Goal: Information Seeking & Learning: Learn about a topic

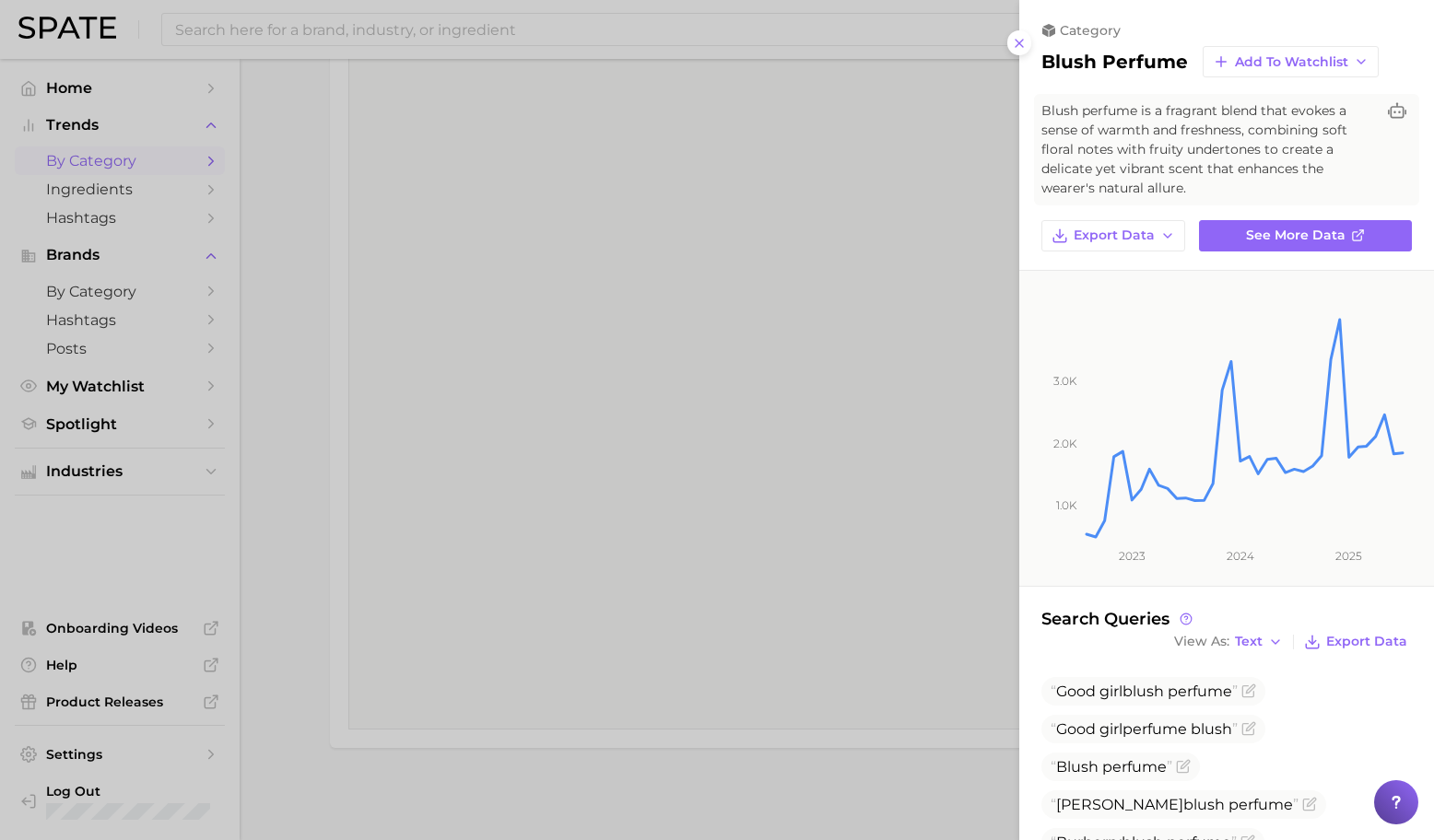
scroll to position [291, 0]
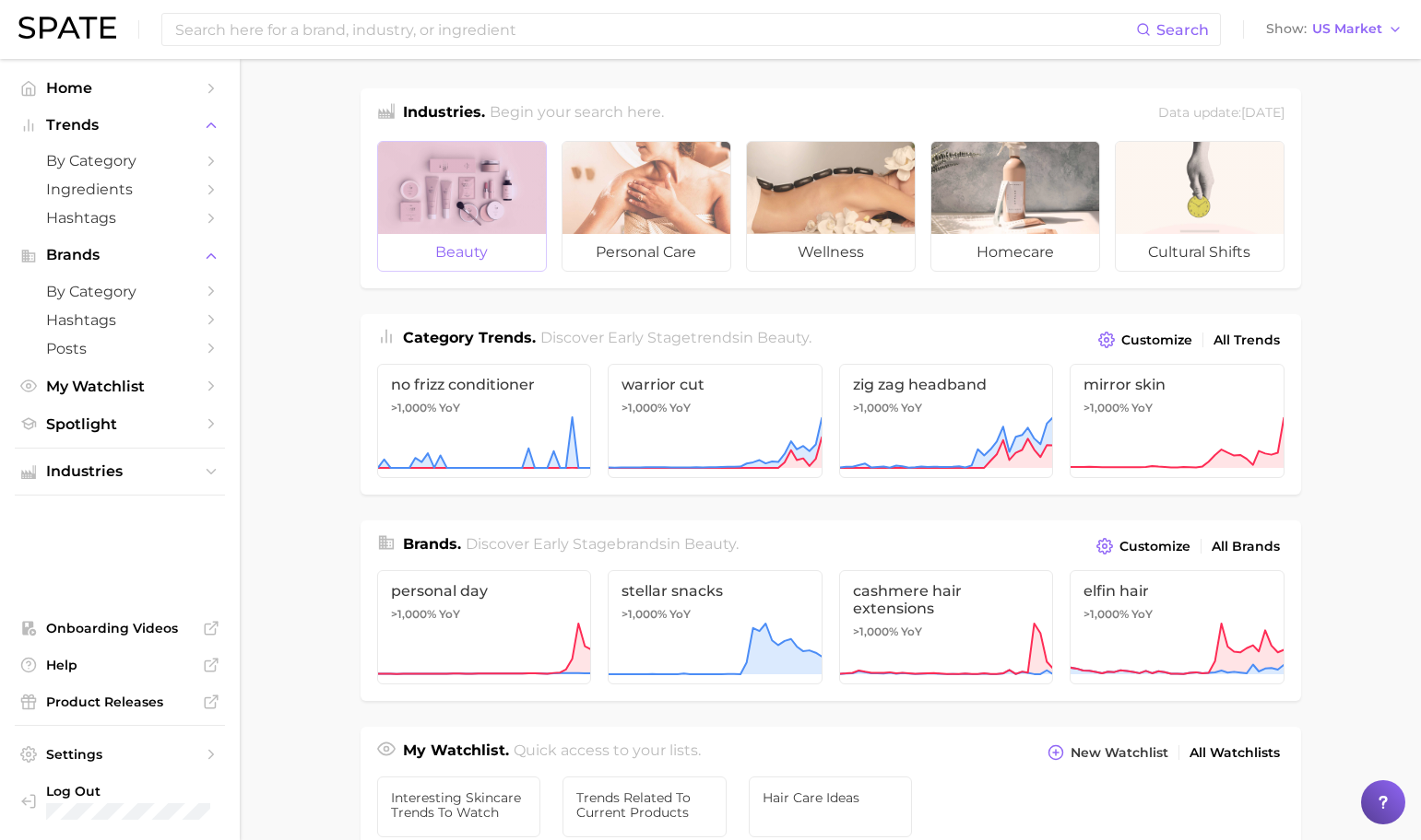
click at [496, 212] on div at bounding box center [461, 188] width 167 height 93
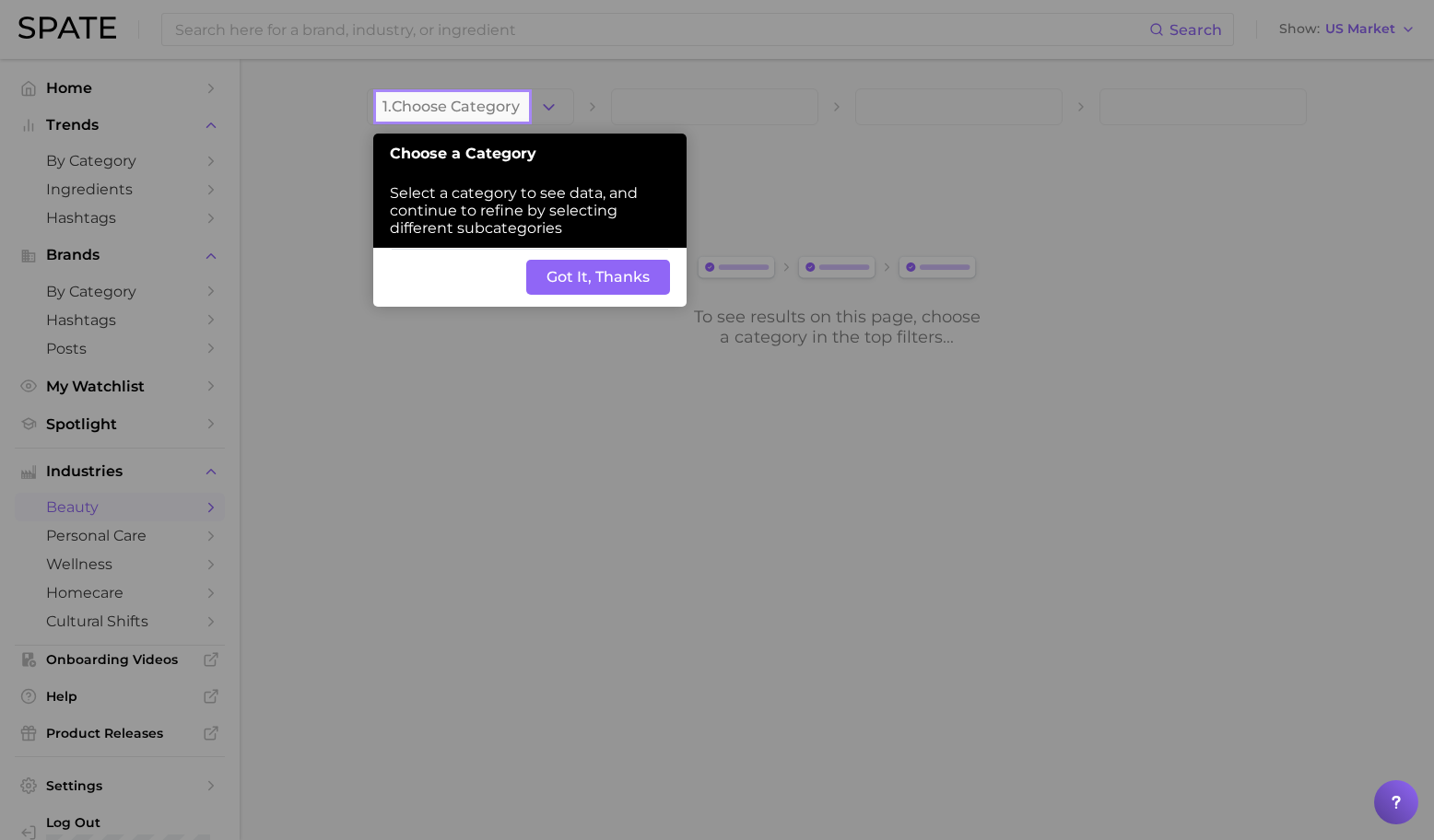
click at [587, 277] on button "Got It, Thanks" at bounding box center [598, 277] width 144 height 35
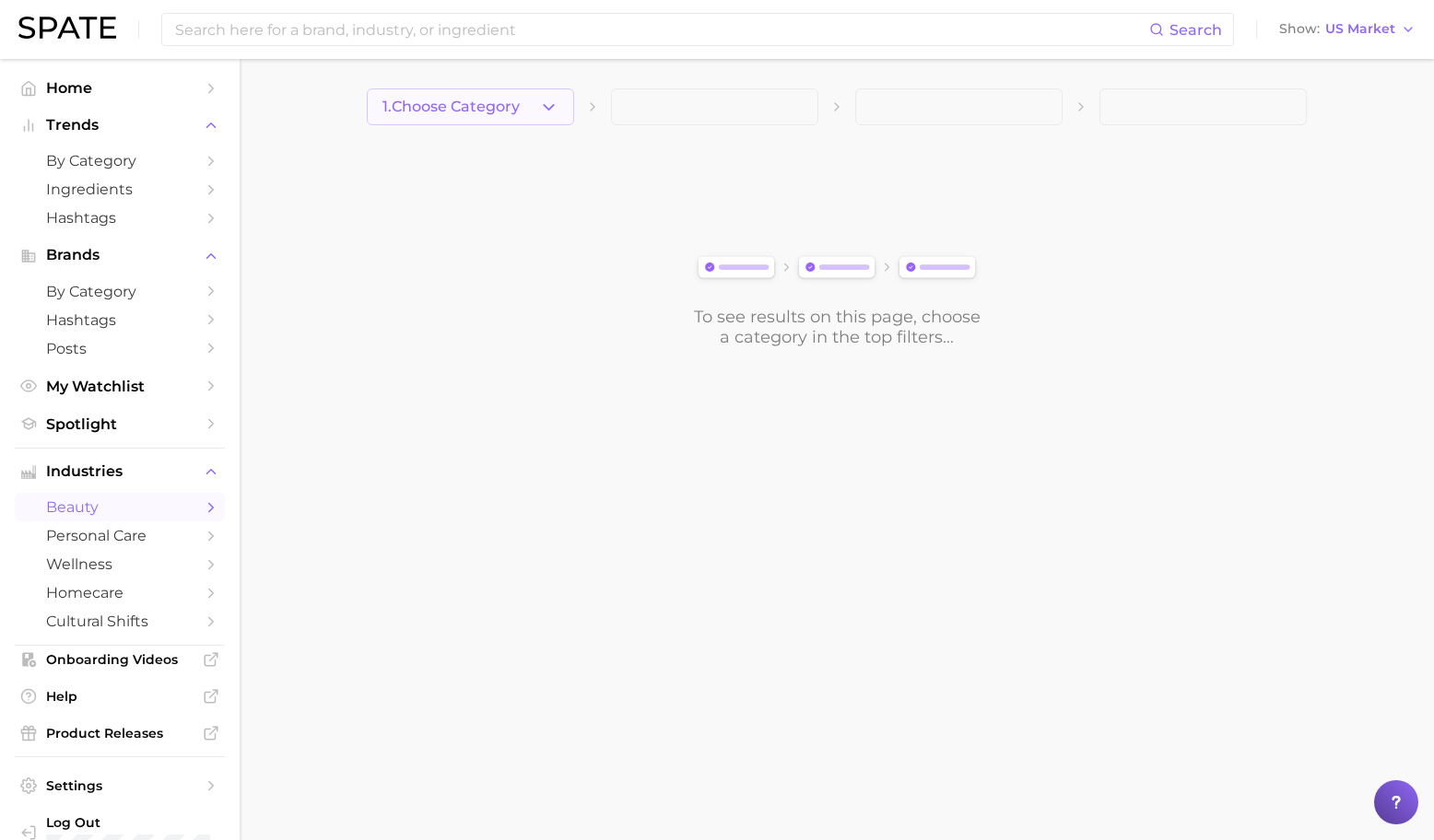
click at [547, 115] on icon "button" at bounding box center [549, 107] width 19 height 19
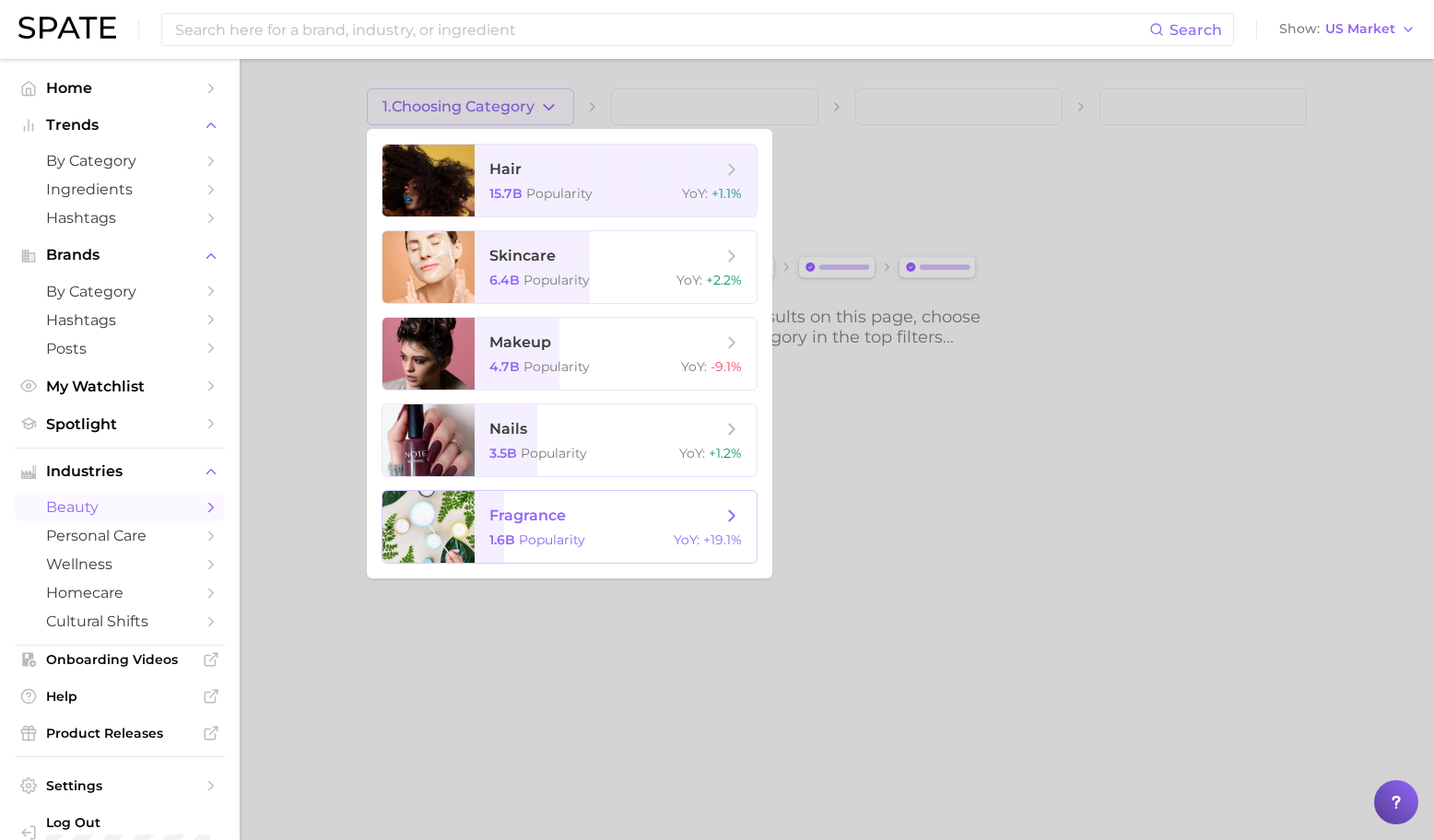
click at [511, 549] on span "fragrance 1.6b Popularity YoY : +19.1%" at bounding box center [615, 527] width 282 height 72
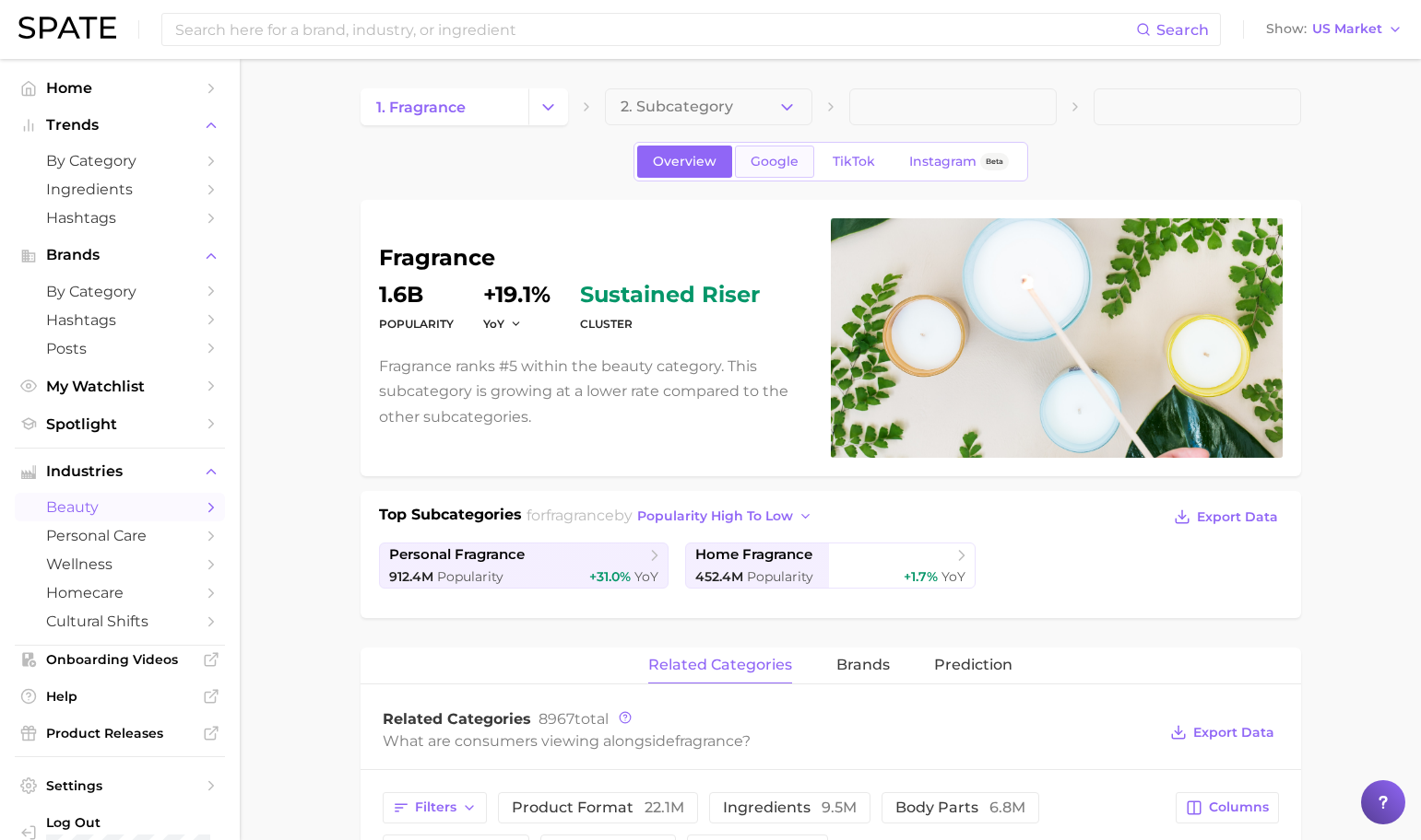
click at [763, 157] on span "Google" at bounding box center [774, 162] width 48 height 16
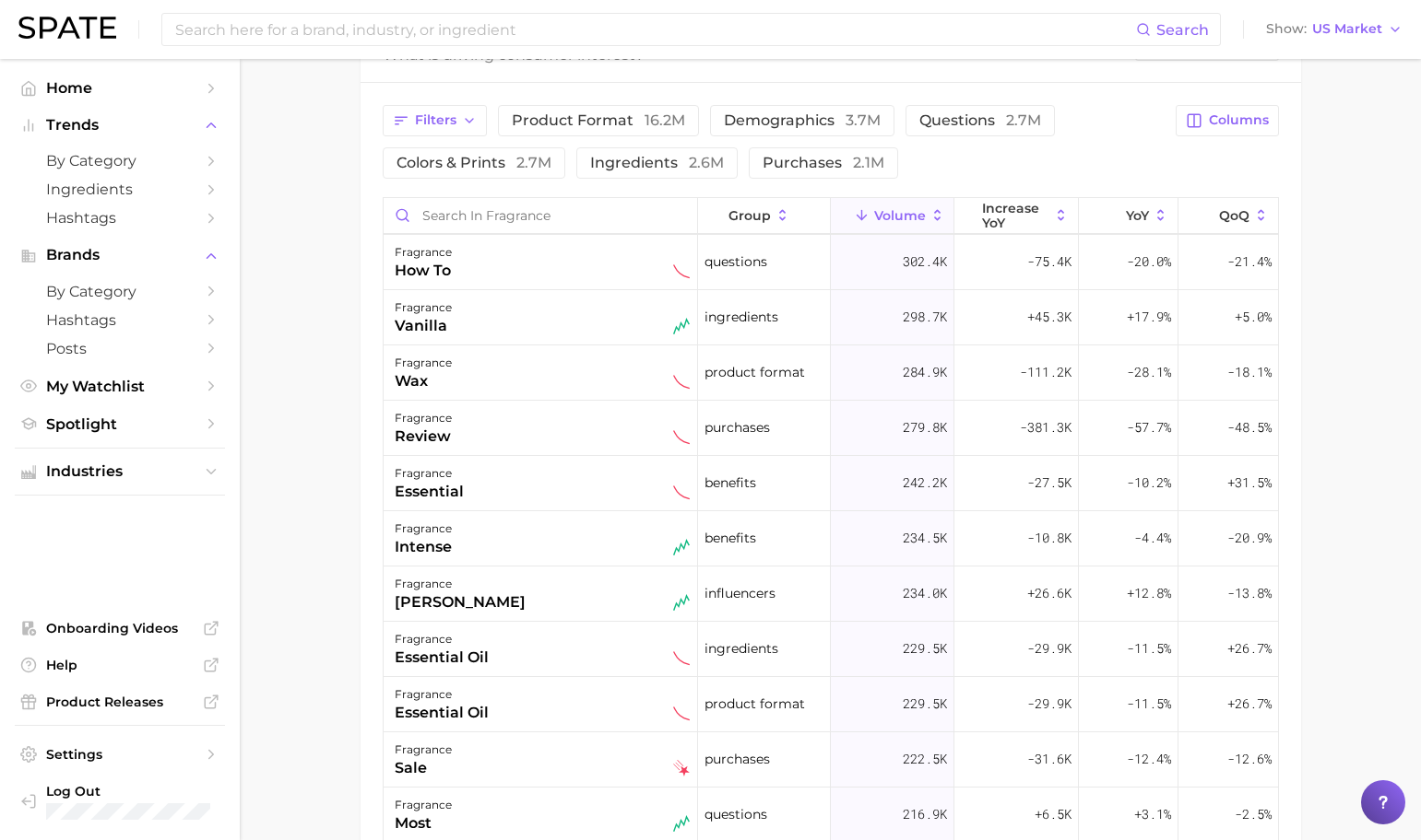
scroll to position [1424, 0]
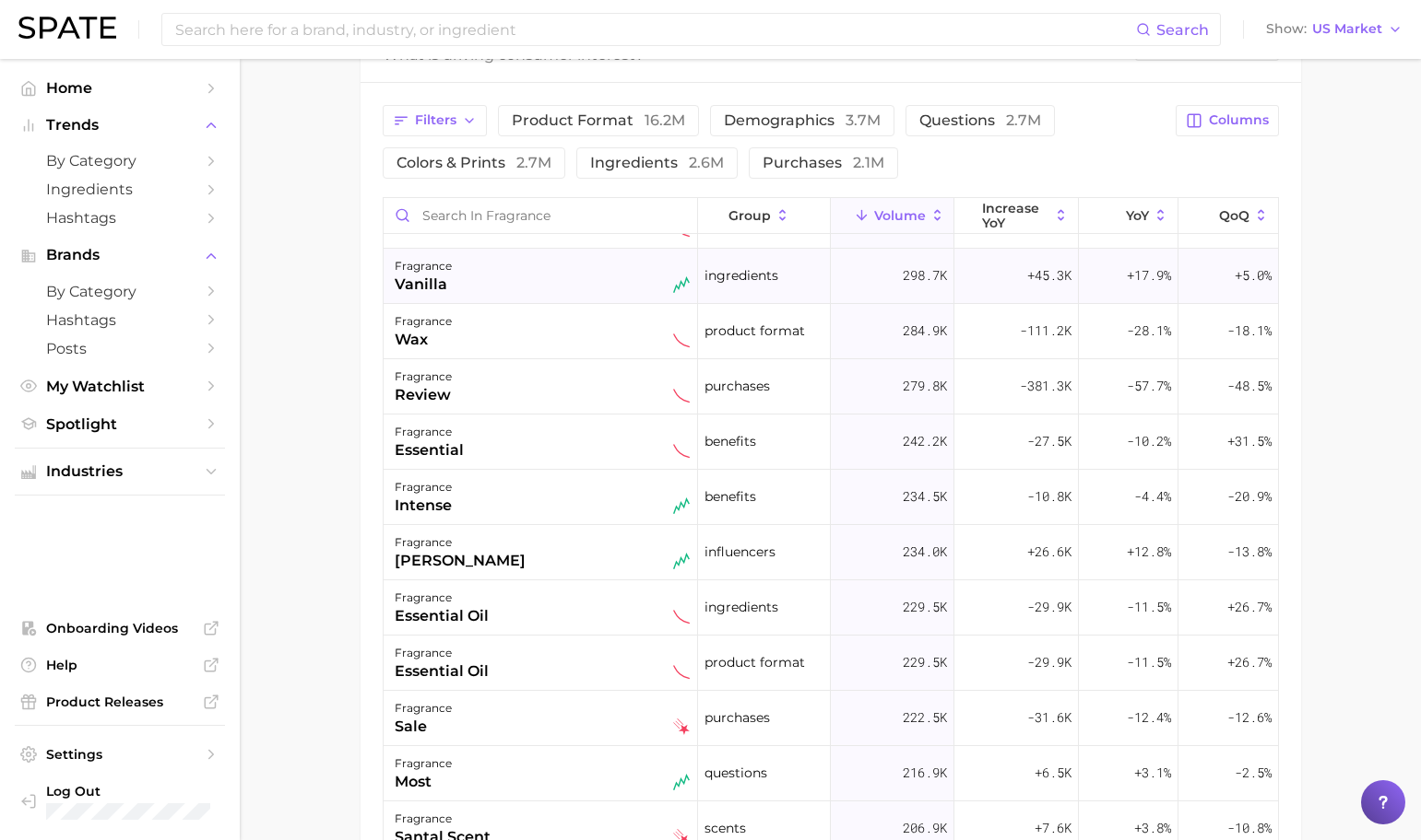
click at [518, 271] on div "fragrance vanilla" at bounding box center [542, 275] width 295 height 41
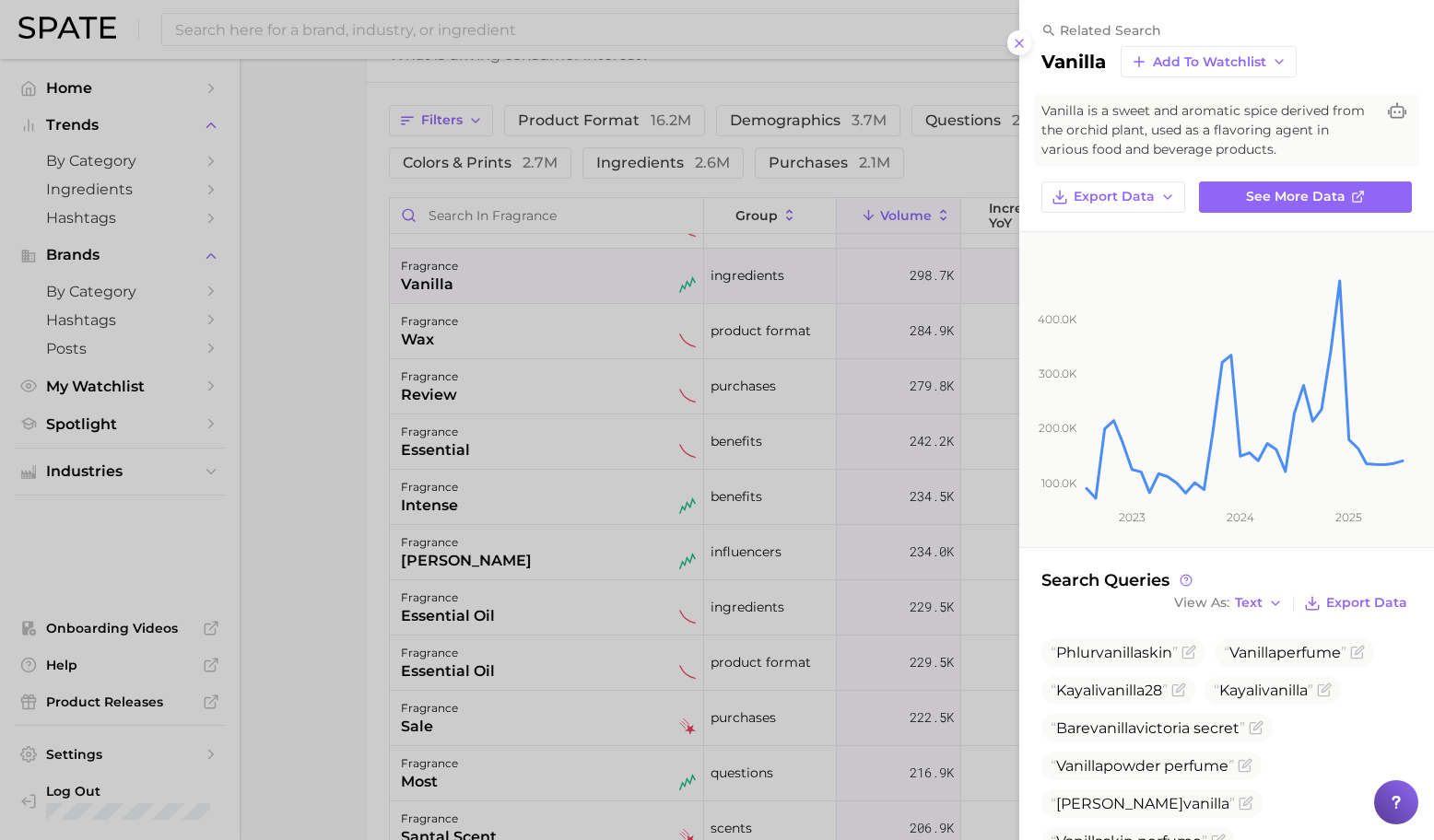
click at [654, 451] on div at bounding box center [717, 420] width 1434 height 840
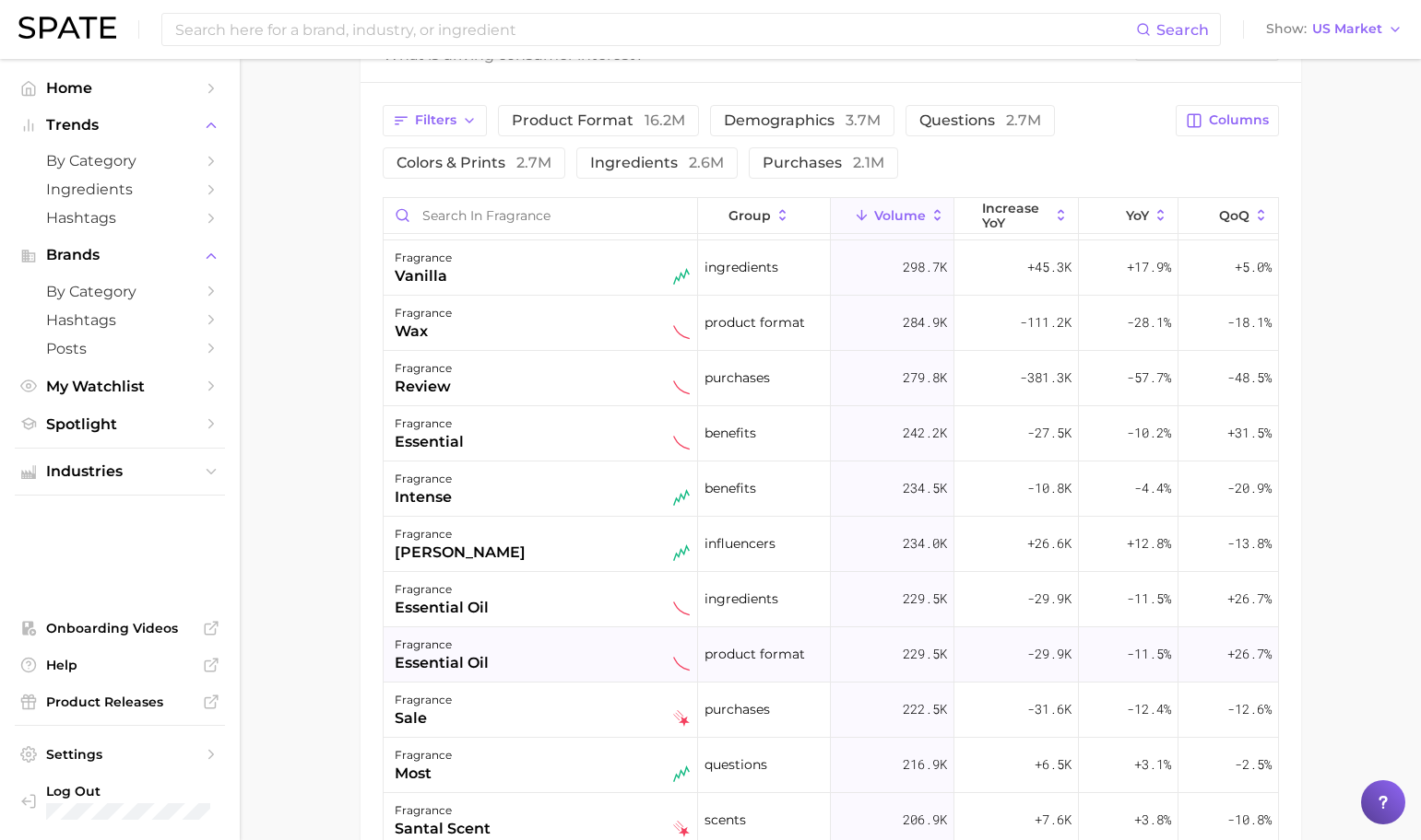
scroll to position [1432, 0]
click at [551, 283] on div "fragrance vanilla" at bounding box center [542, 266] width 295 height 41
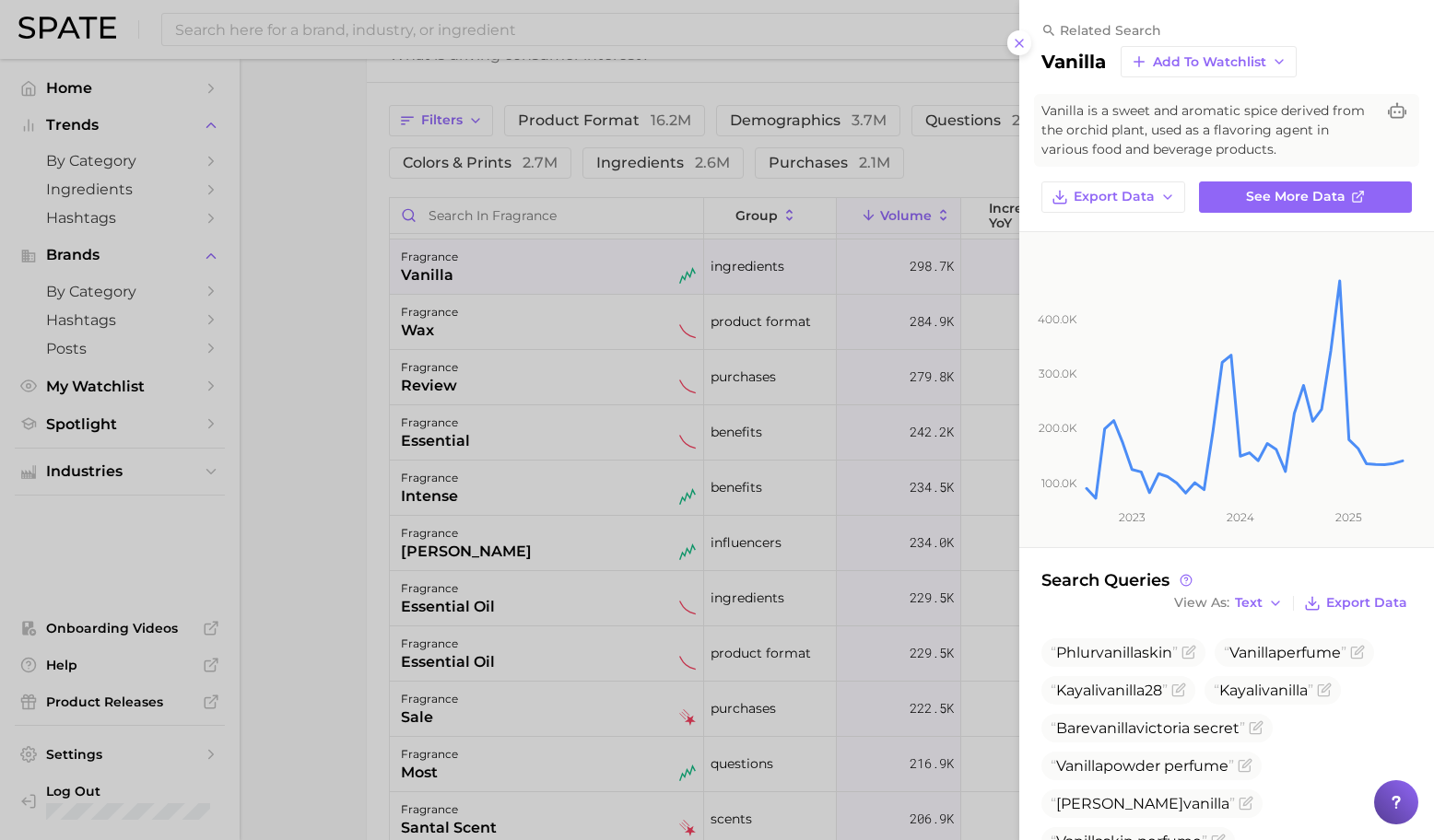
click at [602, 425] on div at bounding box center [717, 420] width 1434 height 840
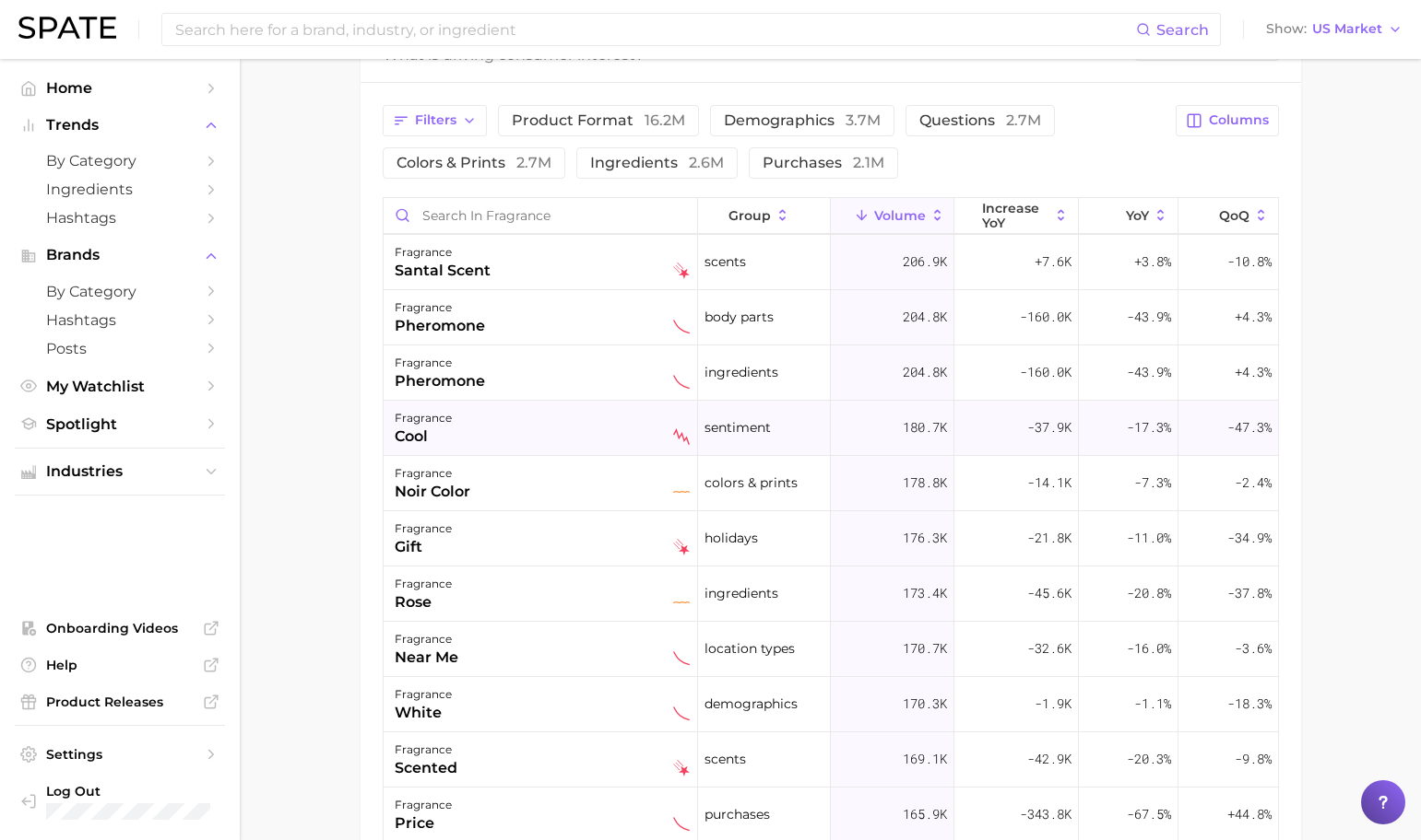
scroll to position [1990, 0]
click at [604, 273] on div "fragrance santal scent" at bounding box center [542, 262] width 295 height 41
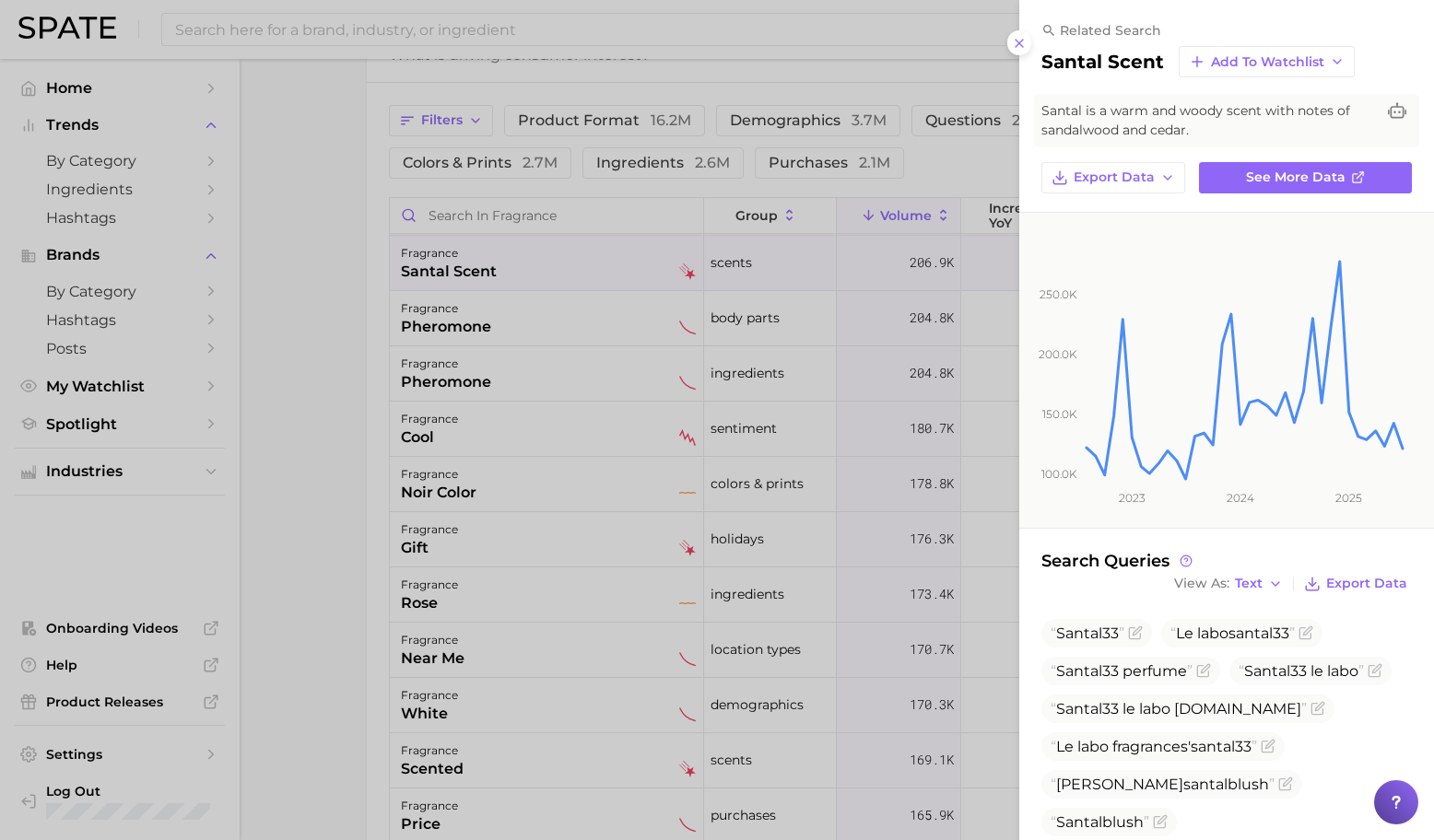
click at [583, 424] on div at bounding box center [717, 420] width 1434 height 840
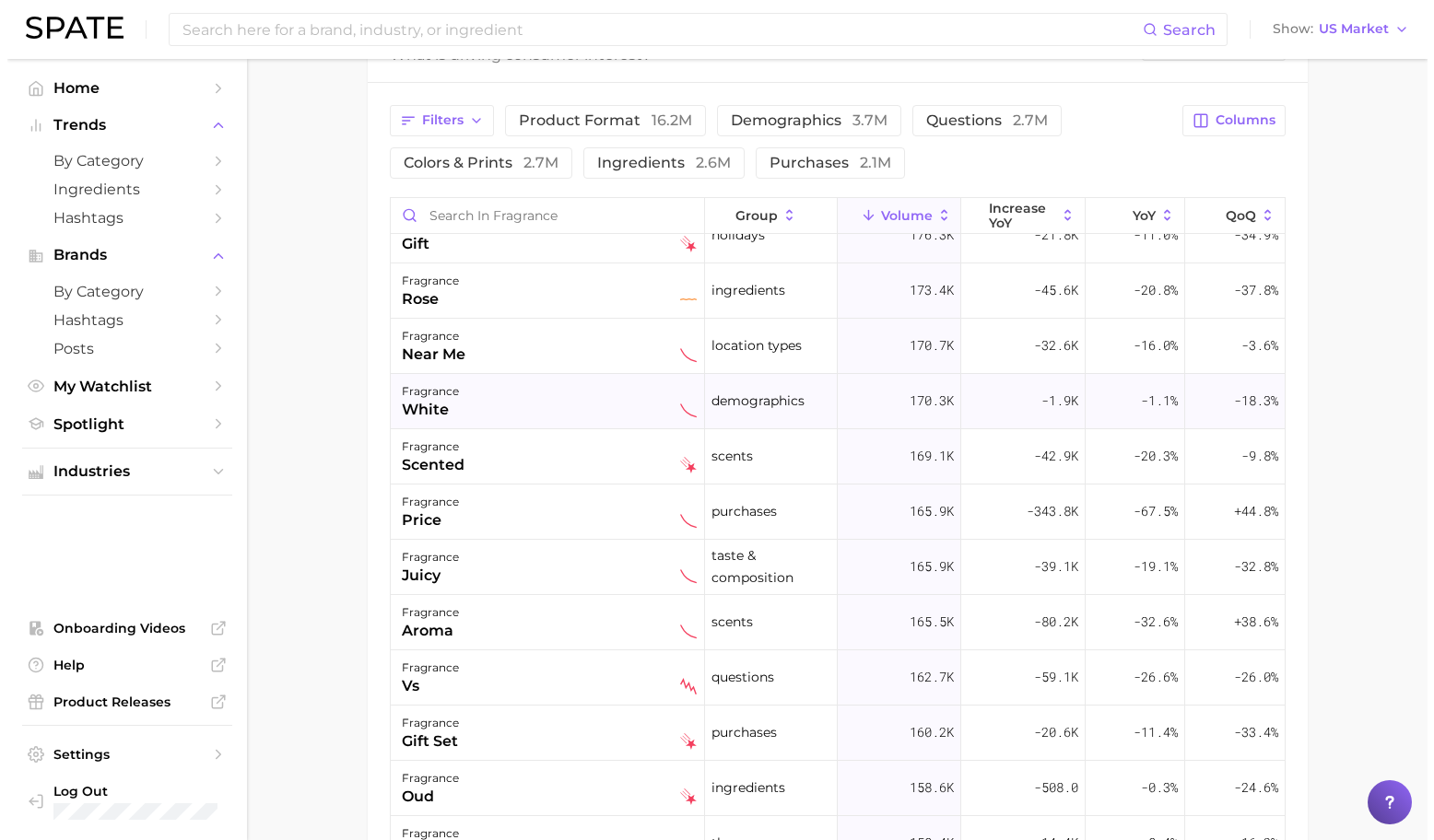
scroll to position [2294, 0]
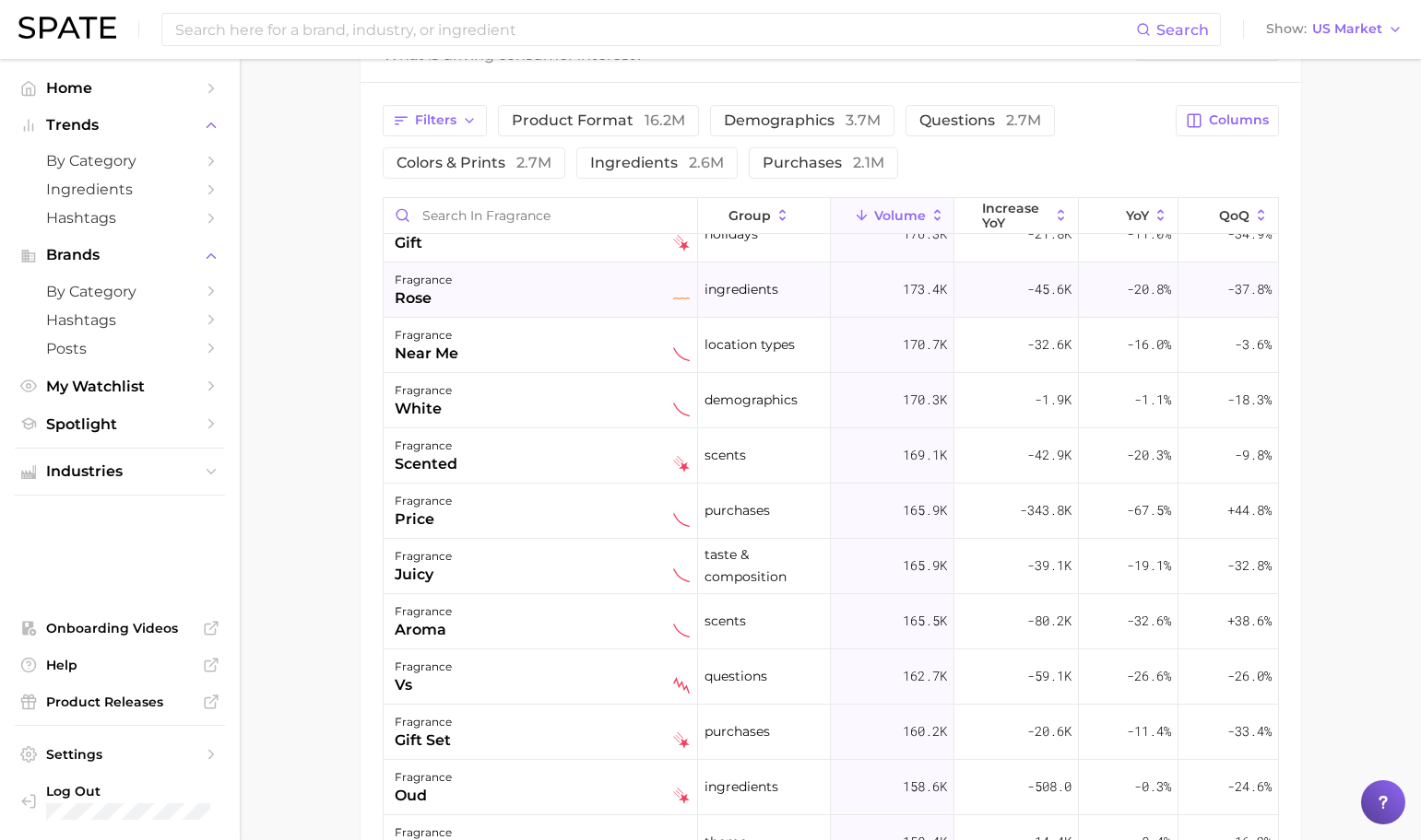
click at [489, 288] on div "fragrance rose" at bounding box center [542, 289] width 295 height 41
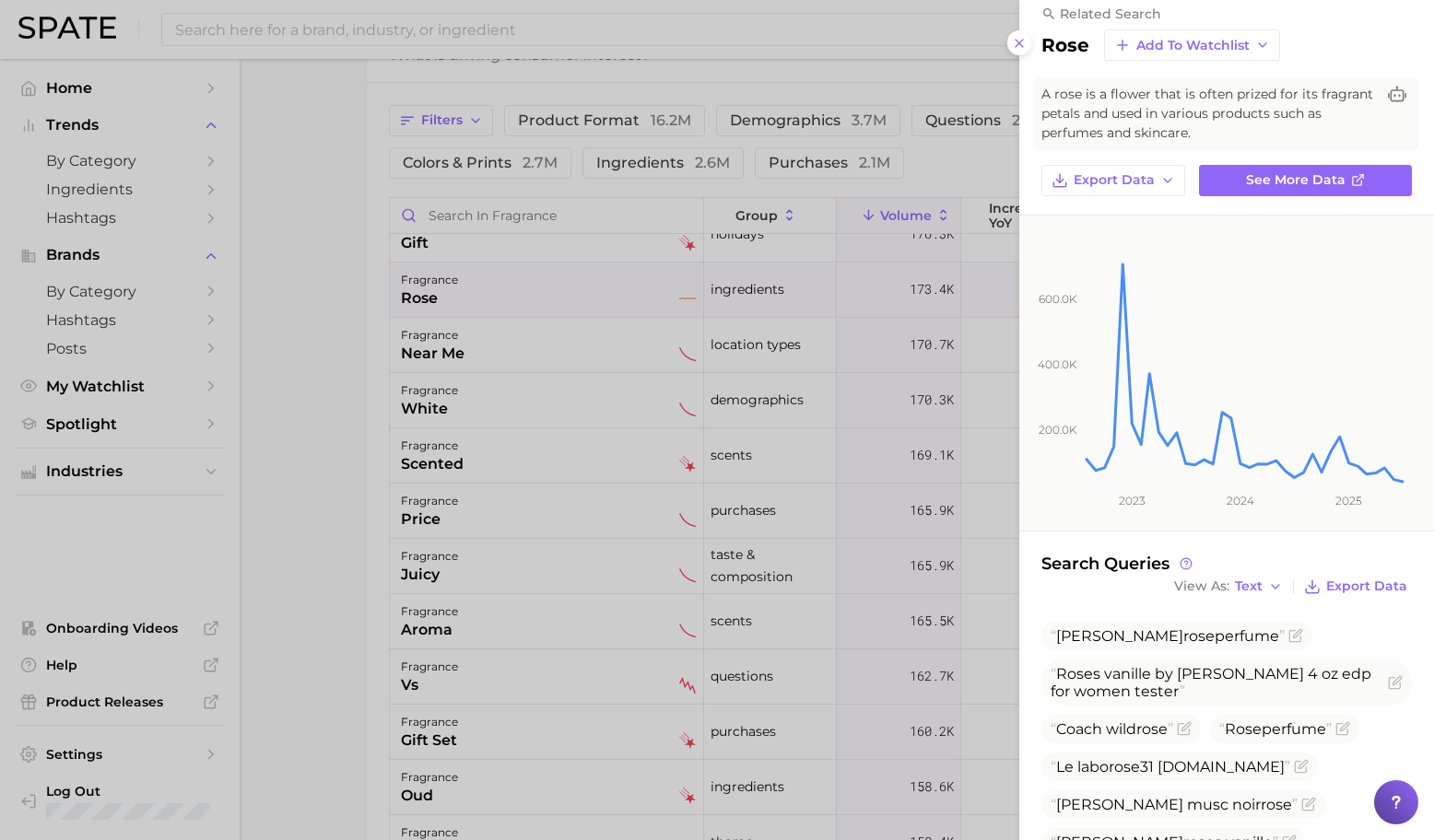
scroll to position [26, 0]
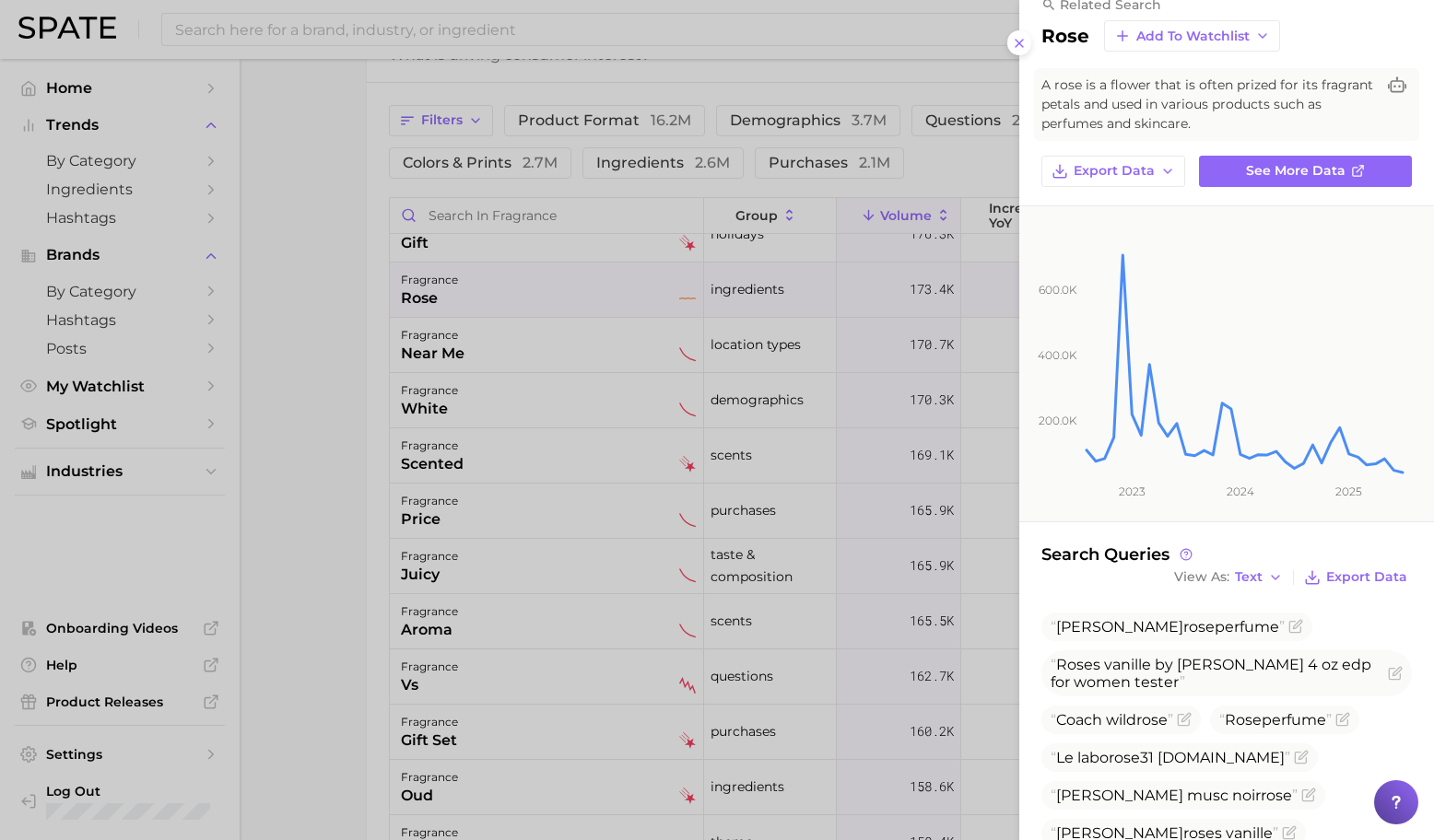
click at [671, 396] on div at bounding box center [717, 420] width 1434 height 840
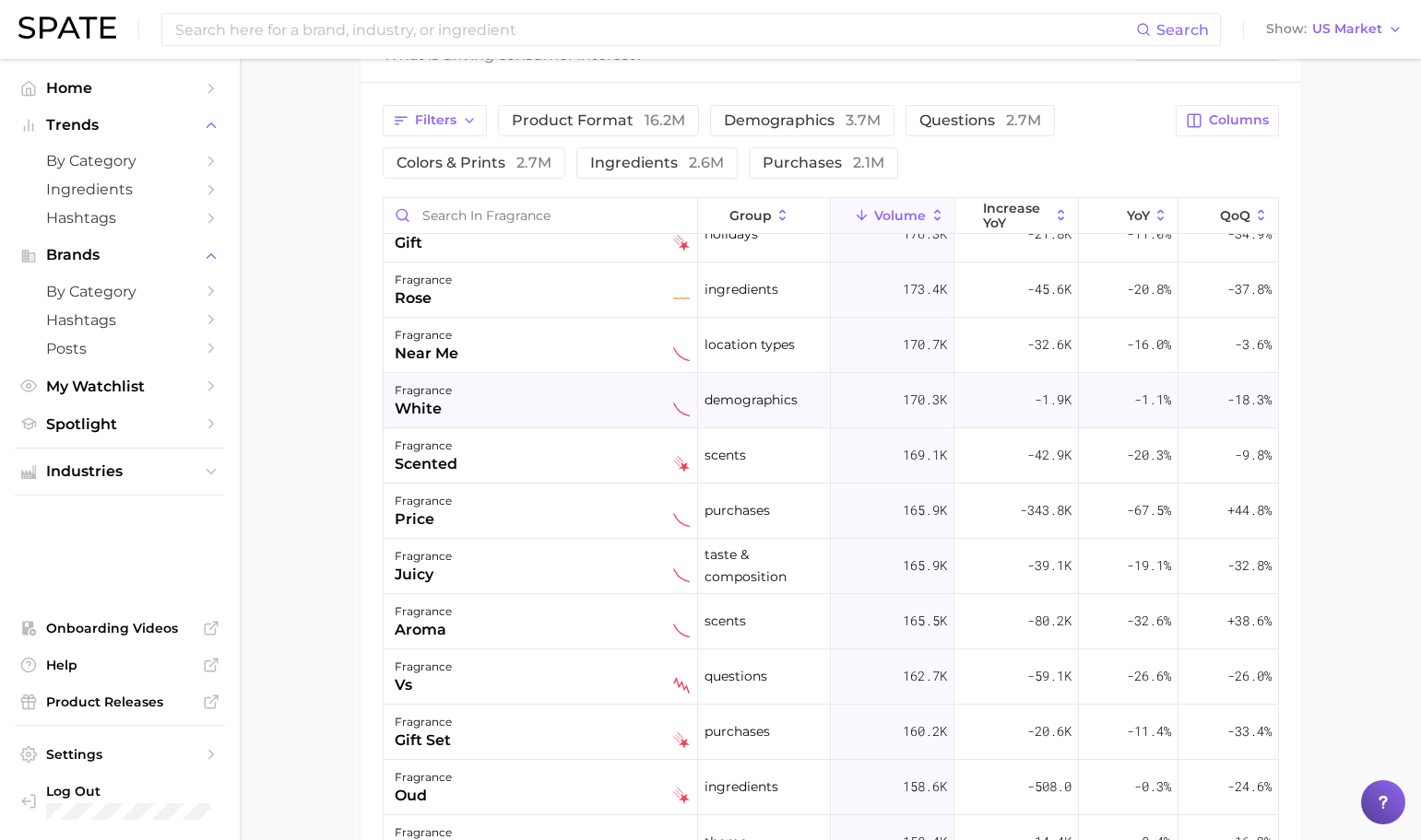
click at [546, 403] on div "fragrance white" at bounding box center [542, 400] width 295 height 41
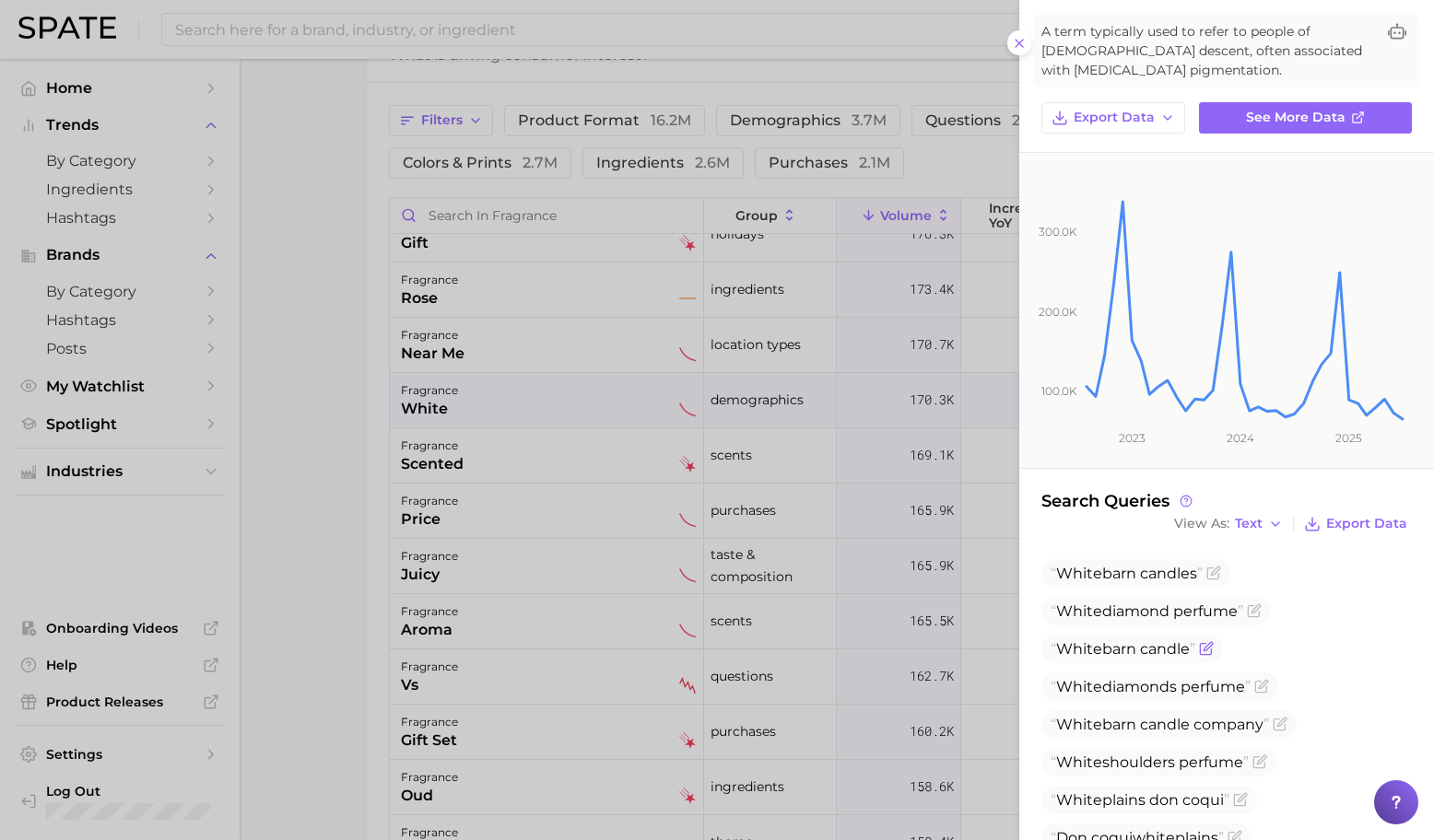
scroll to position [84, 0]
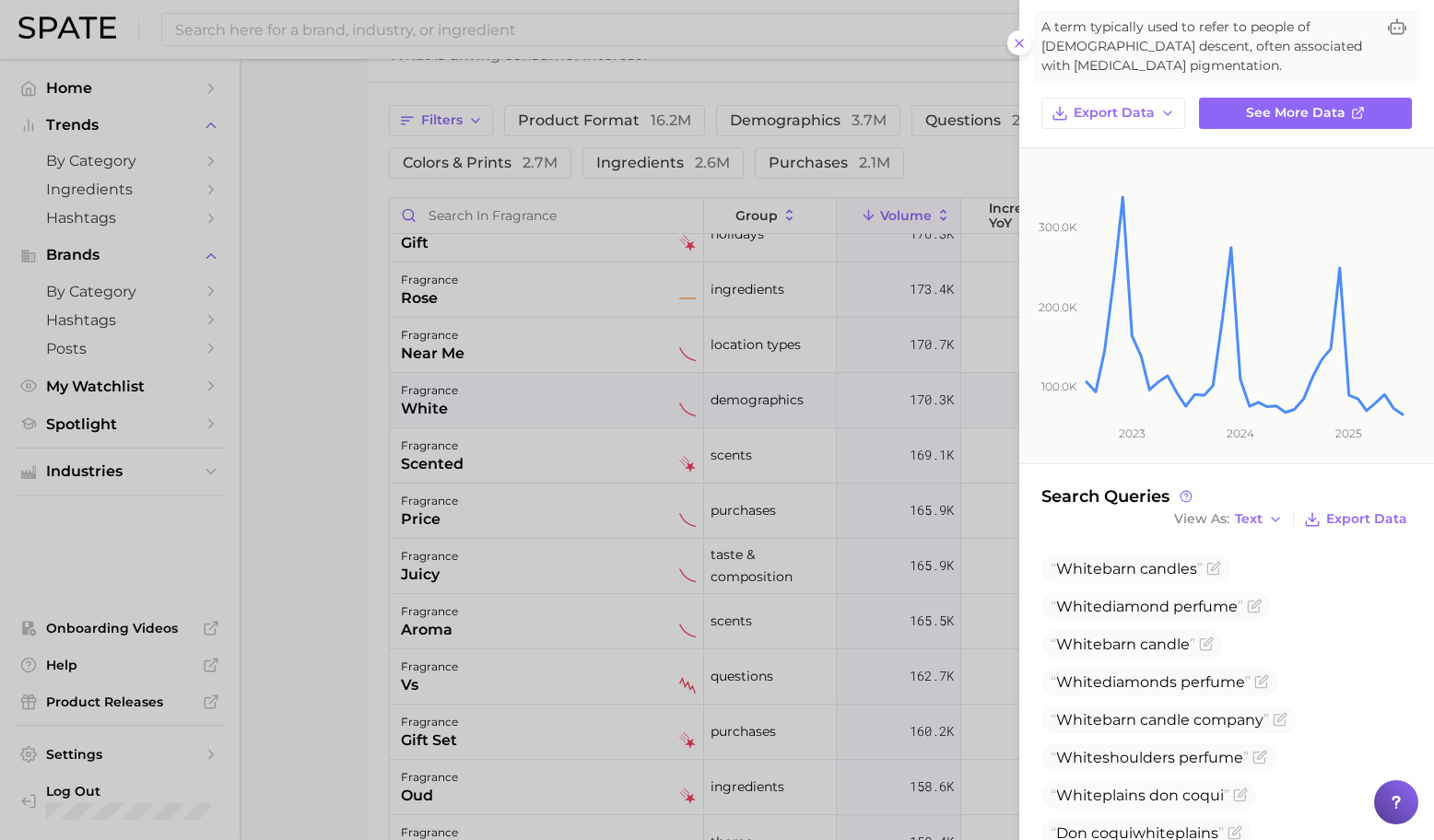
click at [608, 489] on div at bounding box center [717, 420] width 1434 height 840
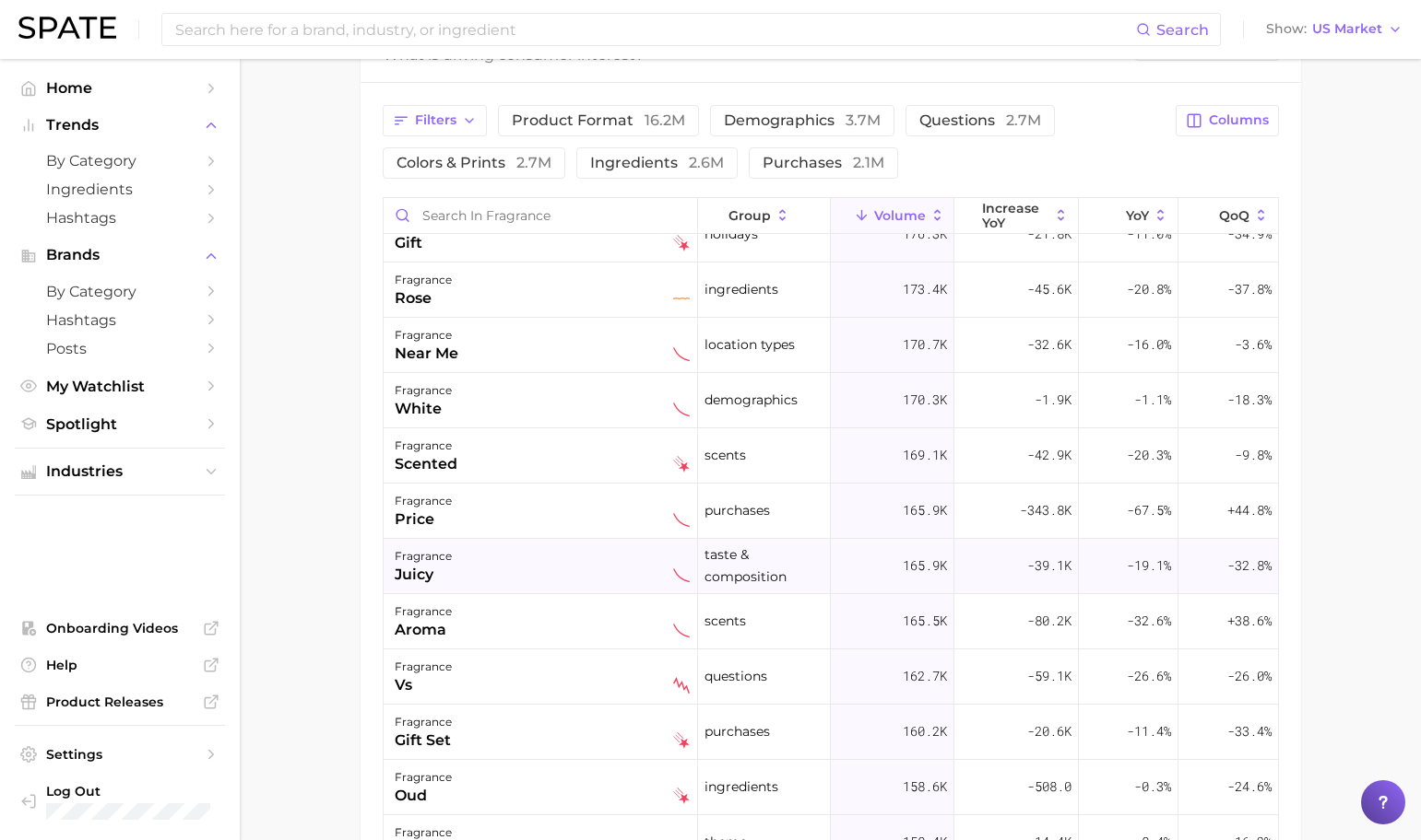
click at [564, 557] on div "fragrance juicy" at bounding box center [542, 565] width 295 height 41
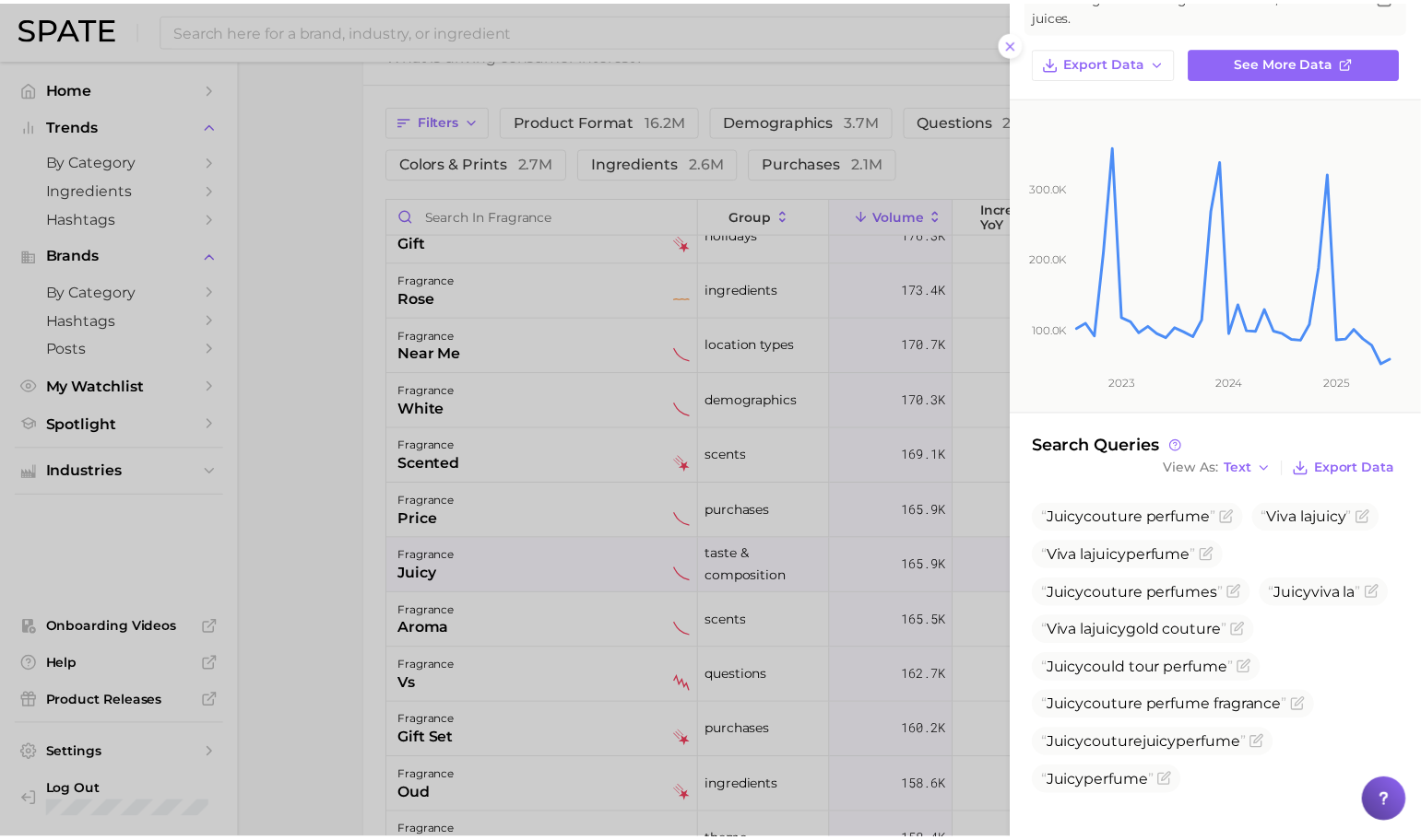
scroll to position [119, 0]
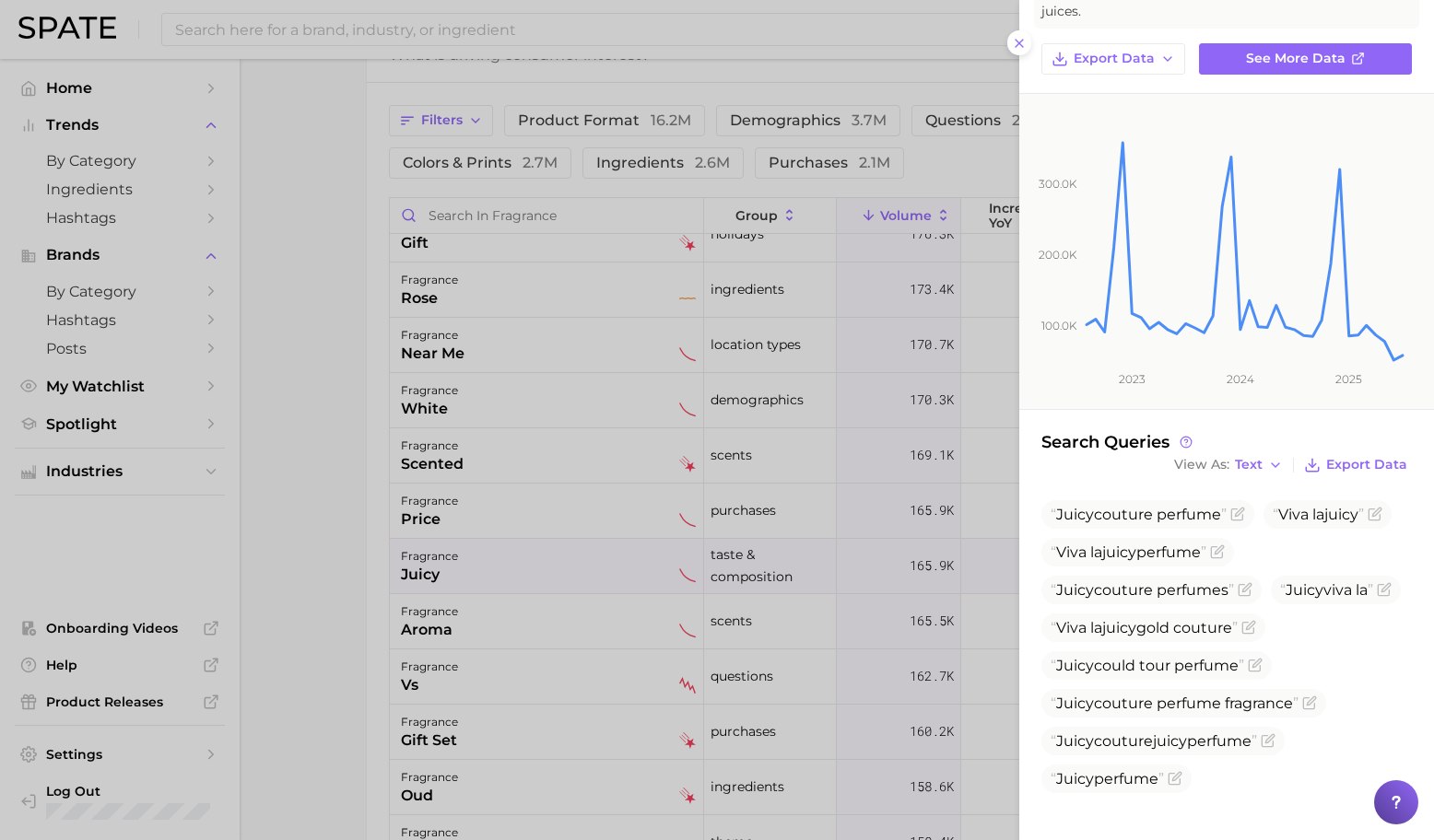
click at [701, 624] on div at bounding box center [717, 420] width 1434 height 840
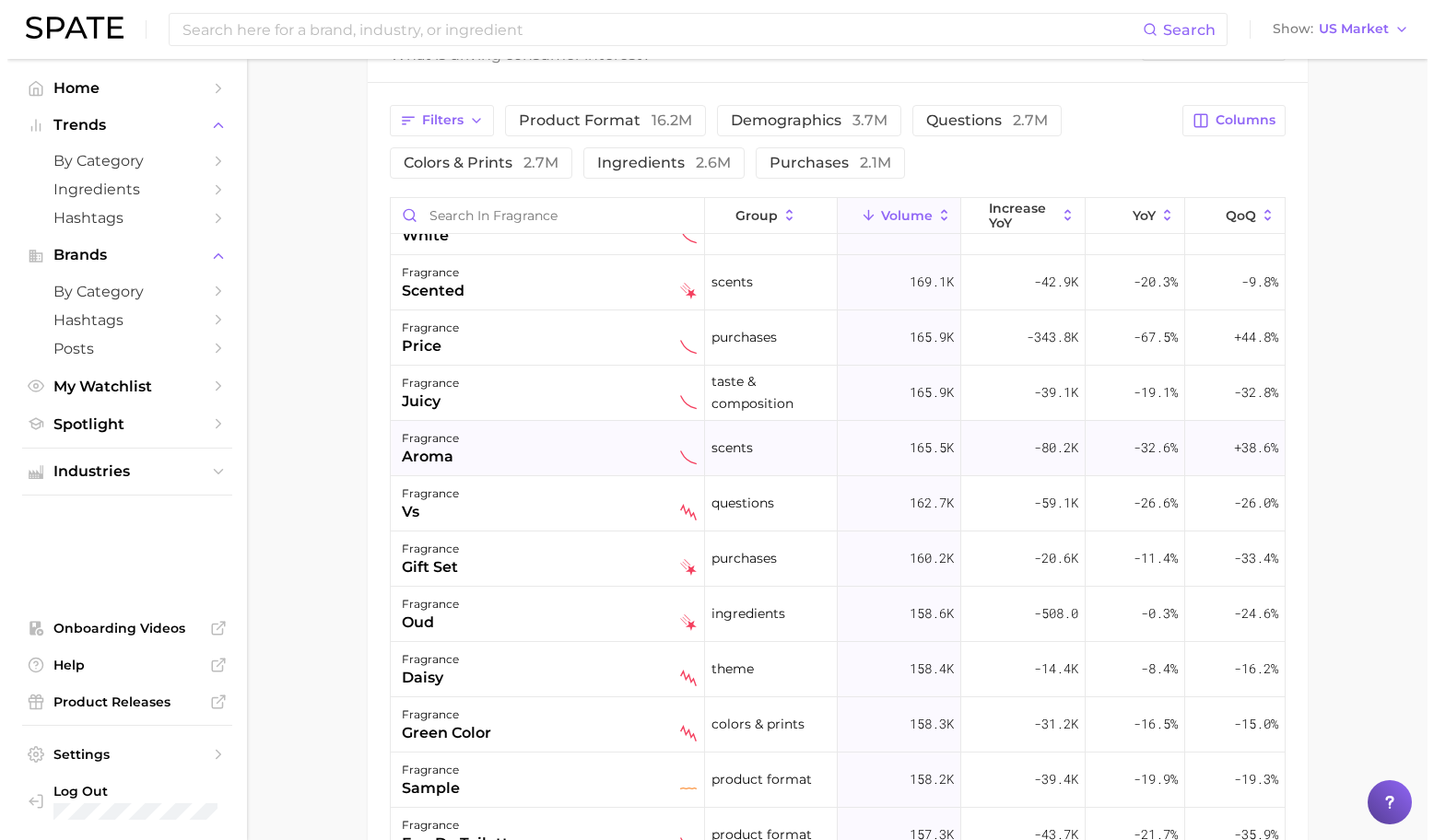
scroll to position [2482, 0]
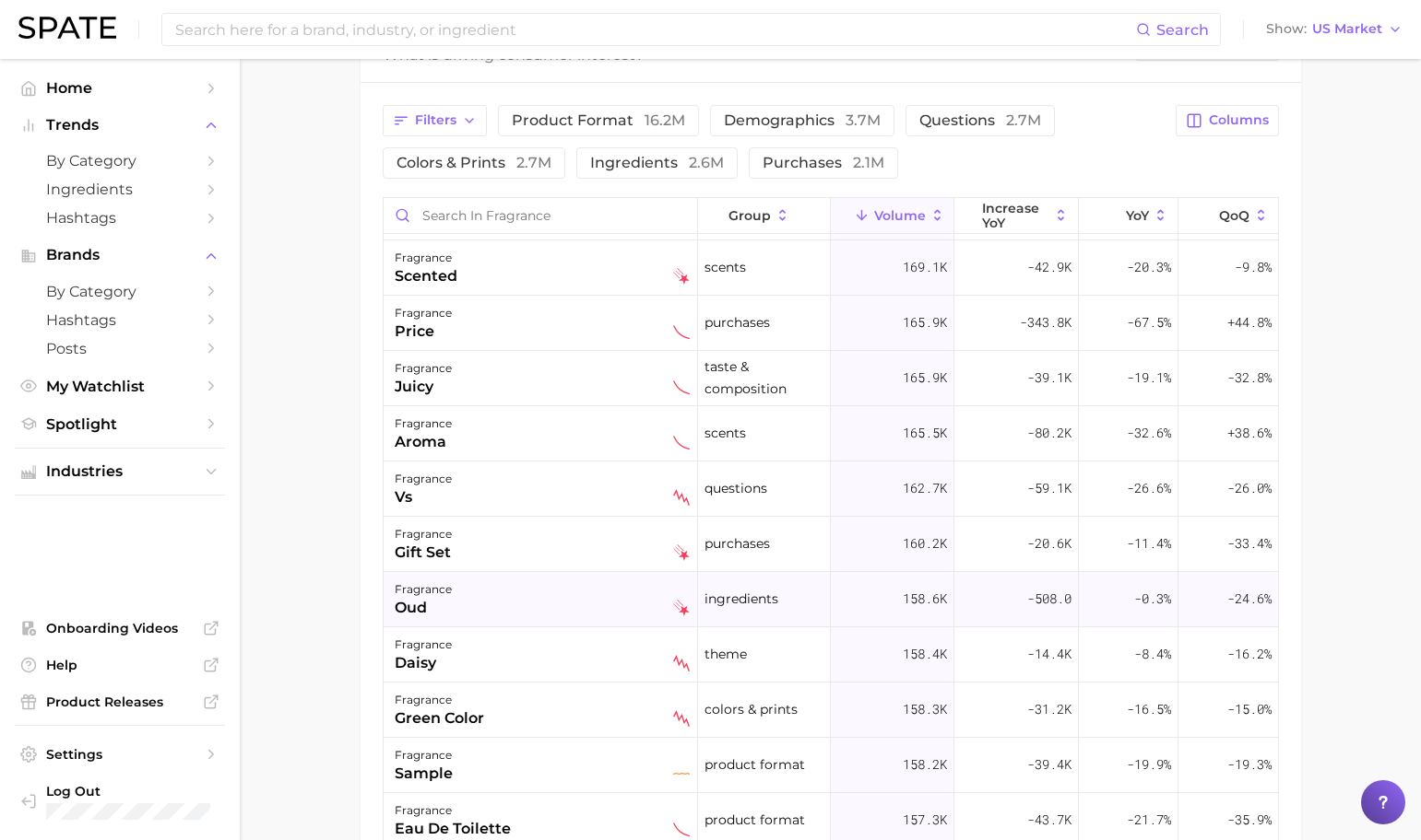
click at [608, 593] on div "fragrance oud" at bounding box center [542, 598] width 295 height 41
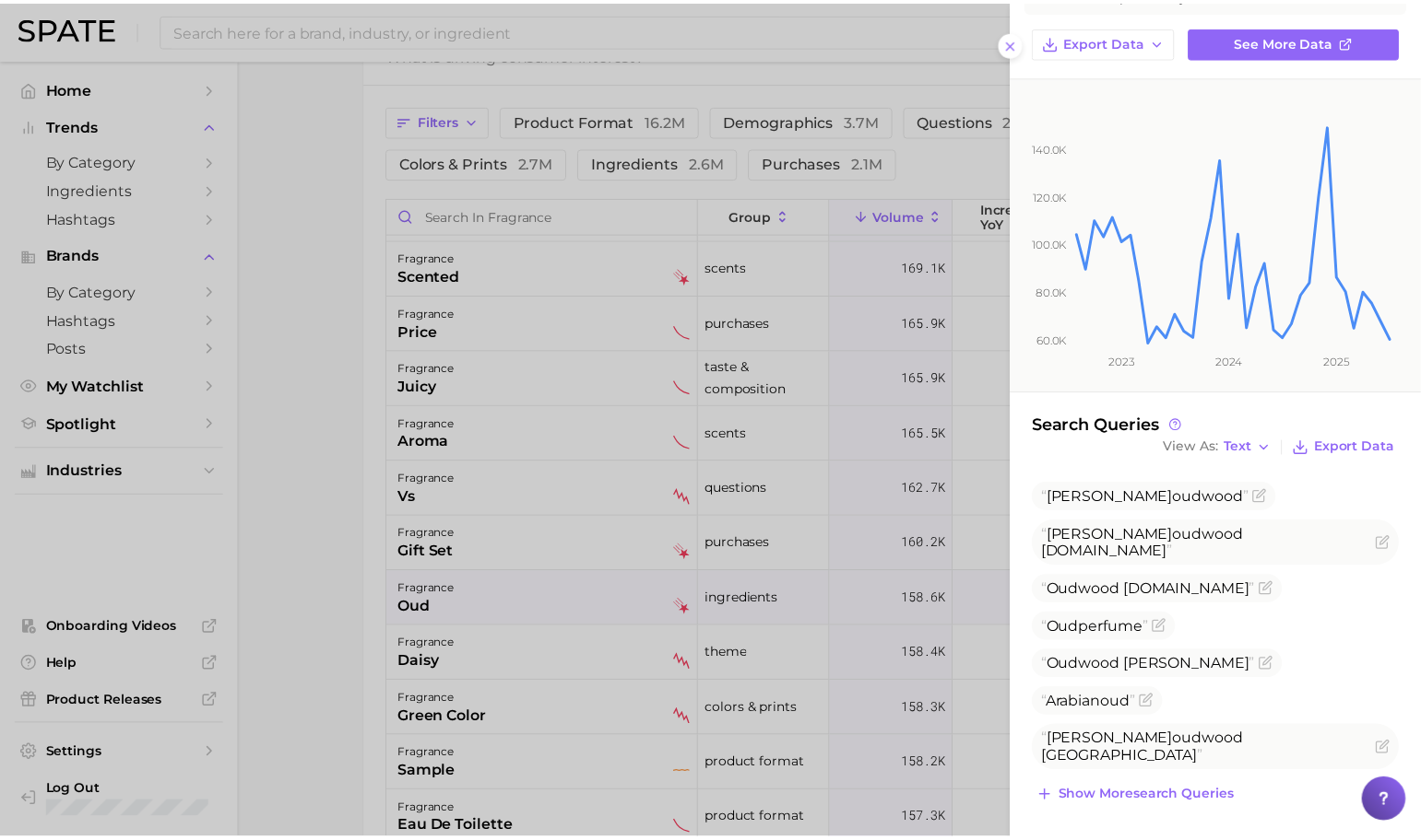
scroll to position [179, 0]
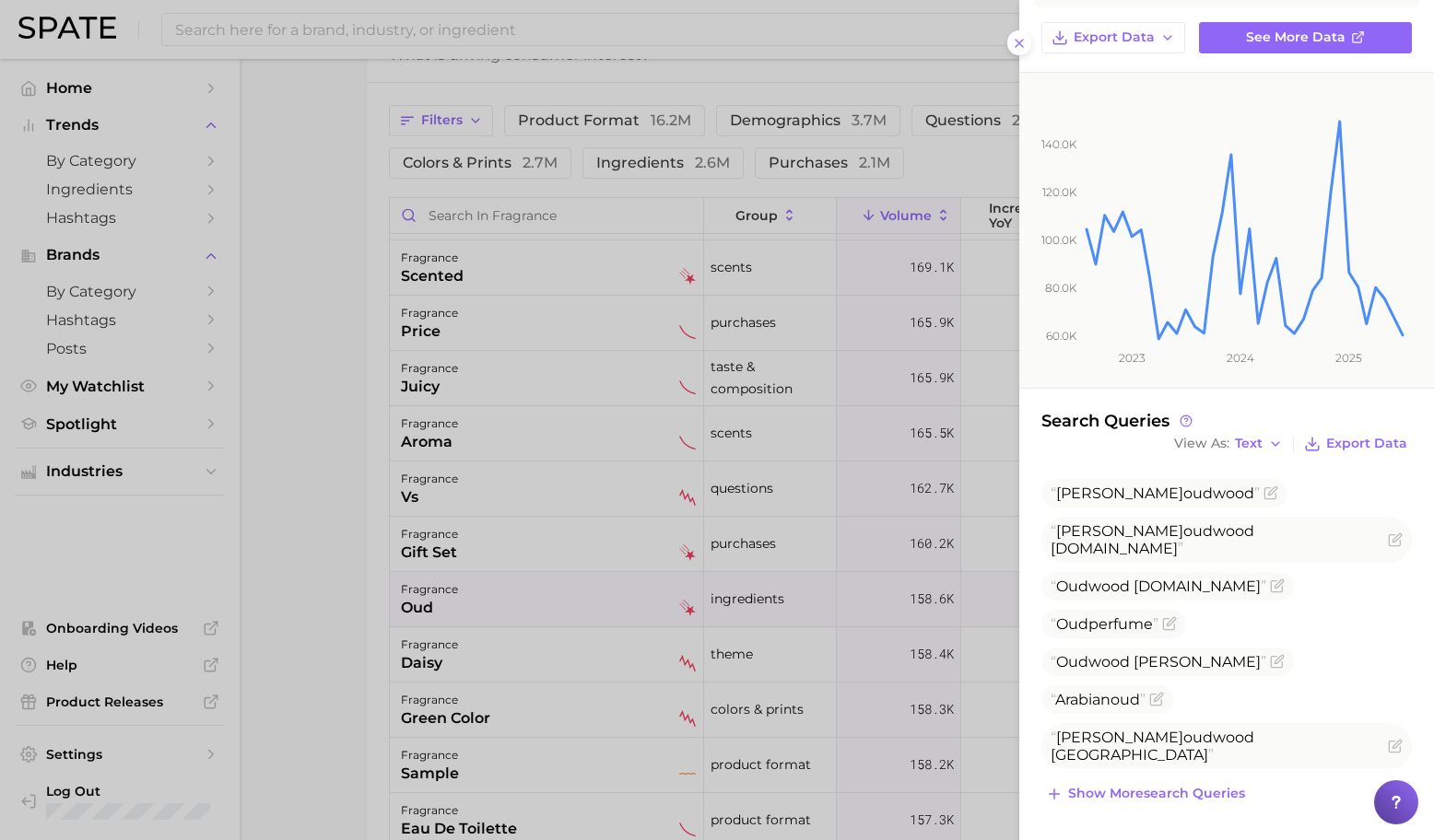
click at [882, 417] on div at bounding box center [717, 420] width 1434 height 840
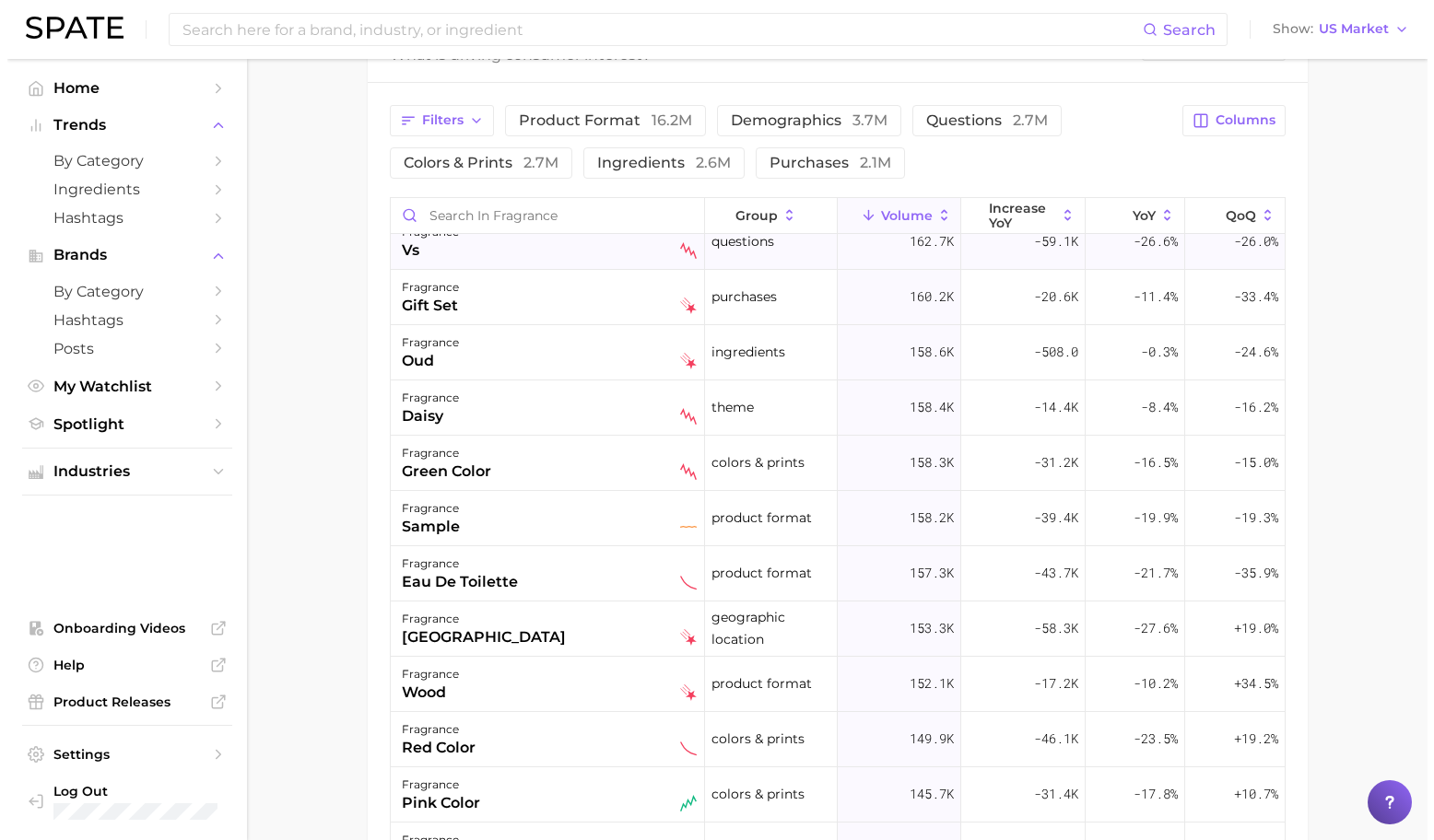
scroll to position [2735, 0]
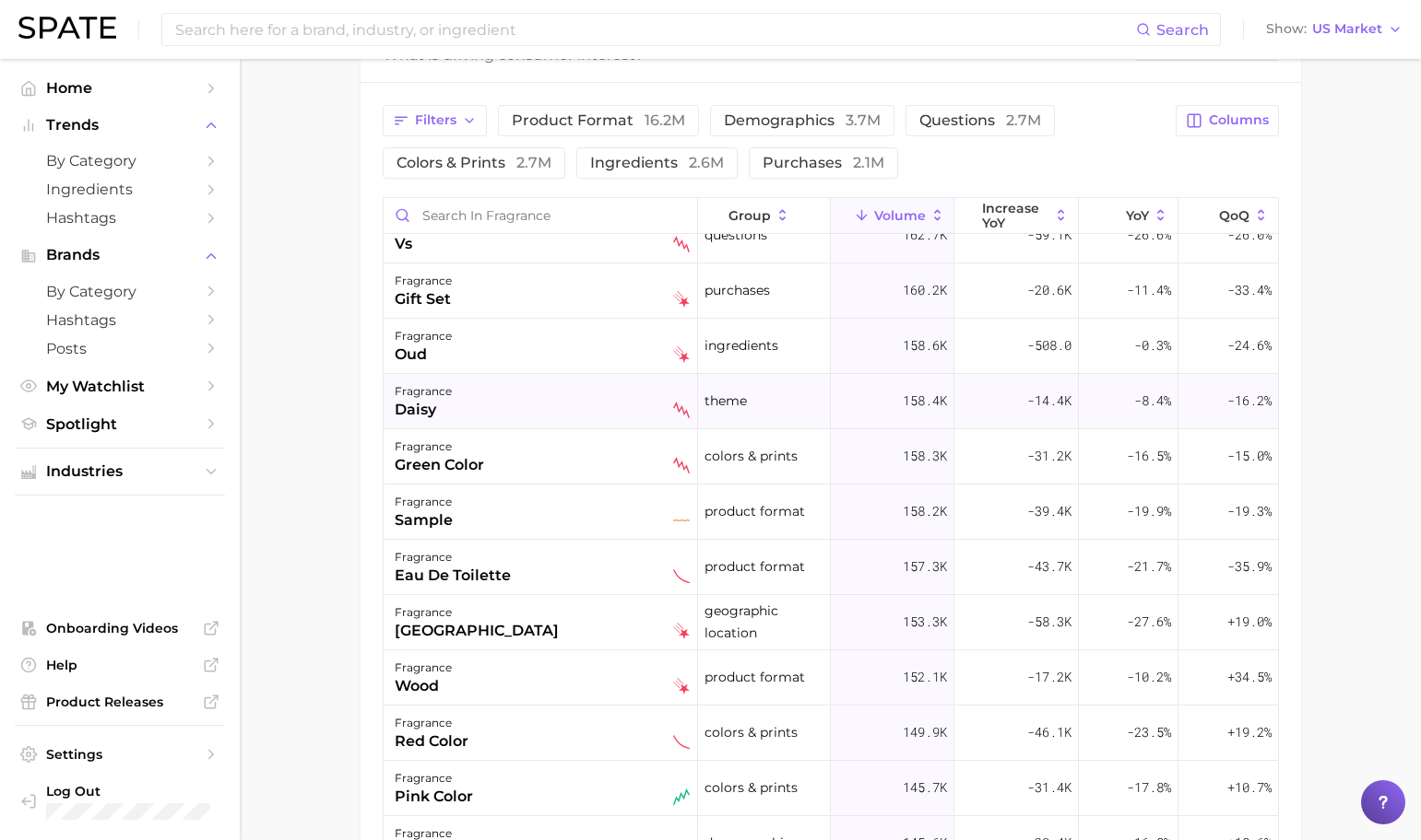
click at [519, 404] on div "fragrance daisy" at bounding box center [542, 401] width 295 height 41
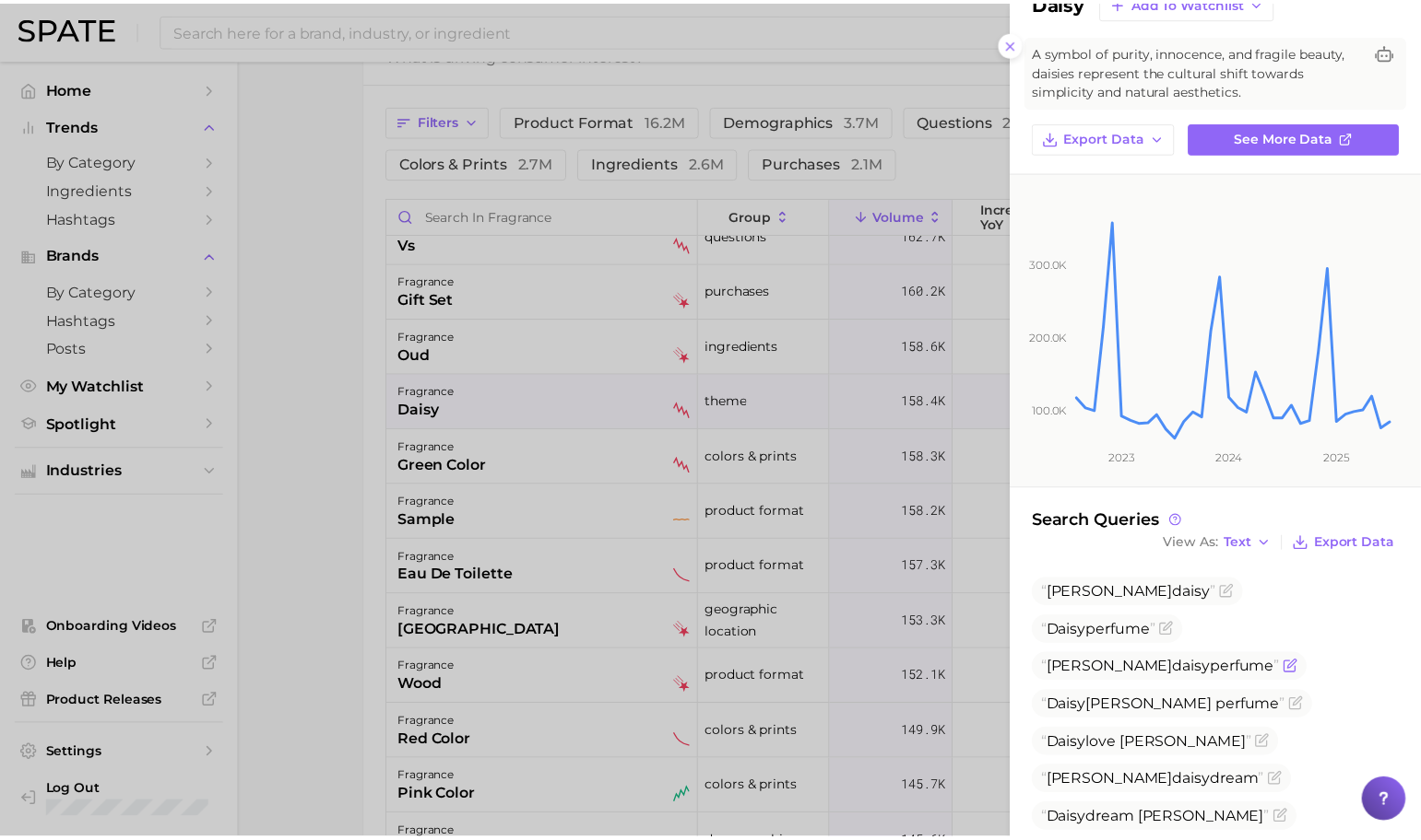
scroll to position [98, 0]
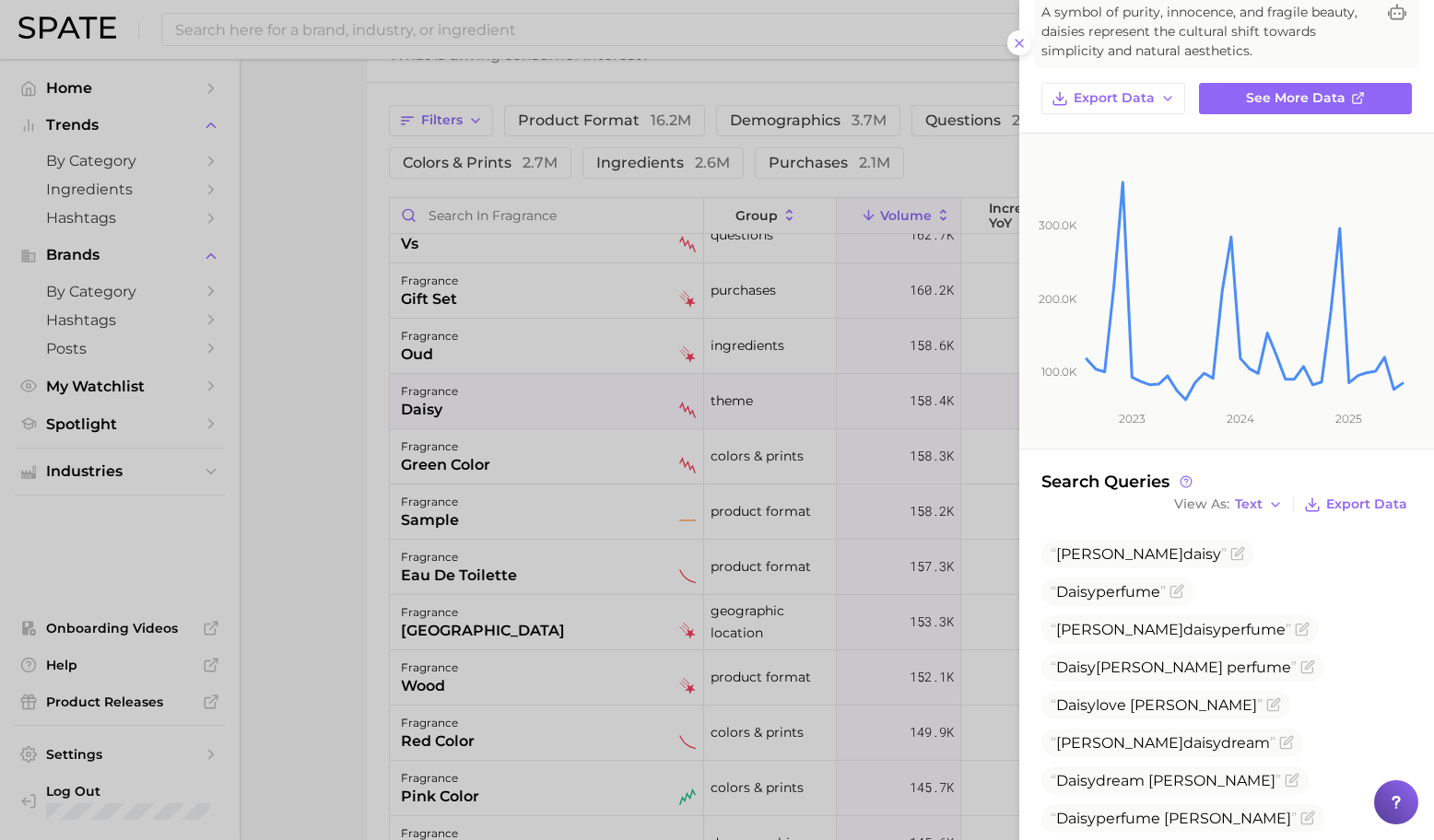
click at [572, 448] on div at bounding box center [717, 420] width 1434 height 840
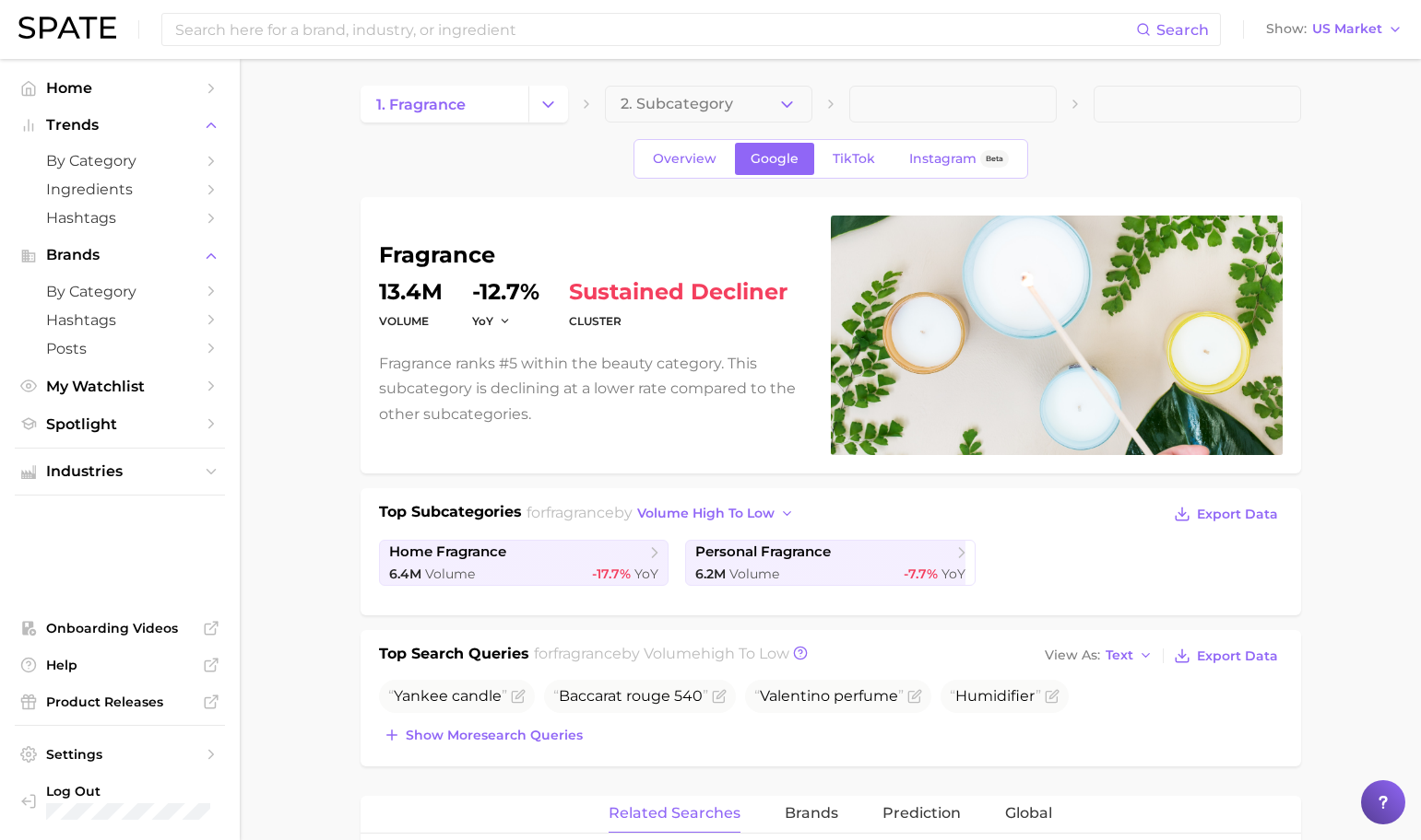
scroll to position [0, 0]
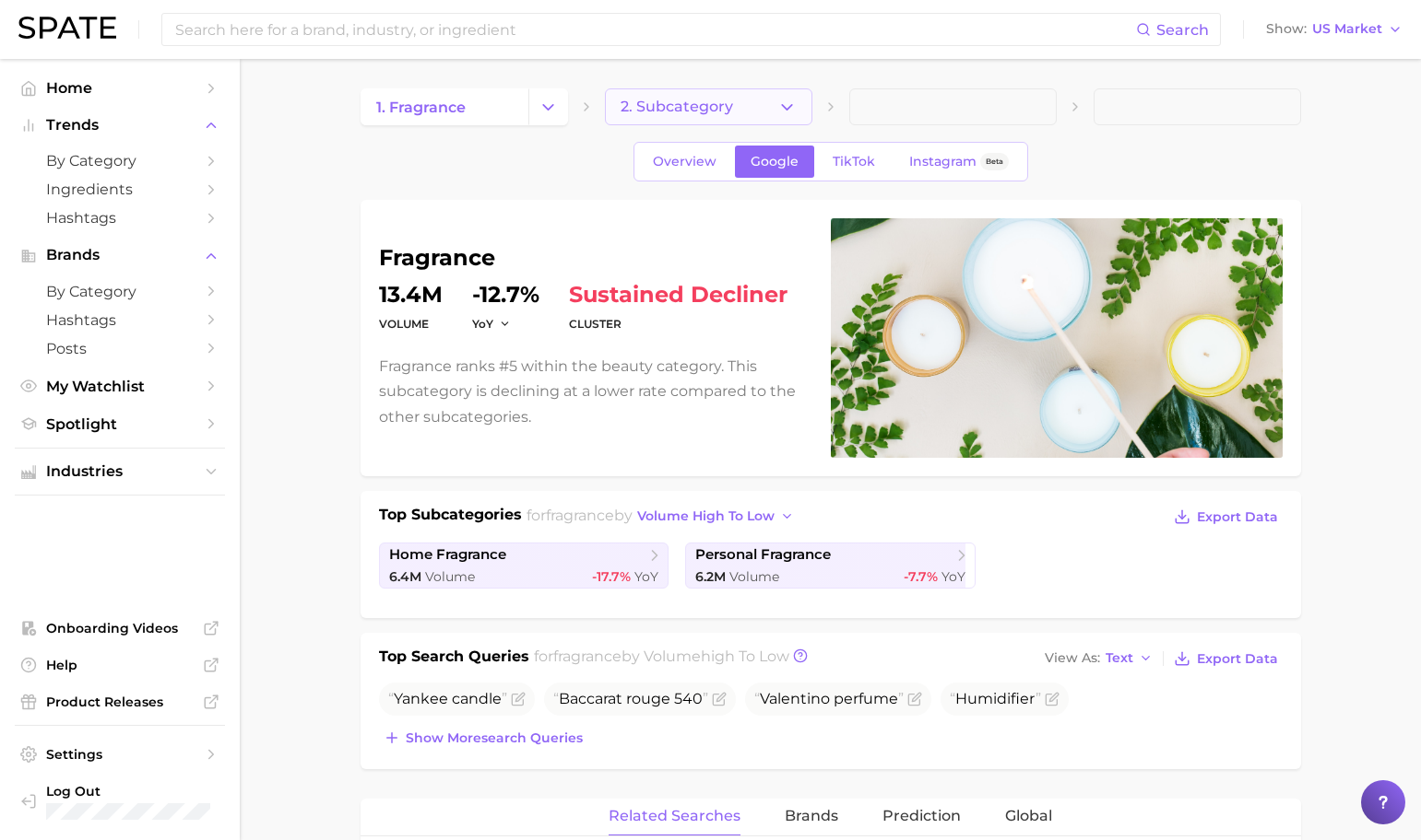
click at [800, 104] on button "2. Subcategory" at bounding box center [708, 107] width 207 height 37
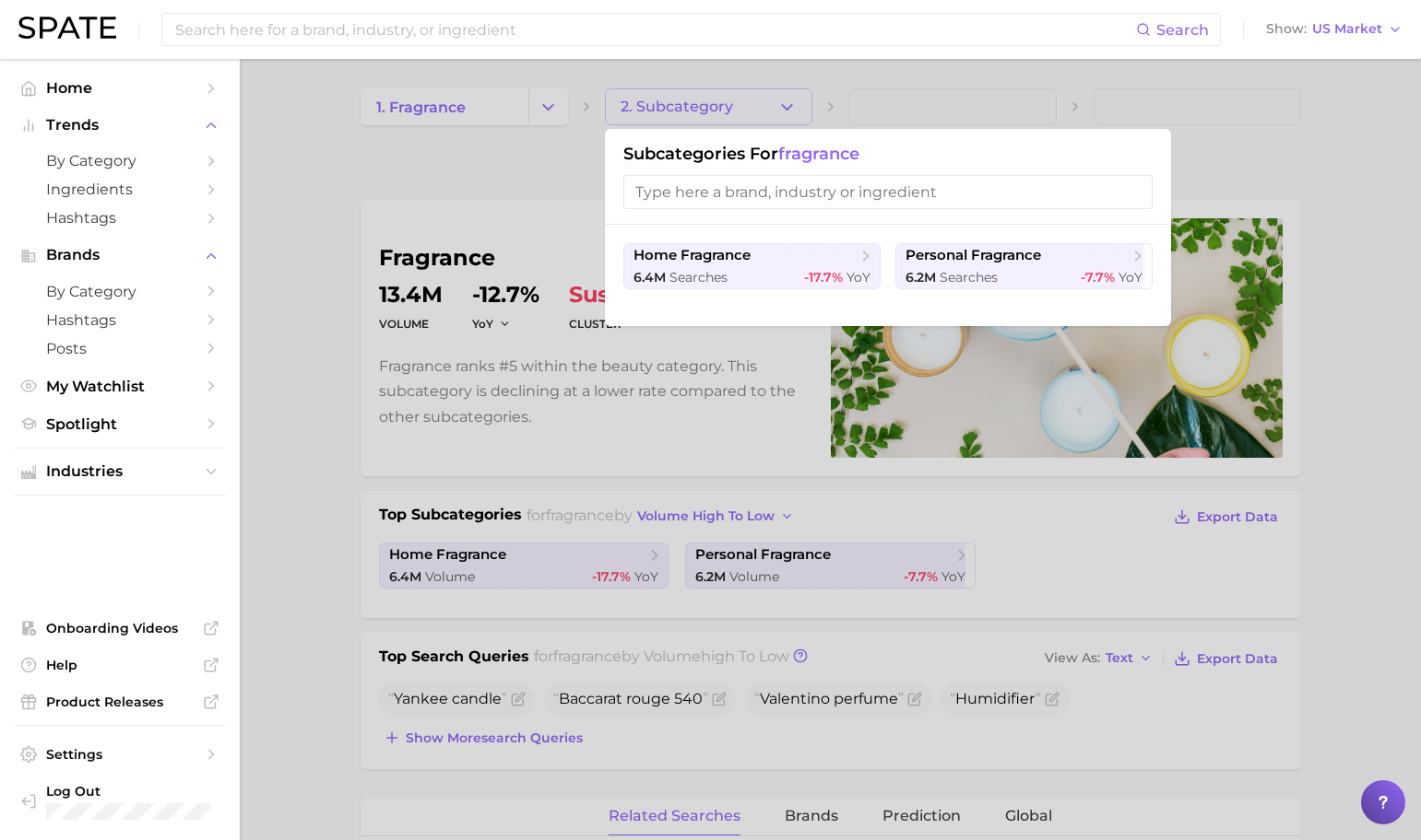
click at [323, 222] on div at bounding box center [710, 420] width 1421 height 840
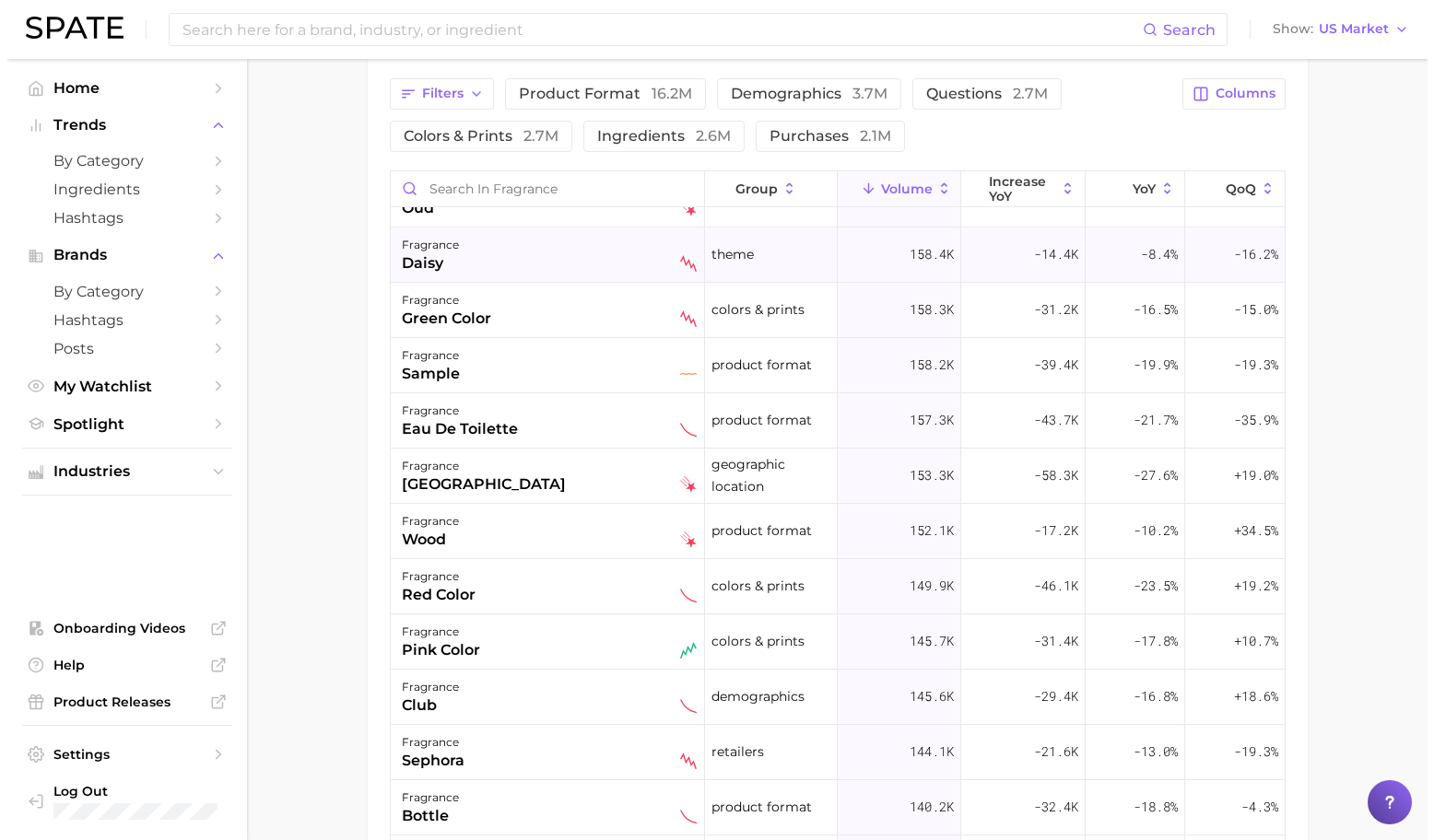
scroll to position [2856, 0]
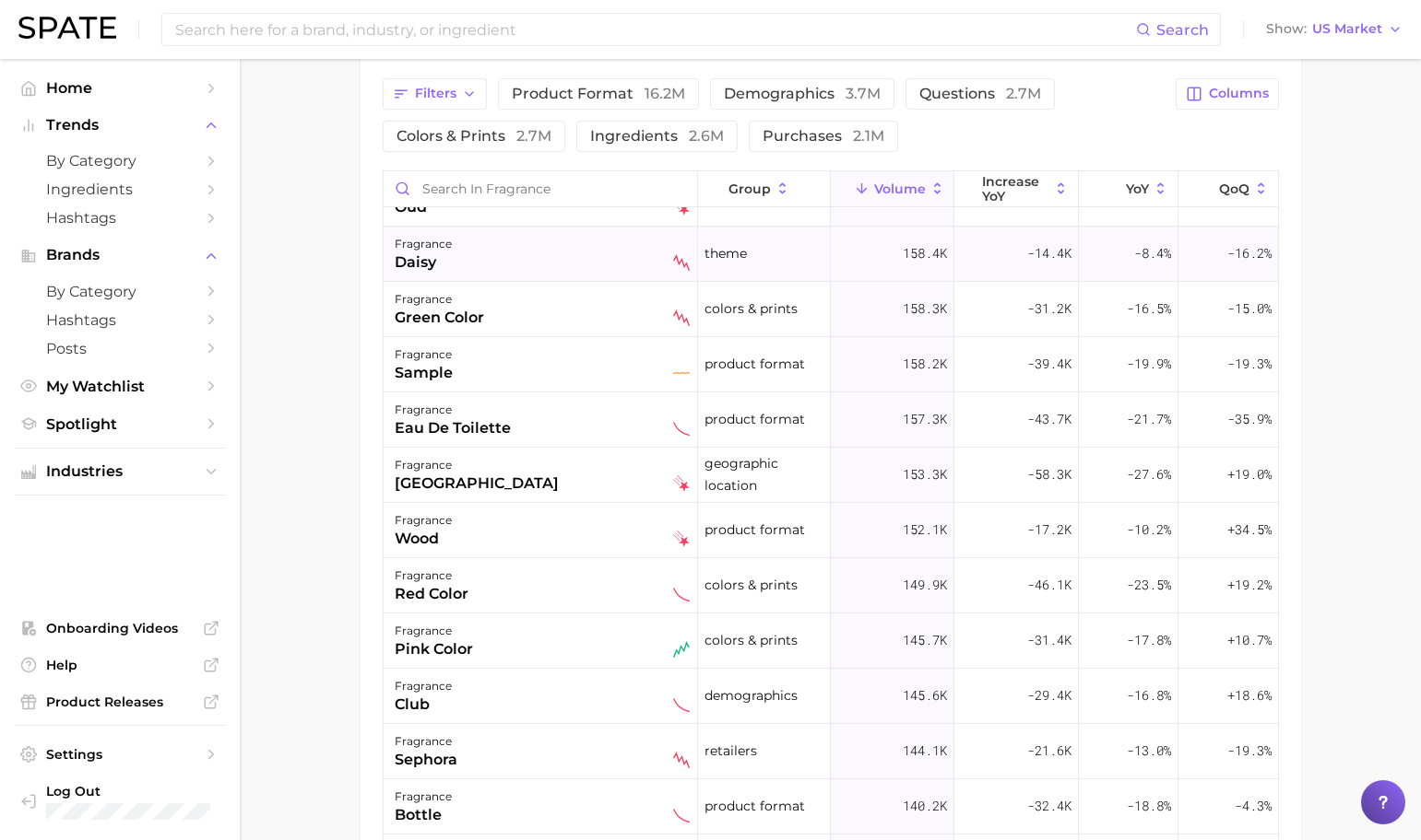
click at [475, 257] on div "fragrance daisy" at bounding box center [542, 253] width 295 height 41
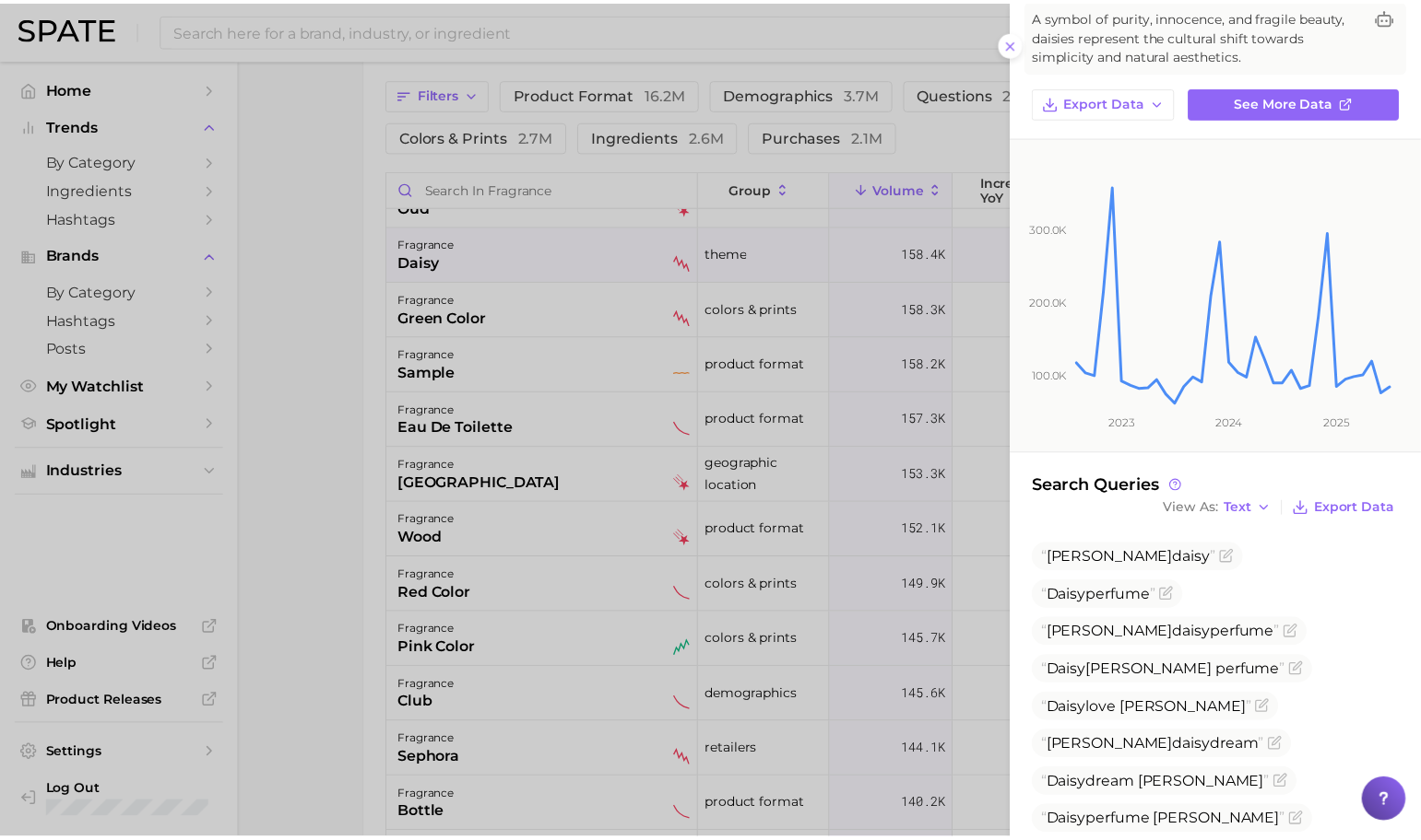
scroll to position [98, 0]
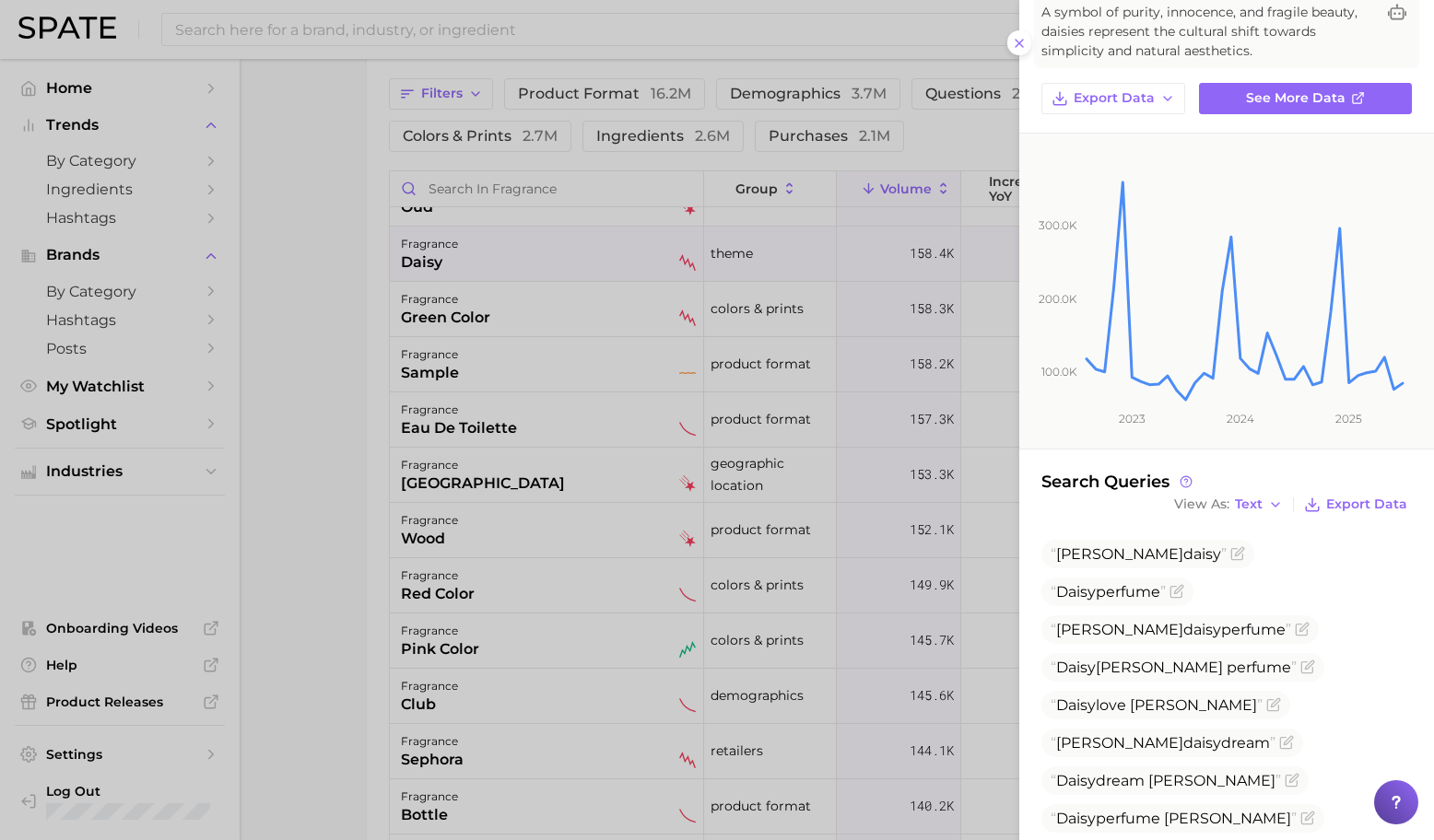
click at [565, 338] on div at bounding box center [717, 420] width 1434 height 840
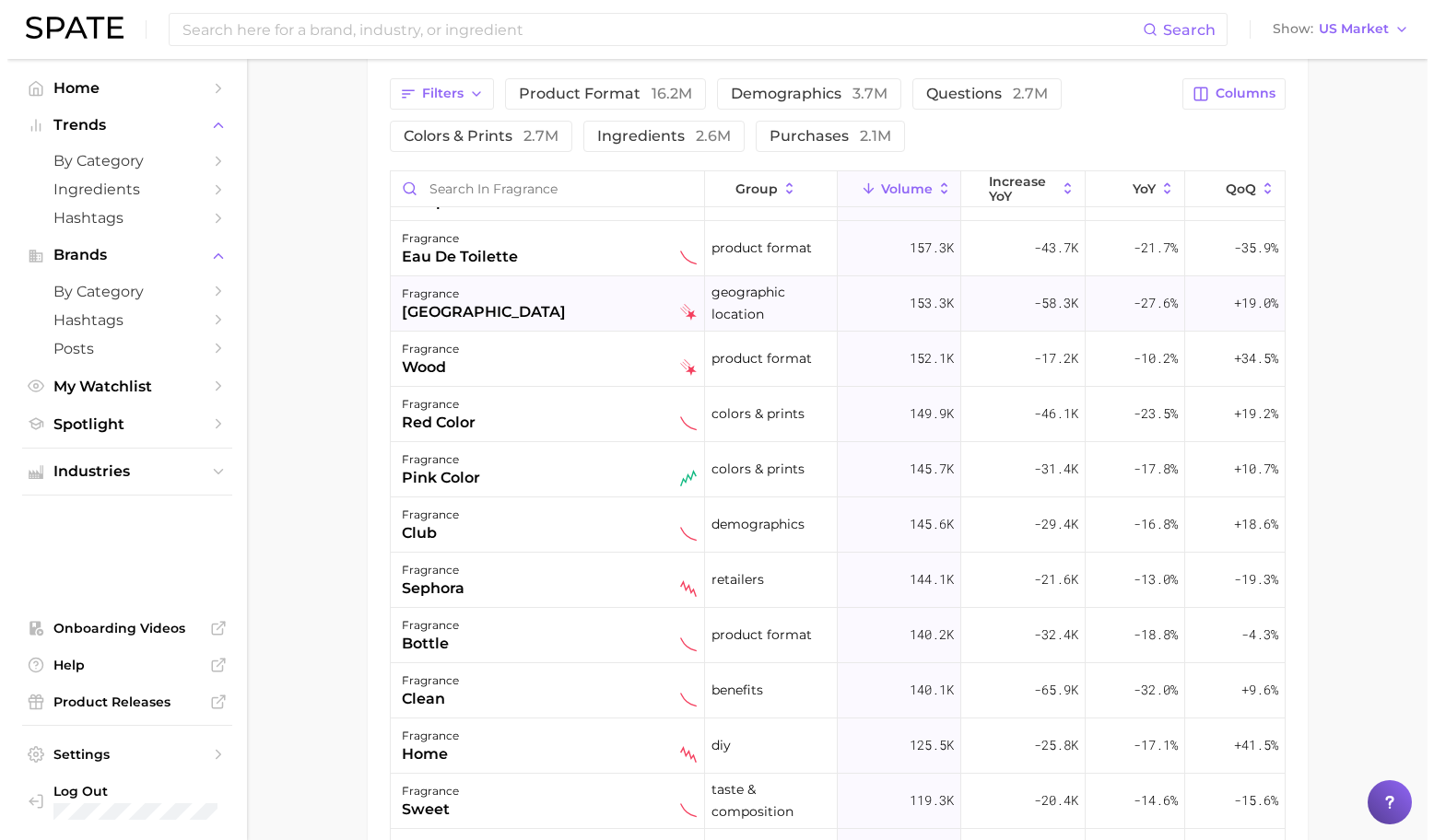
scroll to position [3034, 0]
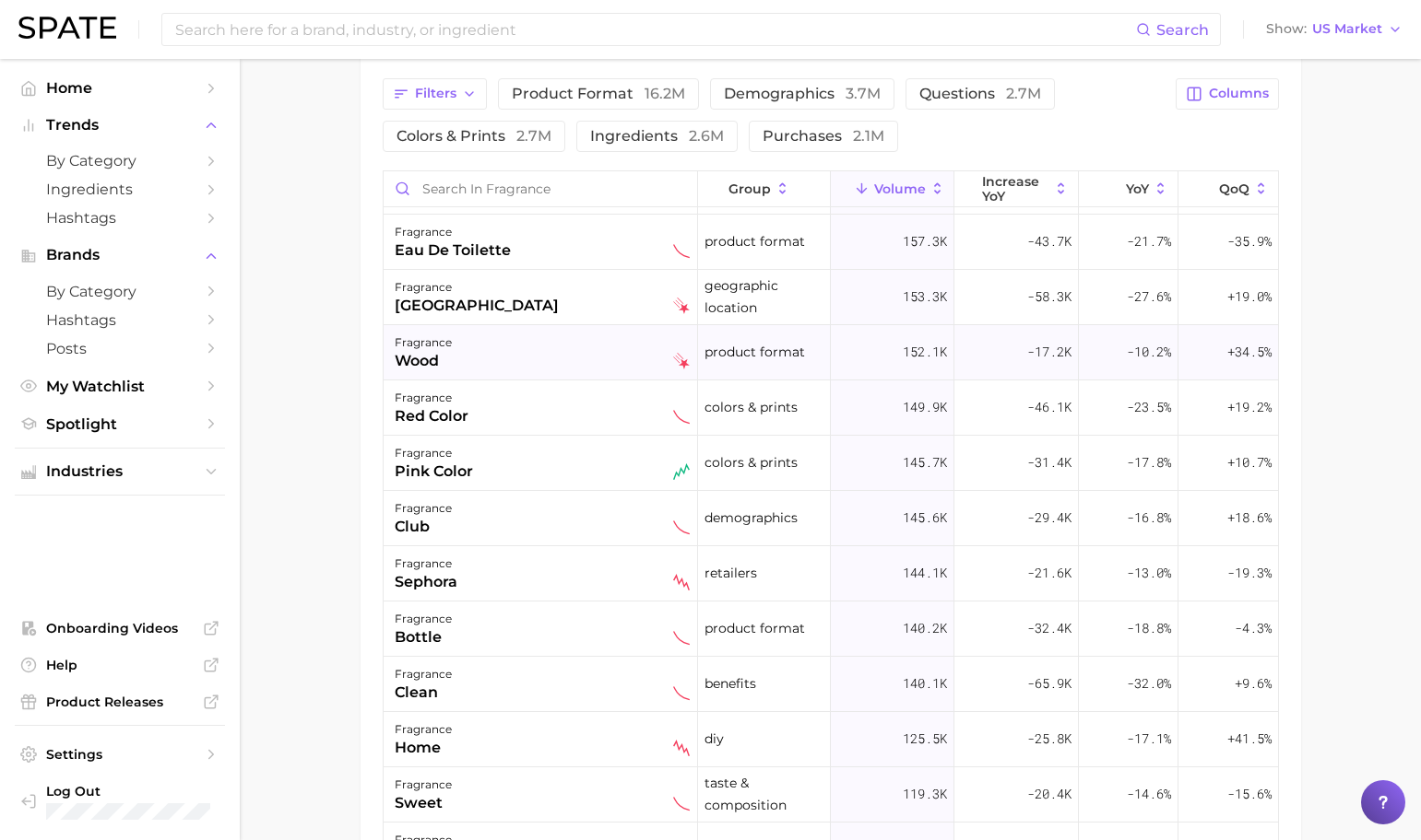
click at [563, 349] on div "fragrance wood" at bounding box center [542, 351] width 295 height 41
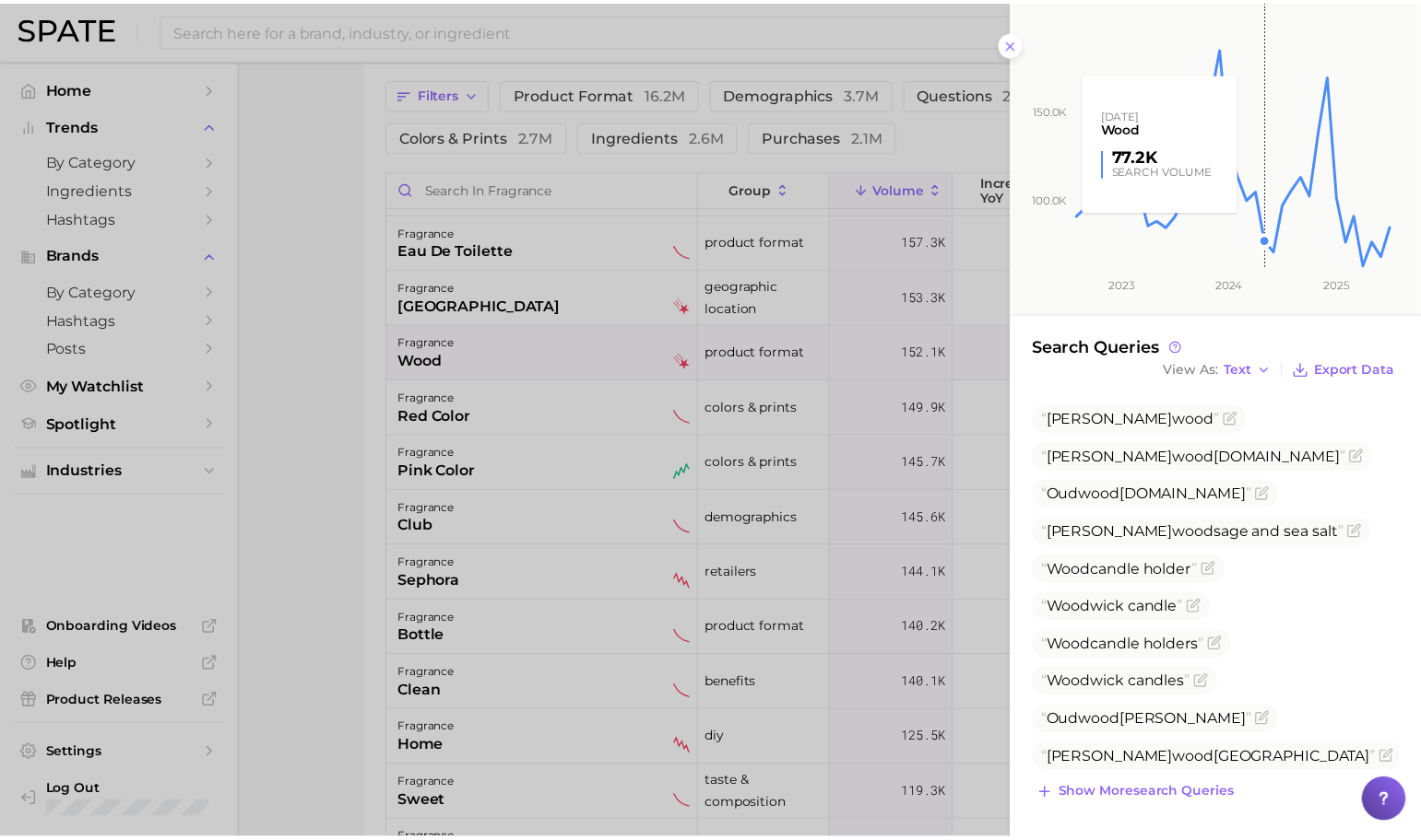
scroll to position [235, 0]
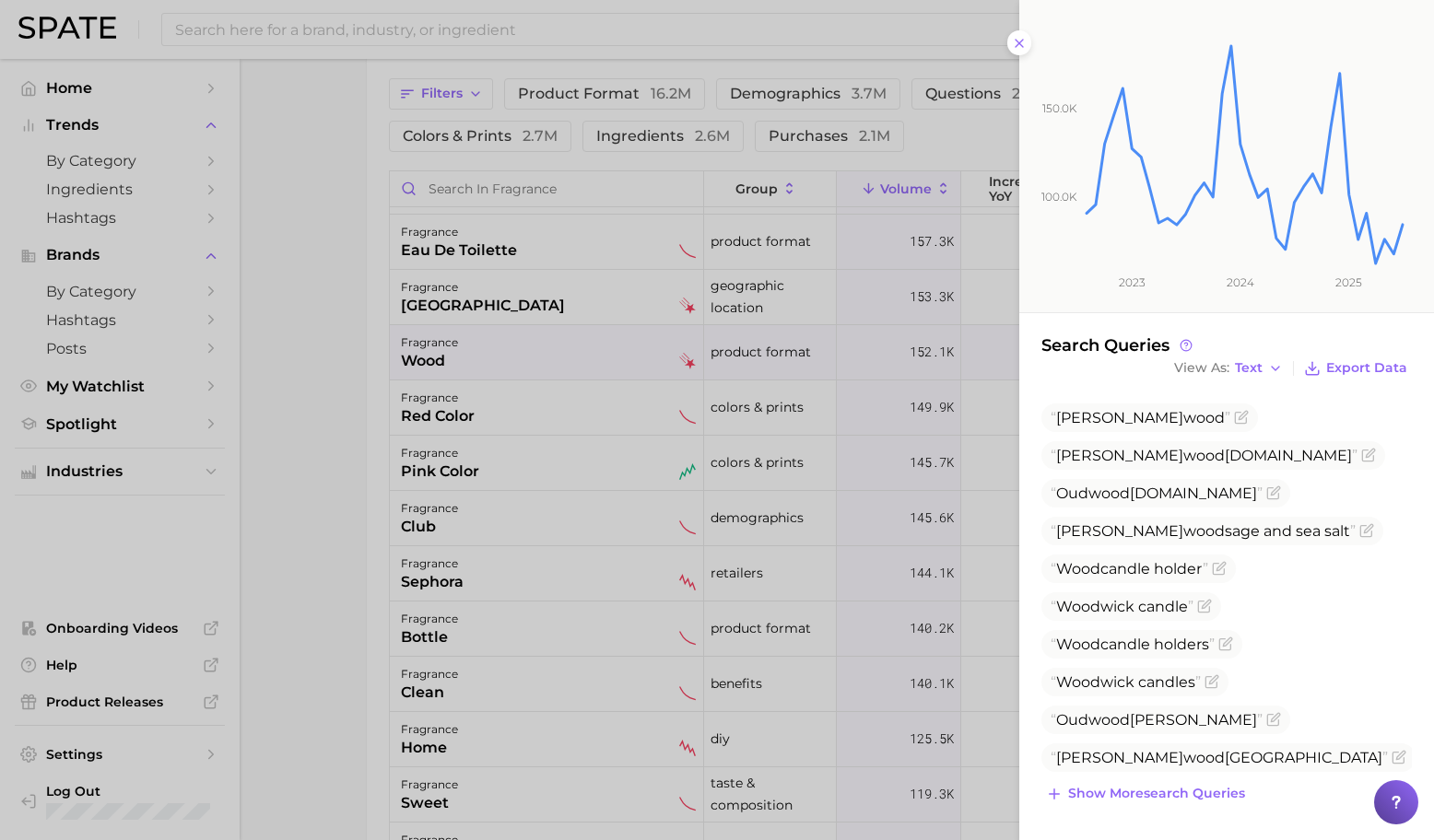
click at [622, 377] on div at bounding box center [717, 420] width 1434 height 840
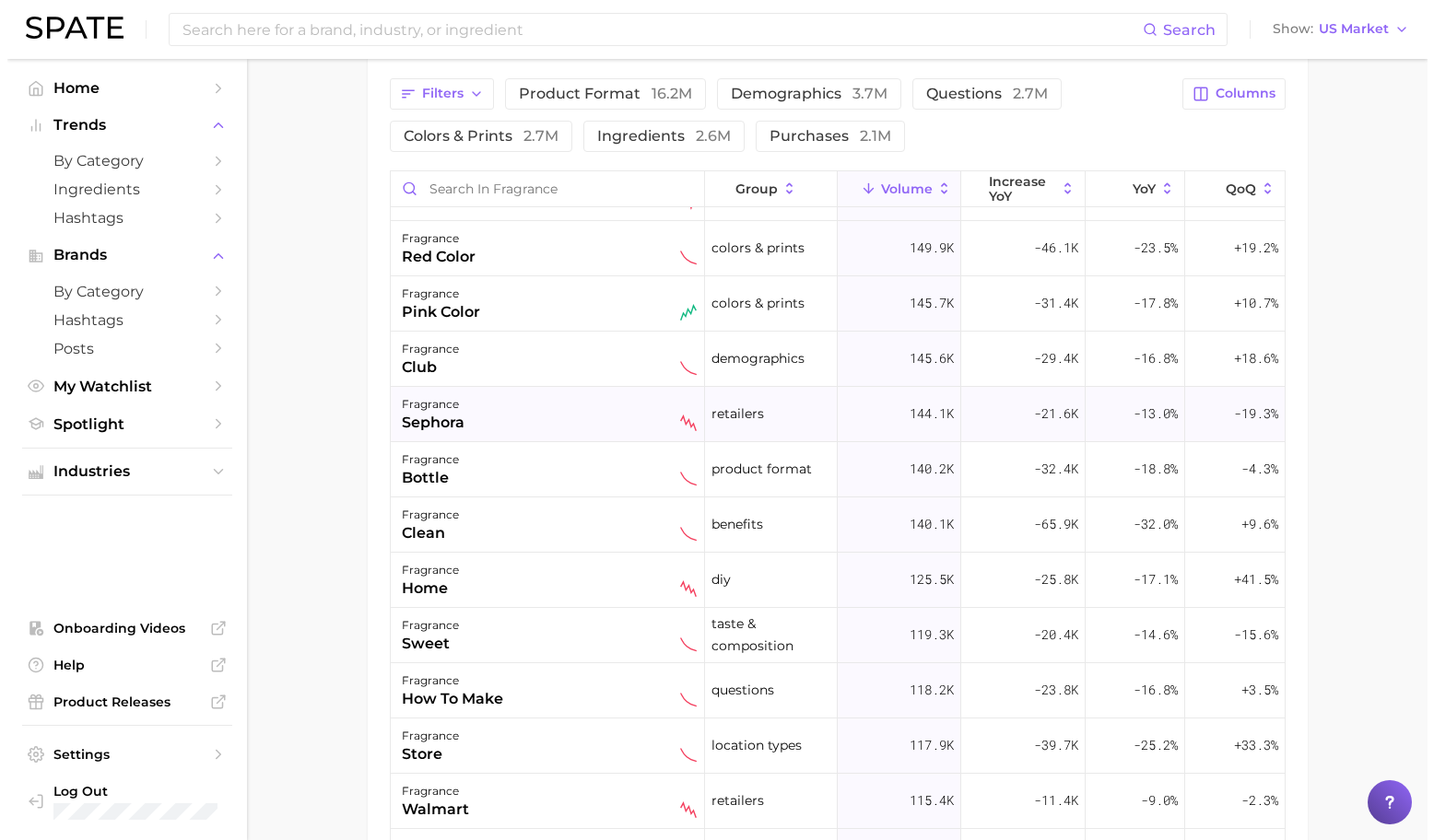
scroll to position [3202, 0]
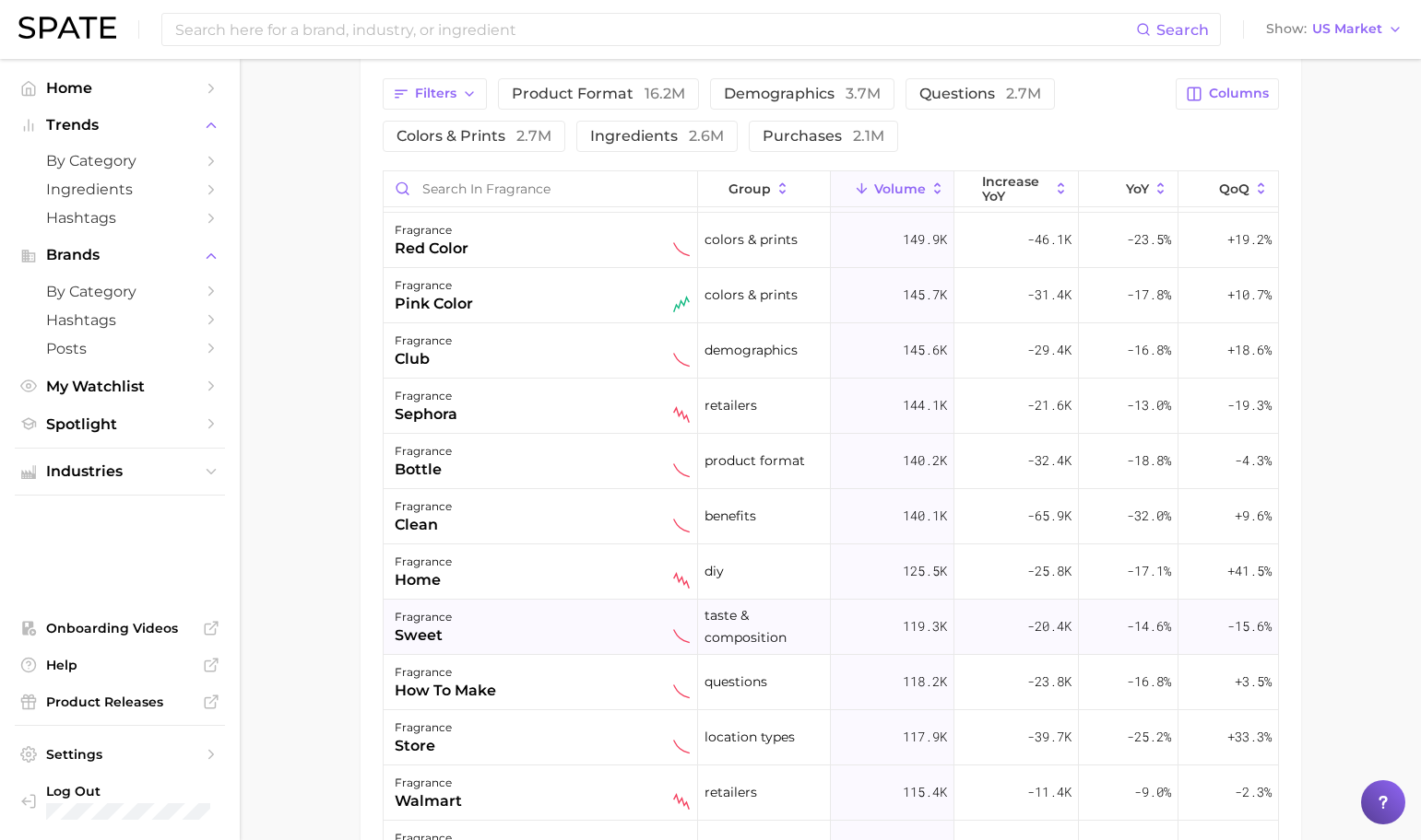
click at [579, 608] on div "fragrance sweet" at bounding box center [542, 626] width 295 height 41
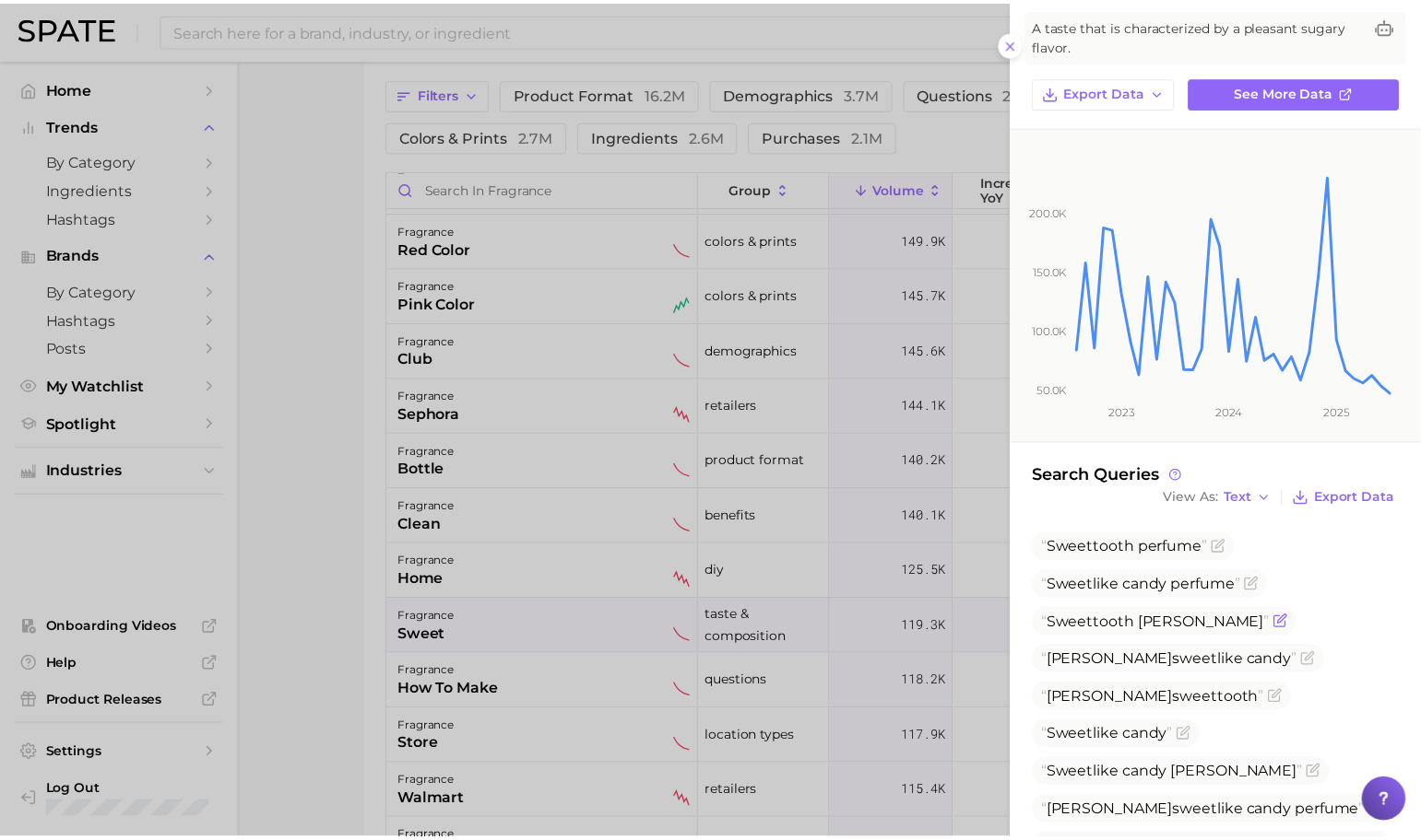
scroll to position [82, 0]
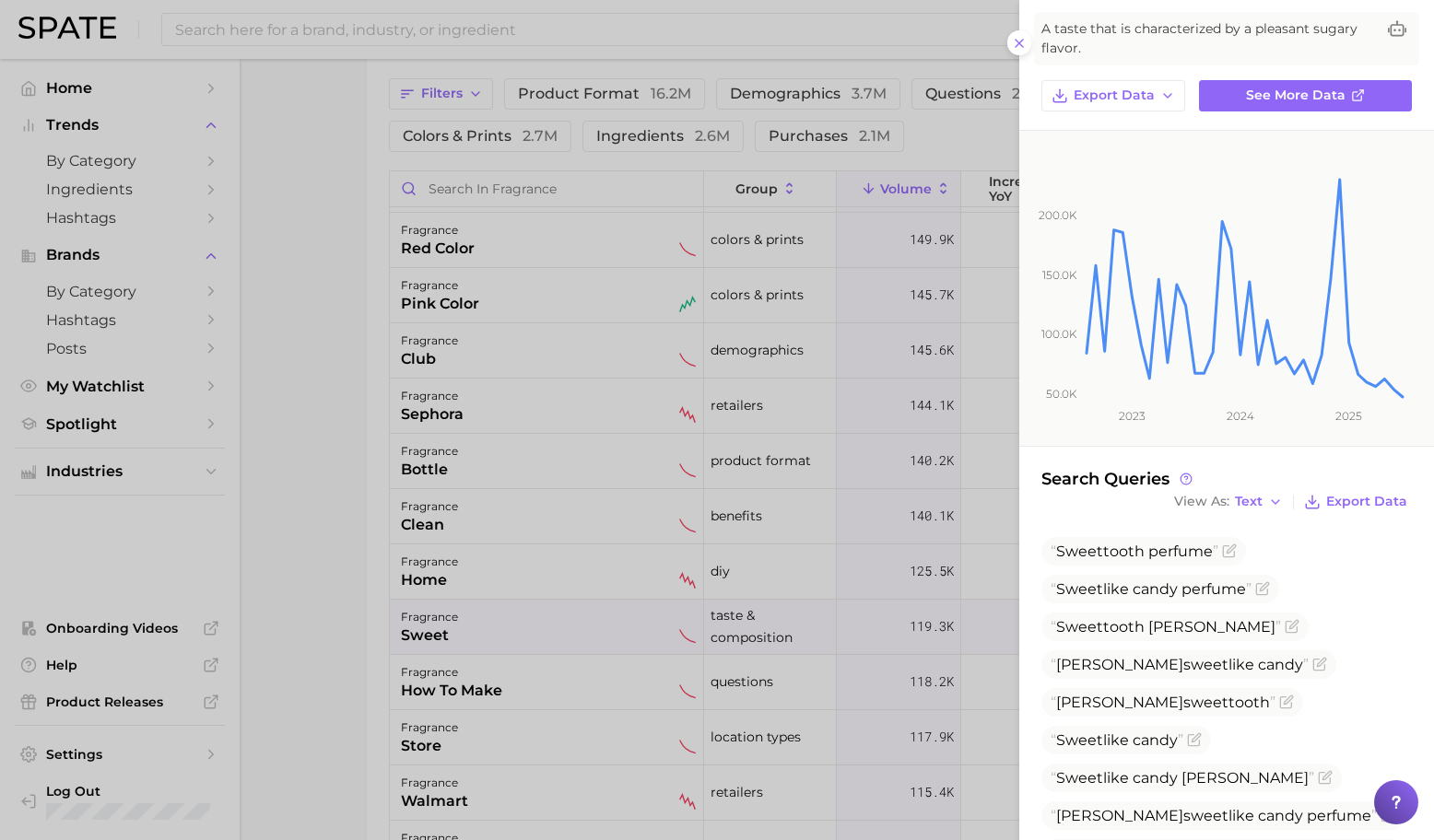
click at [610, 574] on div at bounding box center [717, 420] width 1434 height 840
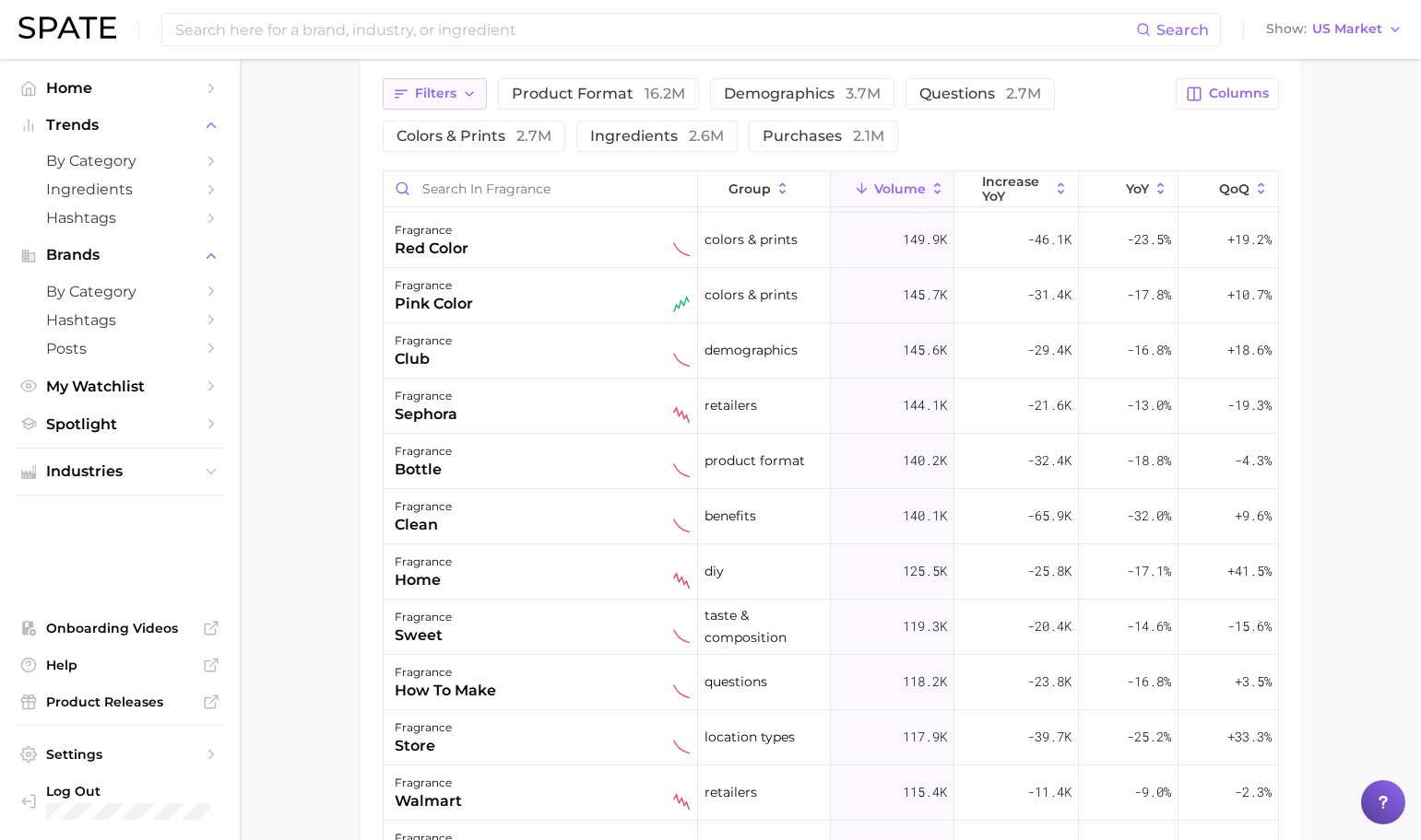
click at [462, 91] on icon "button" at bounding box center [470, 94] width 15 height 15
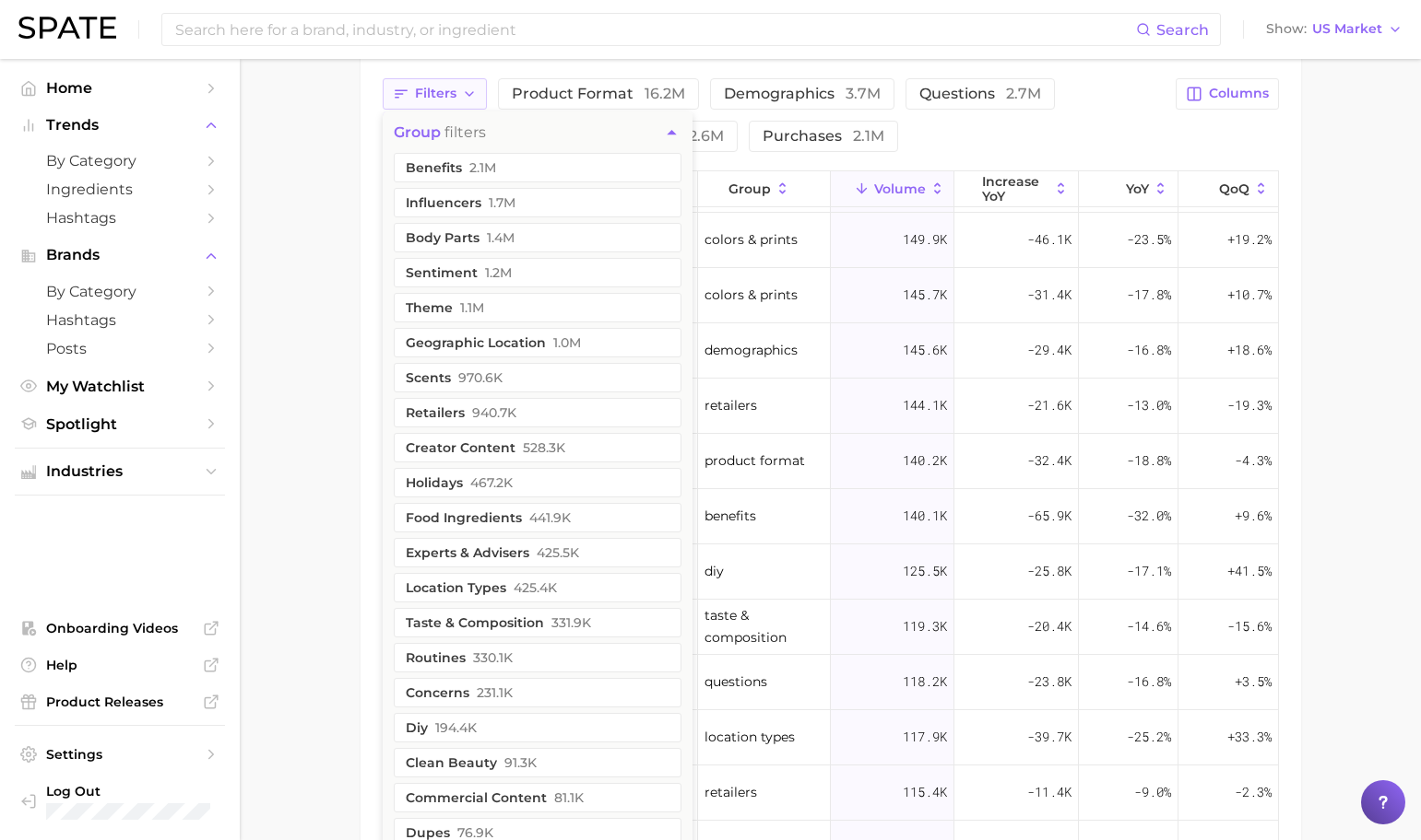
click at [459, 89] on button "Filters" at bounding box center [435, 94] width 104 height 31
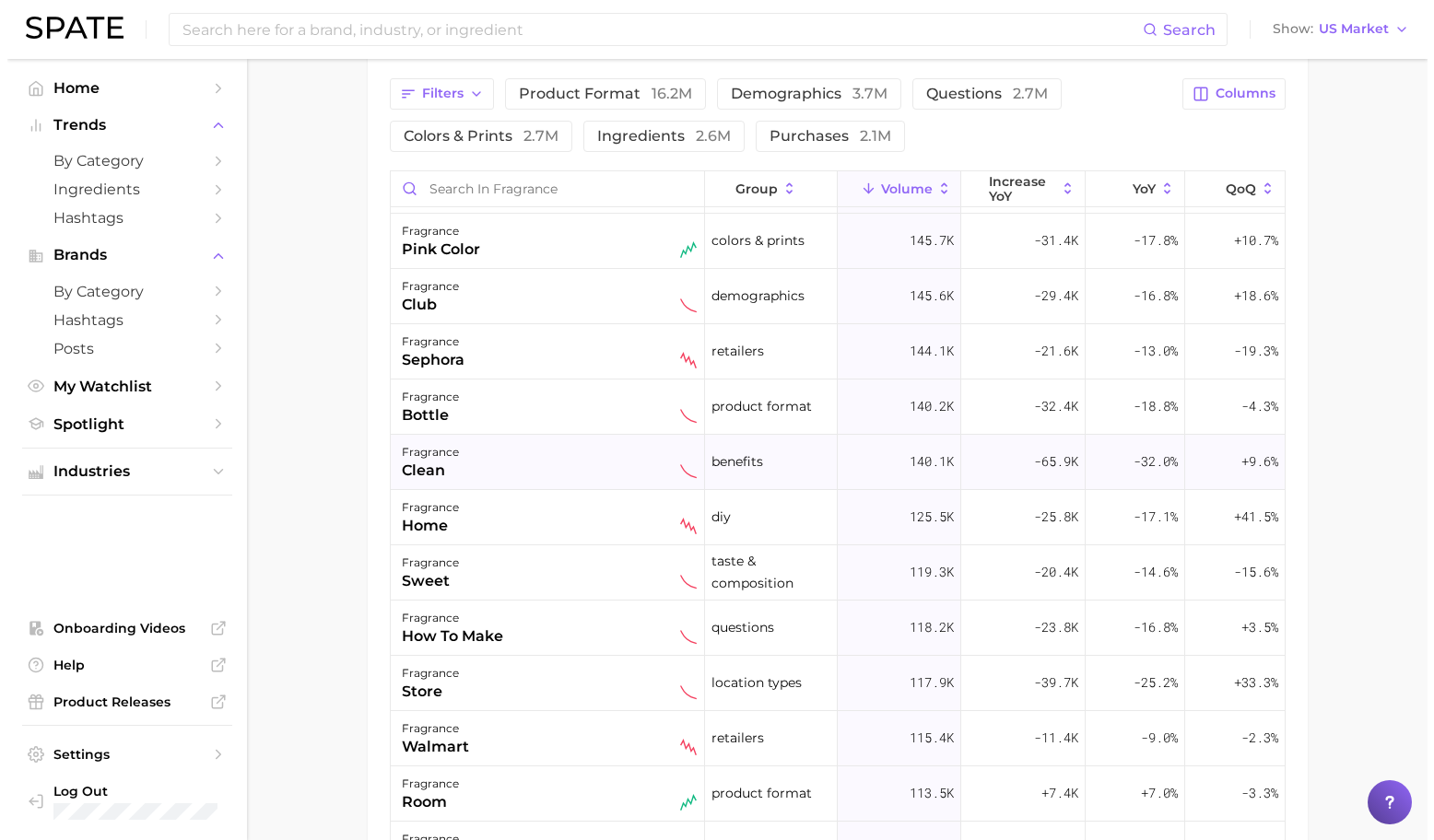
scroll to position [3257, 0]
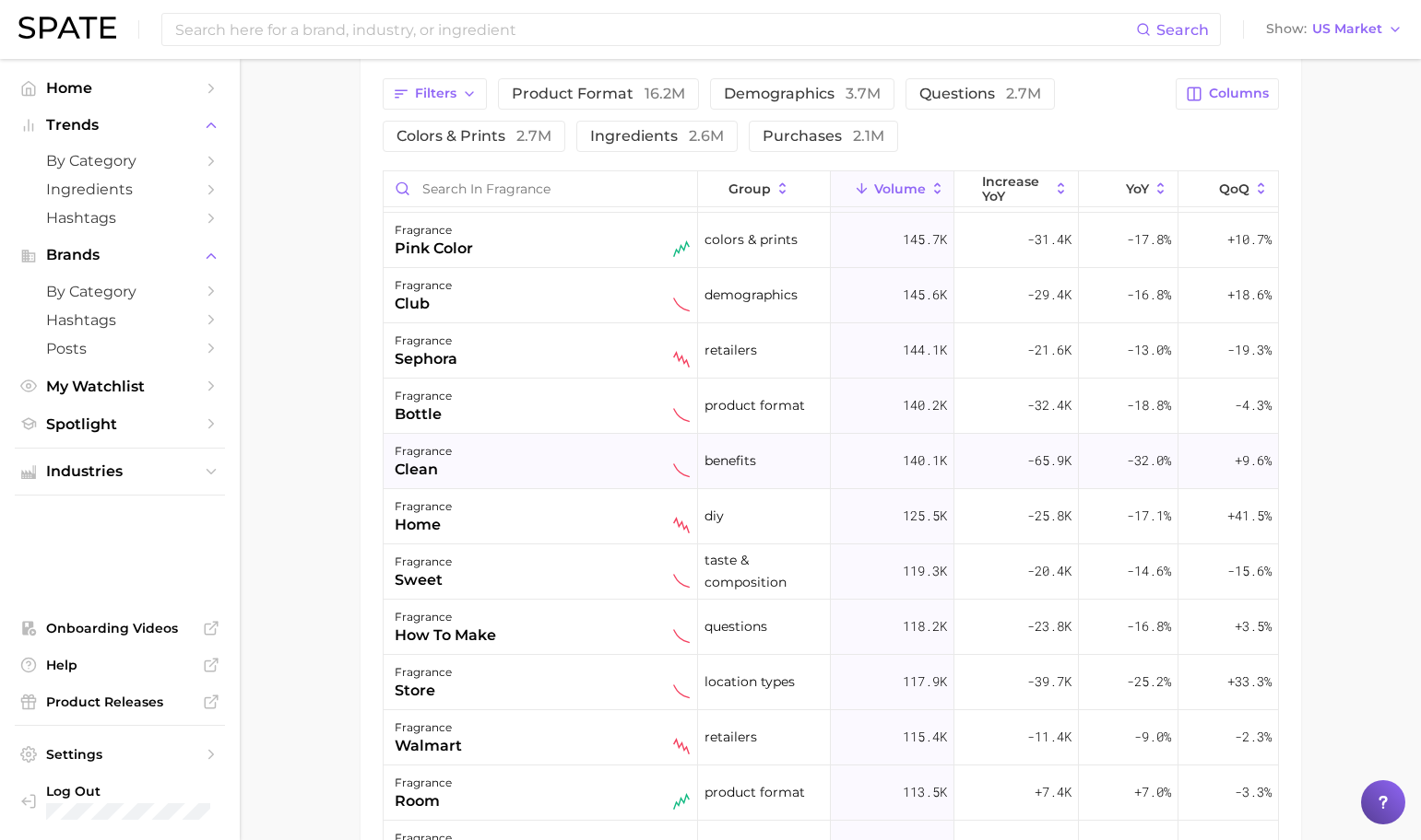
click at [581, 460] on div "fragrance clean" at bounding box center [542, 460] width 295 height 41
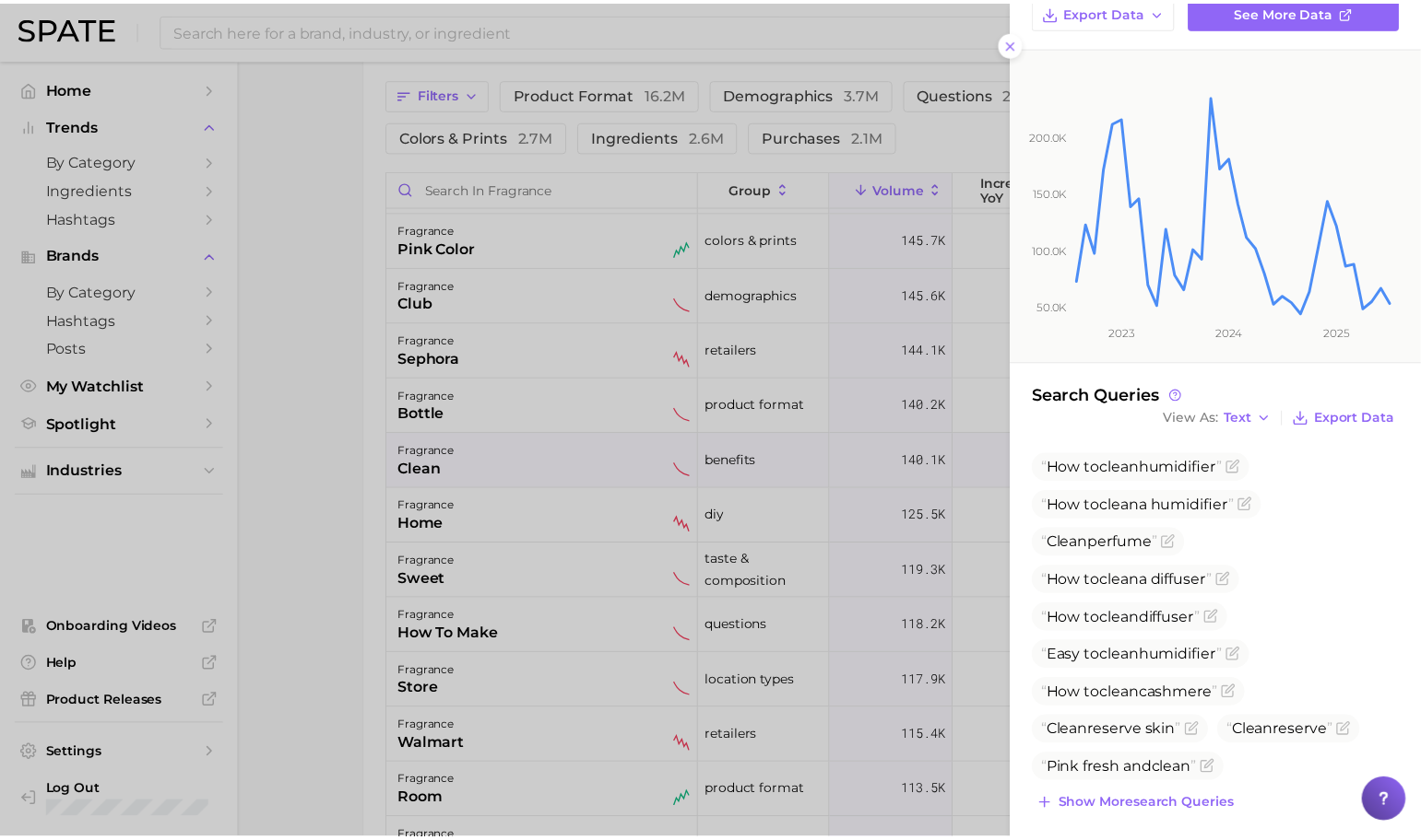
scroll to position [197, 0]
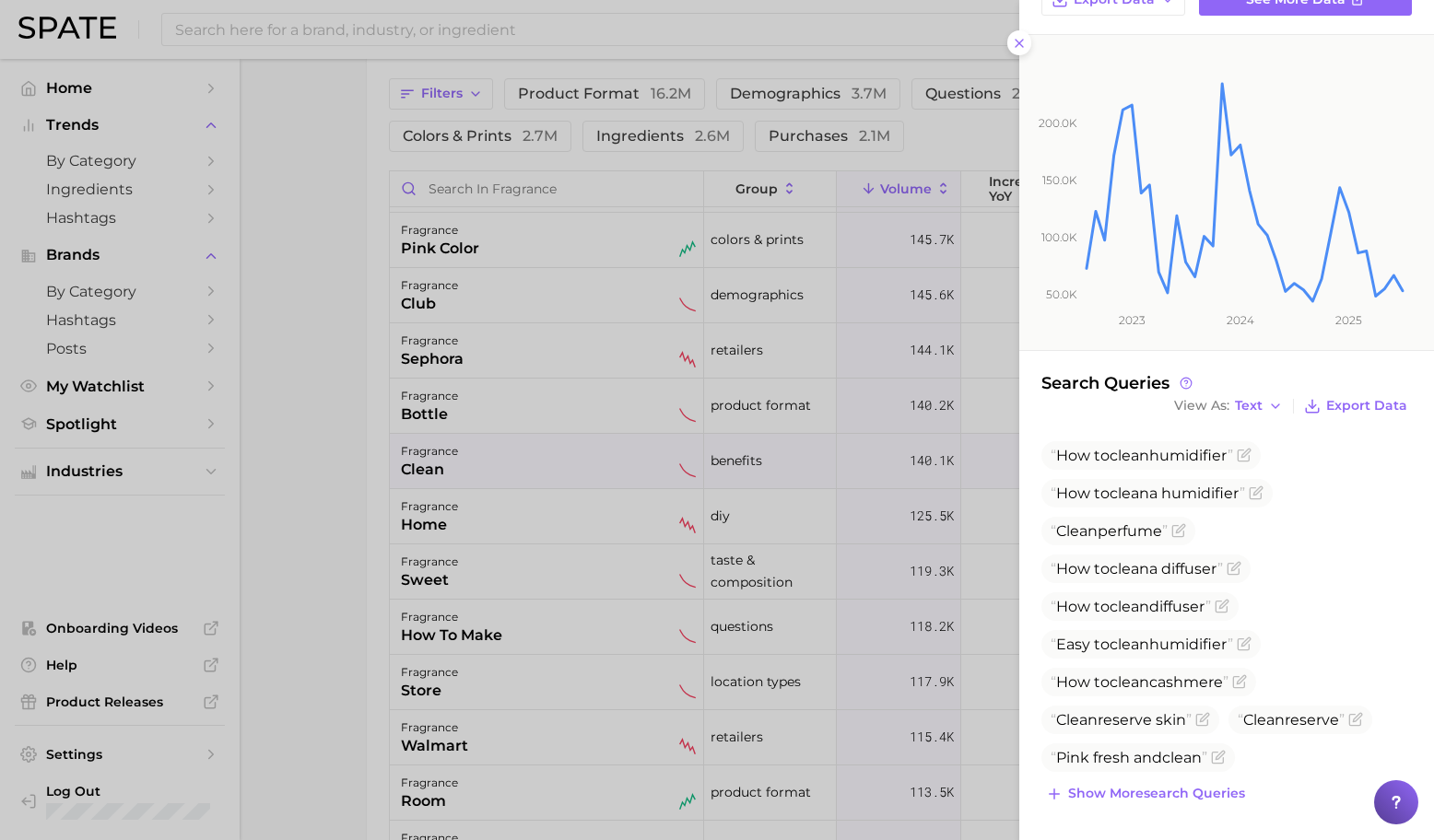
click at [541, 510] on div at bounding box center [717, 420] width 1434 height 840
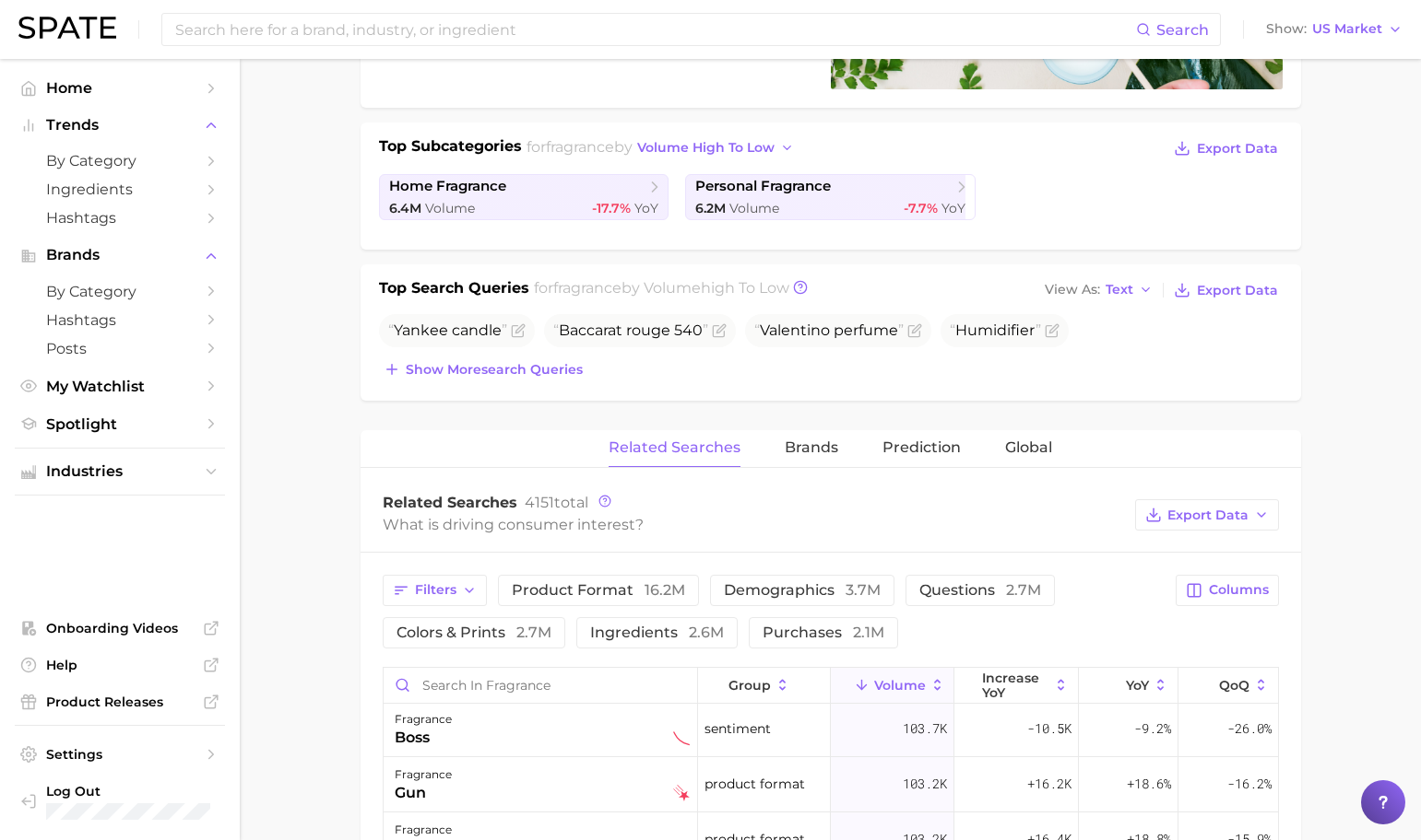
scroll to position [0, 0]
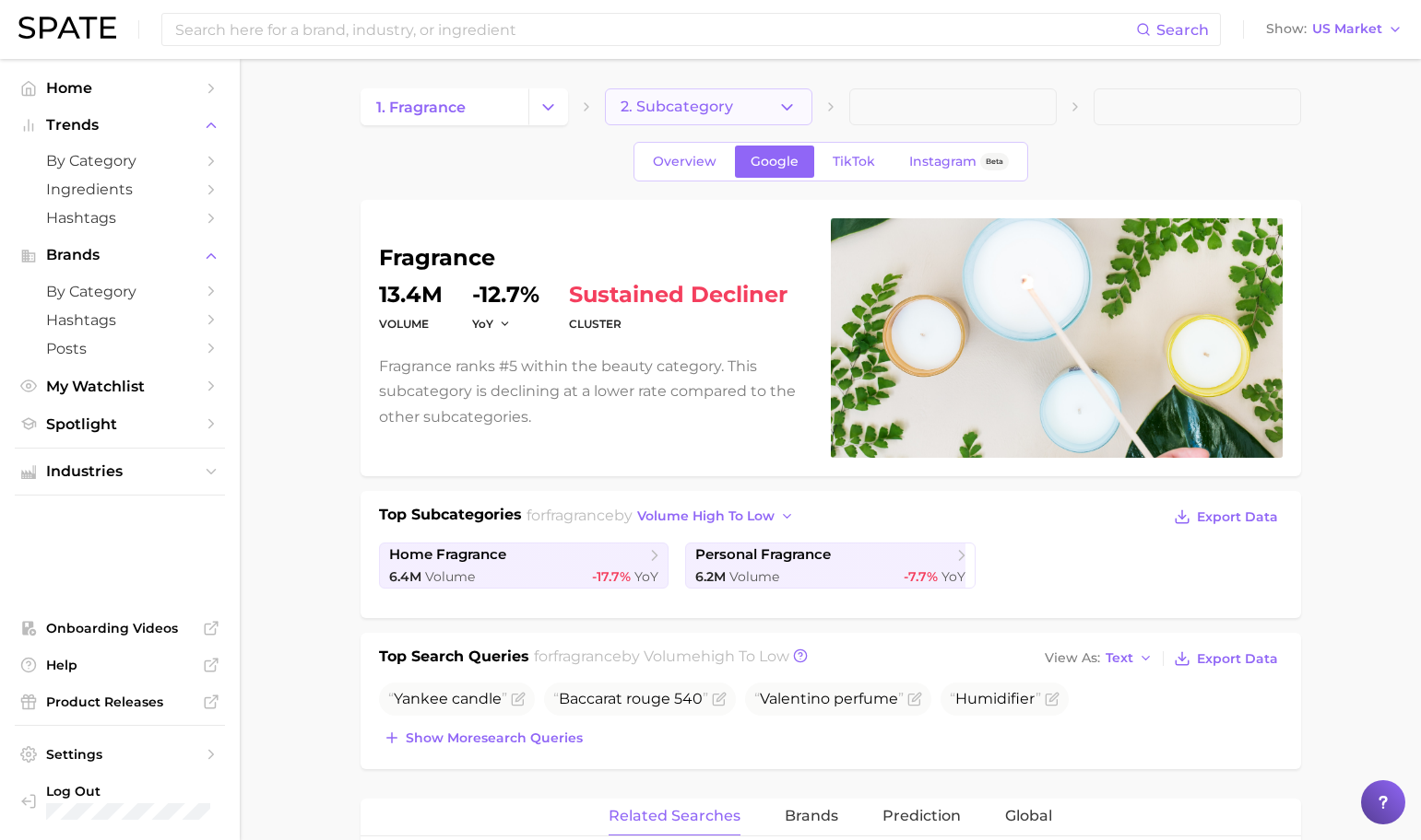
click at [666, 113] on span "2. Subcategory" at bounding box center [676, 107] width 113 height 17
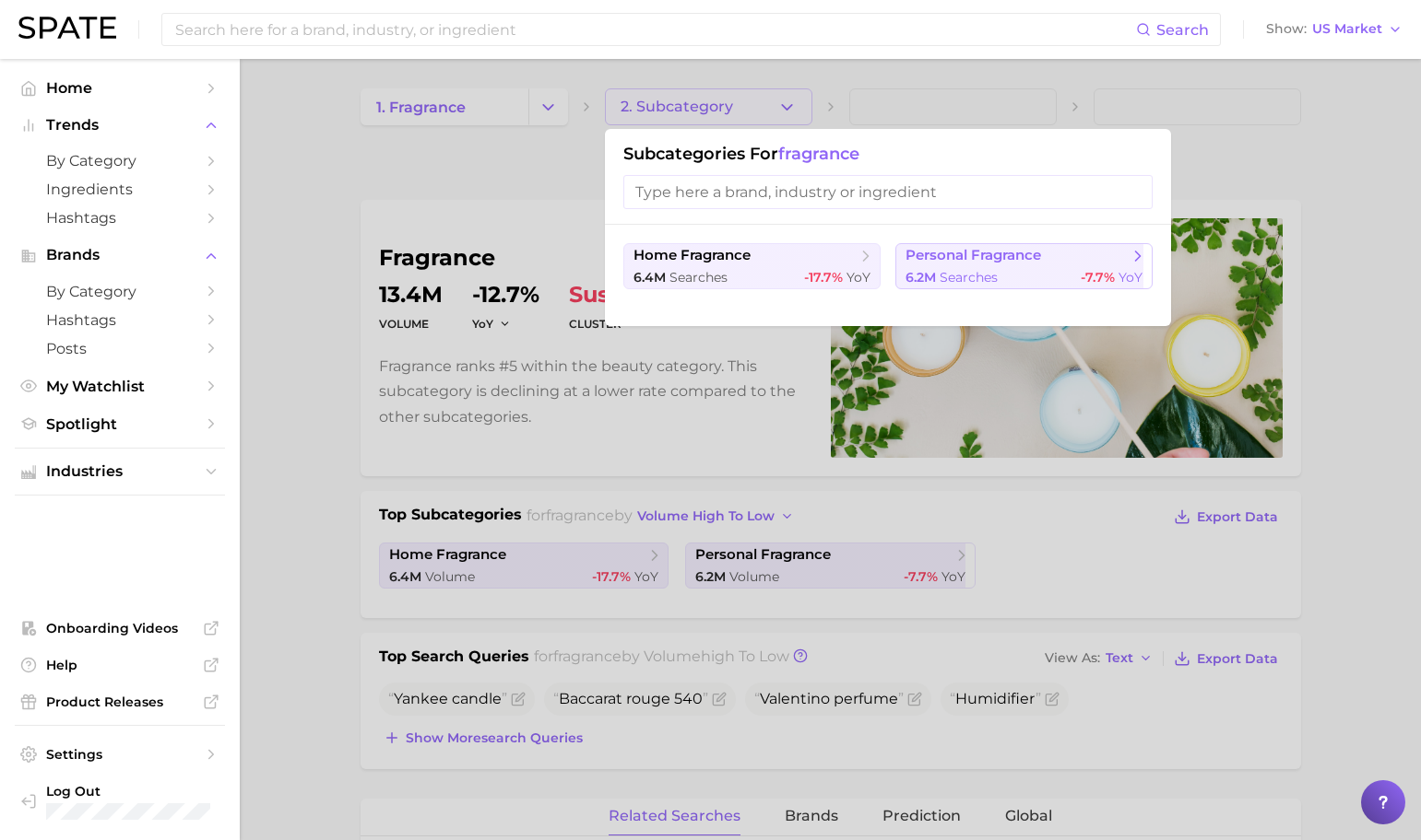
click at [998, 262] on span "personal fragrance" at bounding box center [973, 255] width 135 height 18
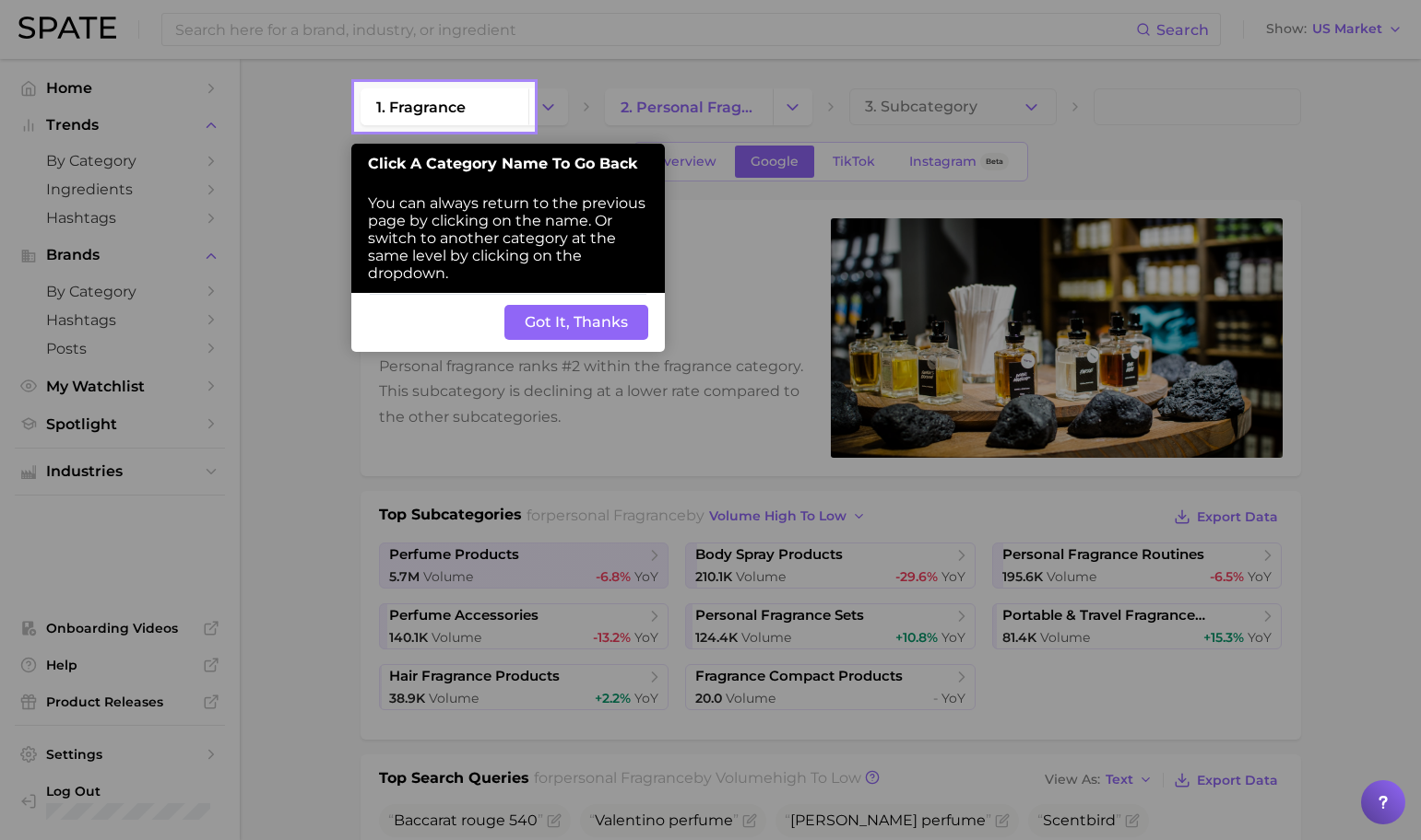
click at [539, 334] on button "Got It, Thanks" at bounding box center [576, 322] width 144 height 35
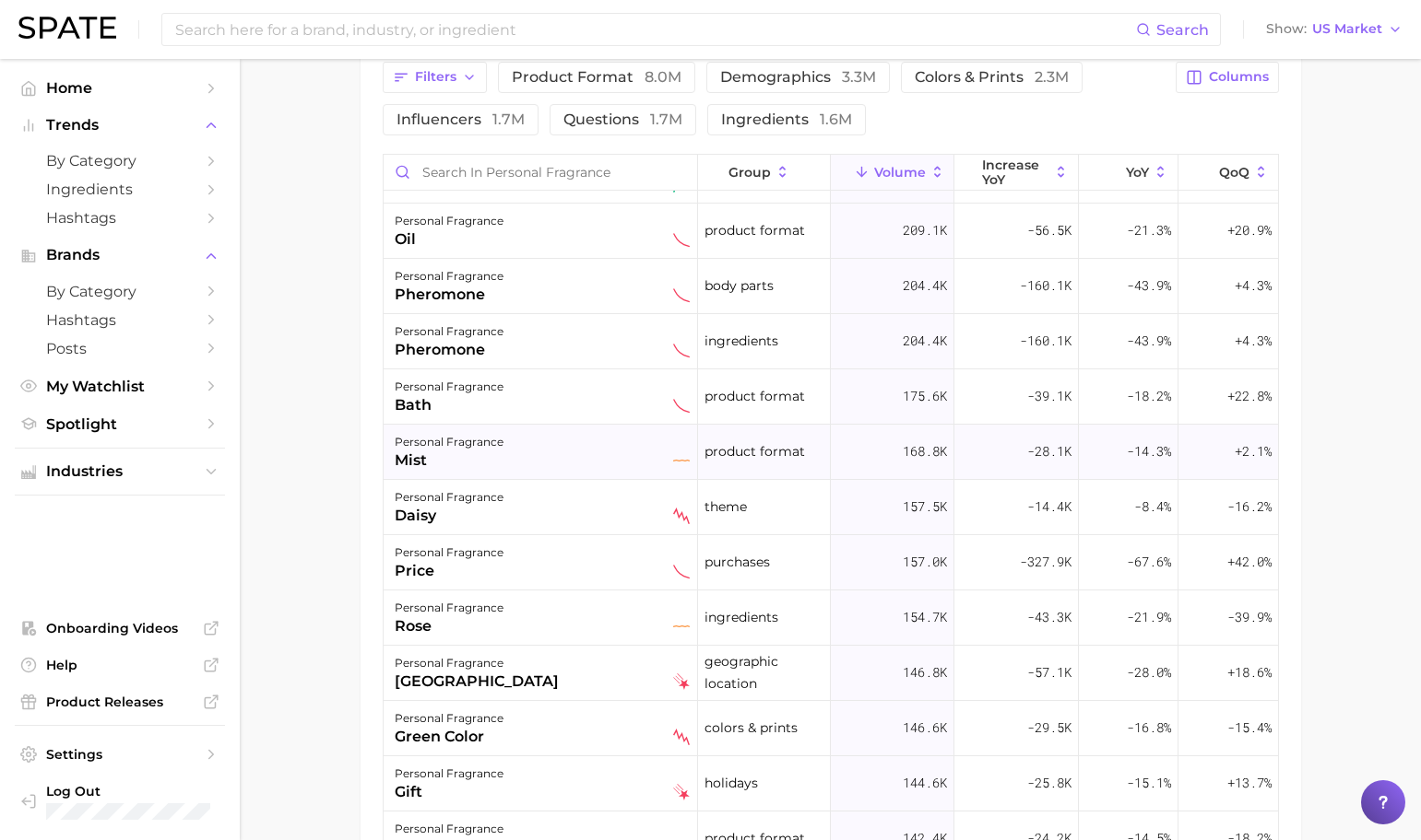
scroll to position [1209, 0]
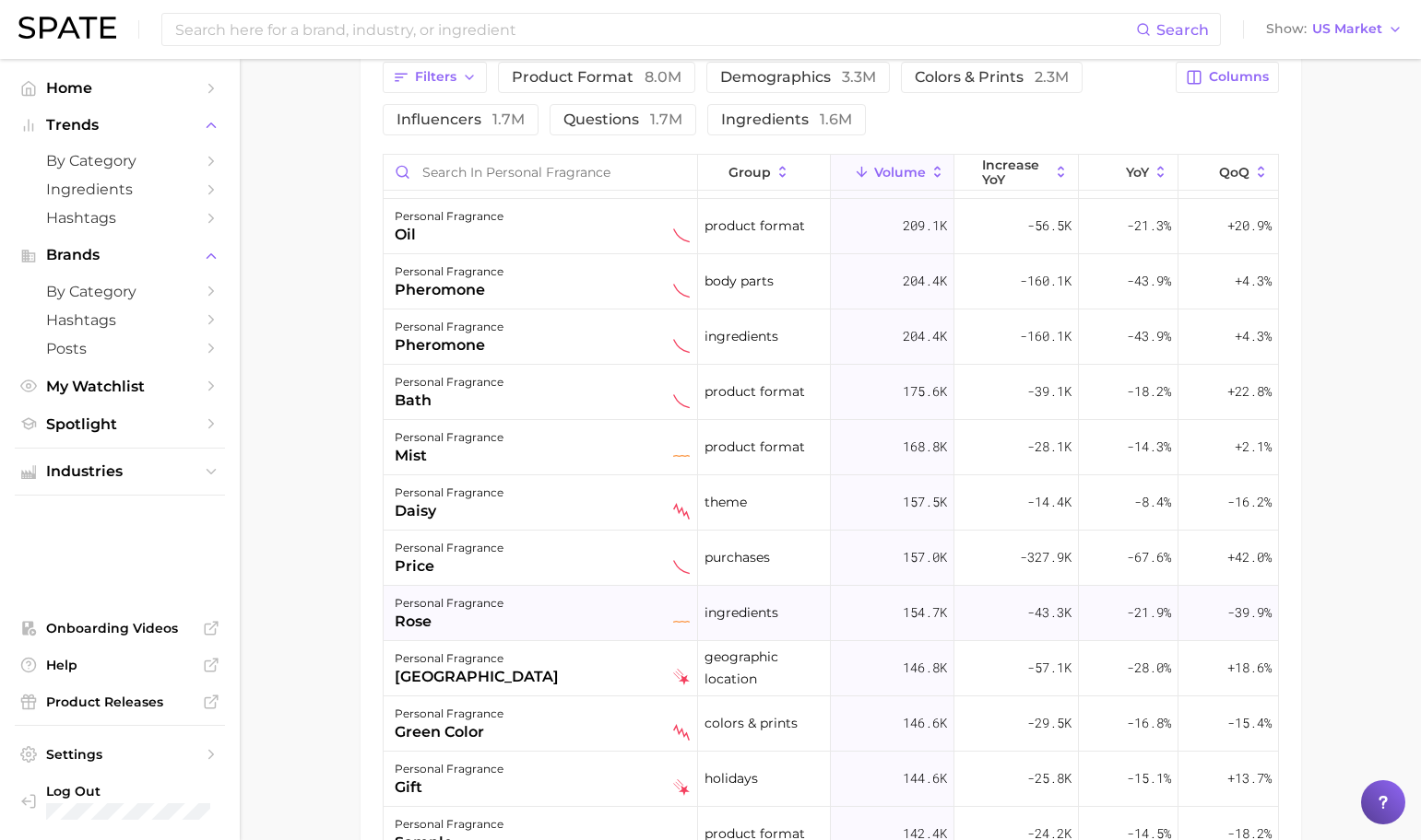
click at [512, 625] on div "personal fragrance rose" at bounding box center [542, 612] width 295 height 41
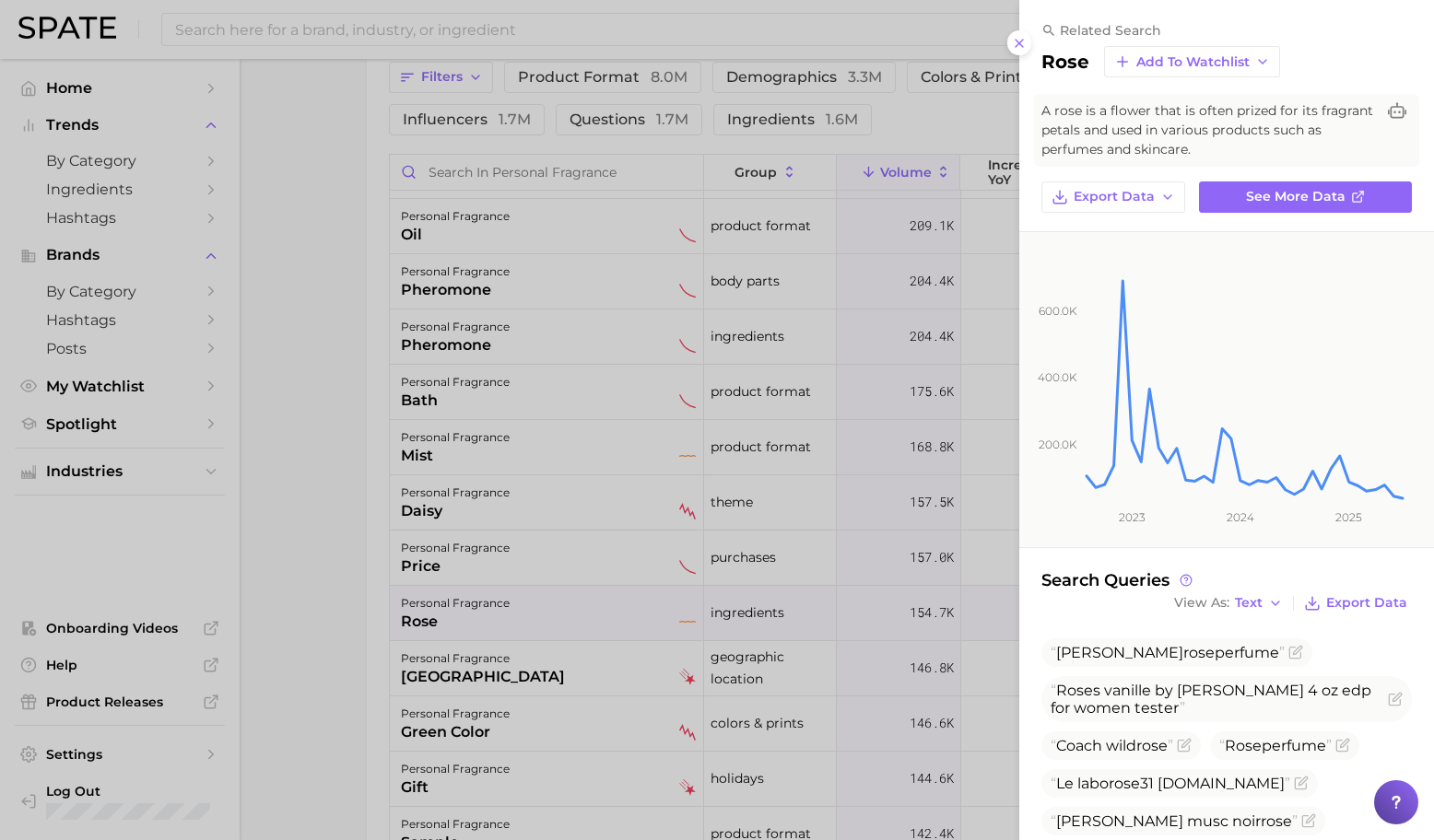
click at [371, 497] on div at bounding box center [717, 420] width 1434 height 840
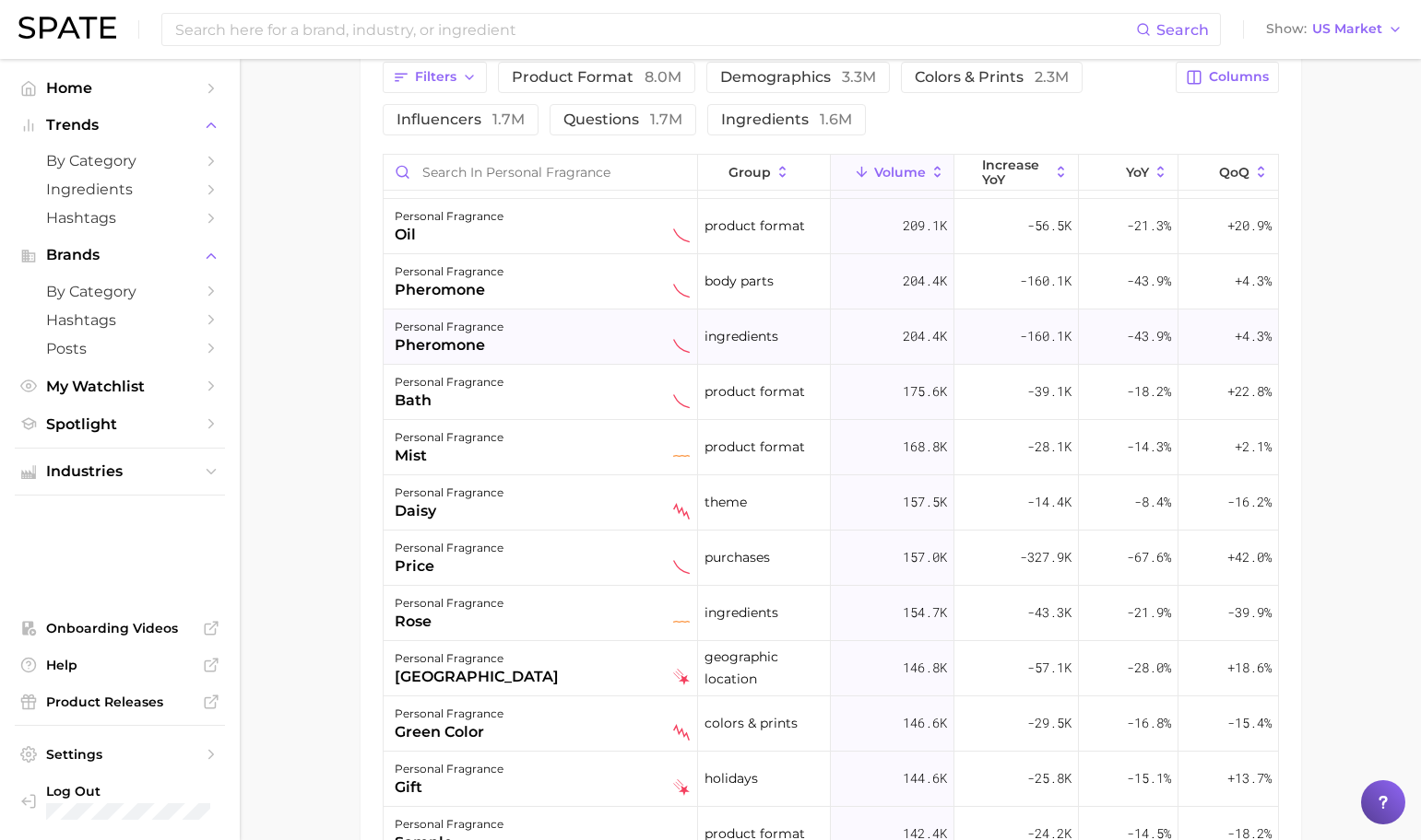
click at [562, 349] on div "personal fragrance pheromone" at bounding box center [542, 336] width 295 height 41
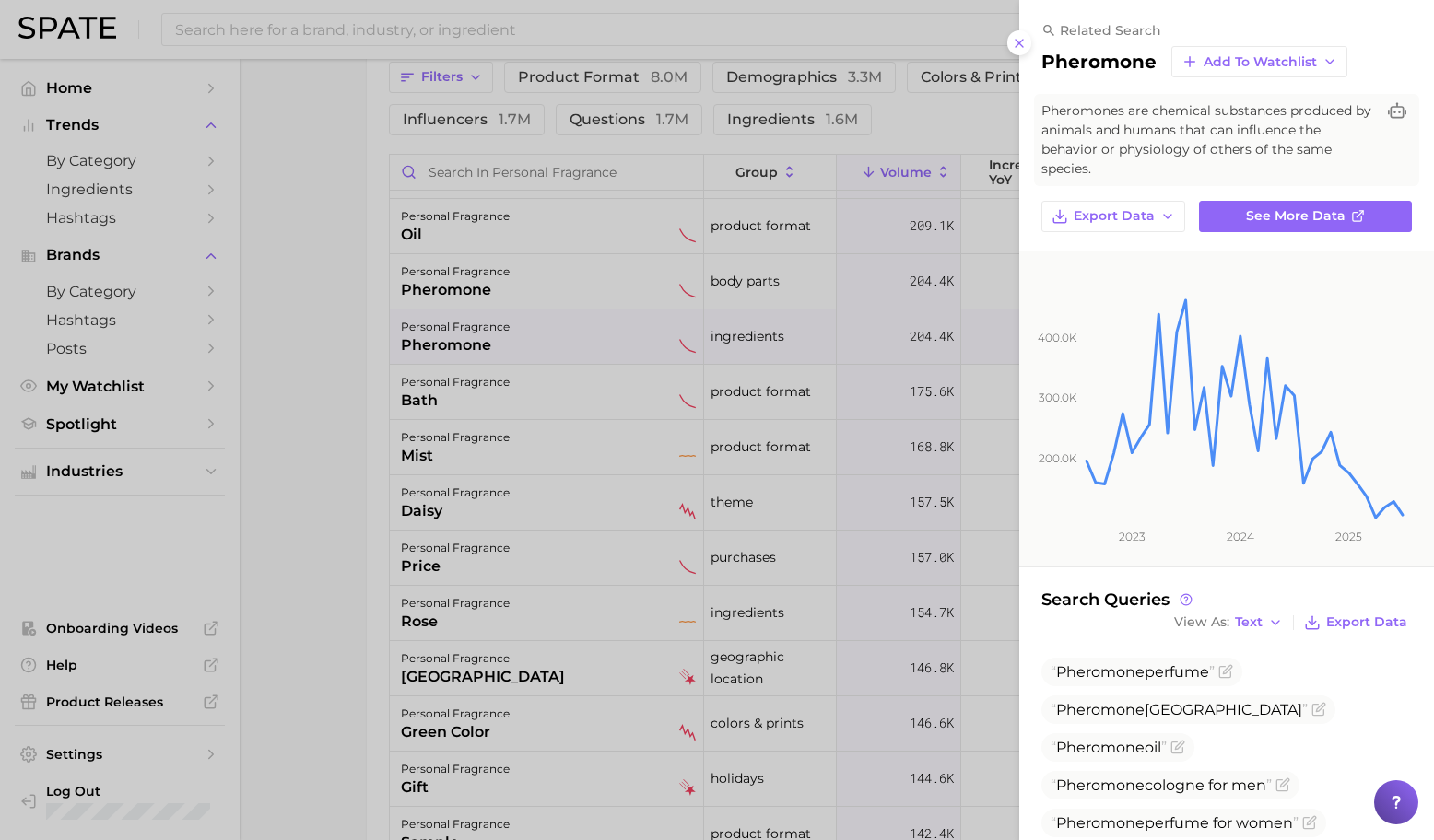
click at [562, 349] on div at bounding box center [717, 420] width 1434 height 840
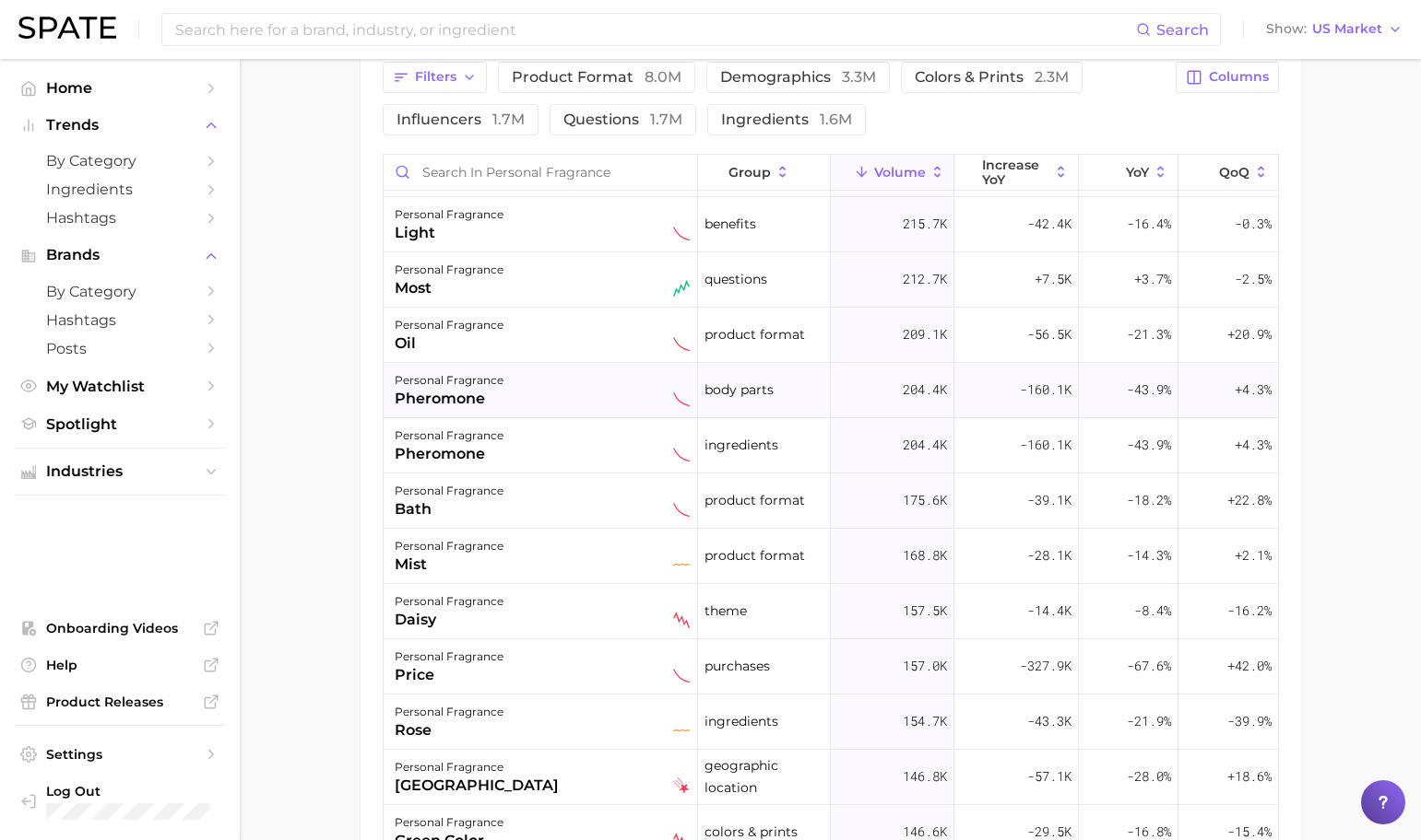
scroll to position [1154, 0]
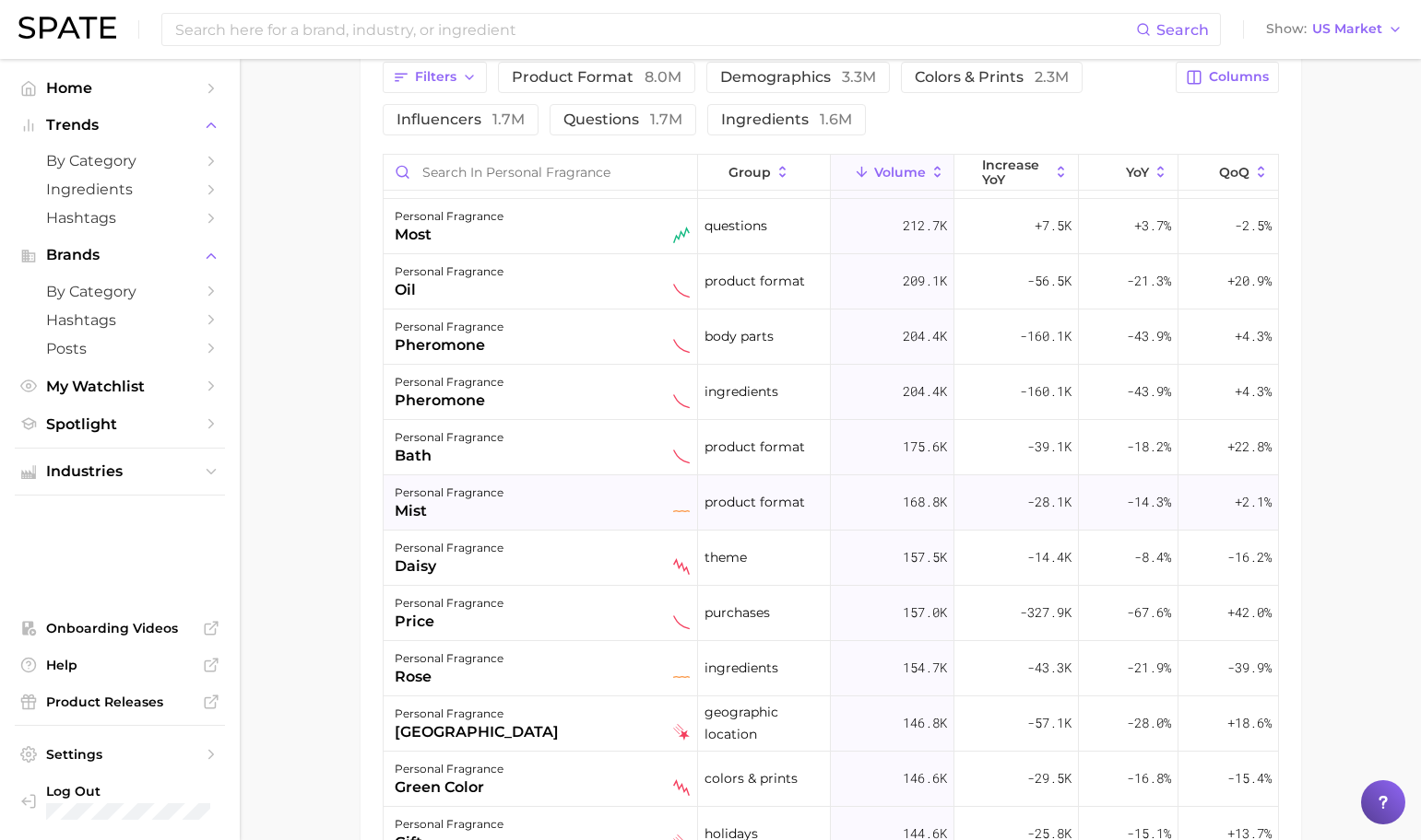
click at [506, 524] on div "personal fragrance mist" at bounding box center [541, 503] width 315 height 56
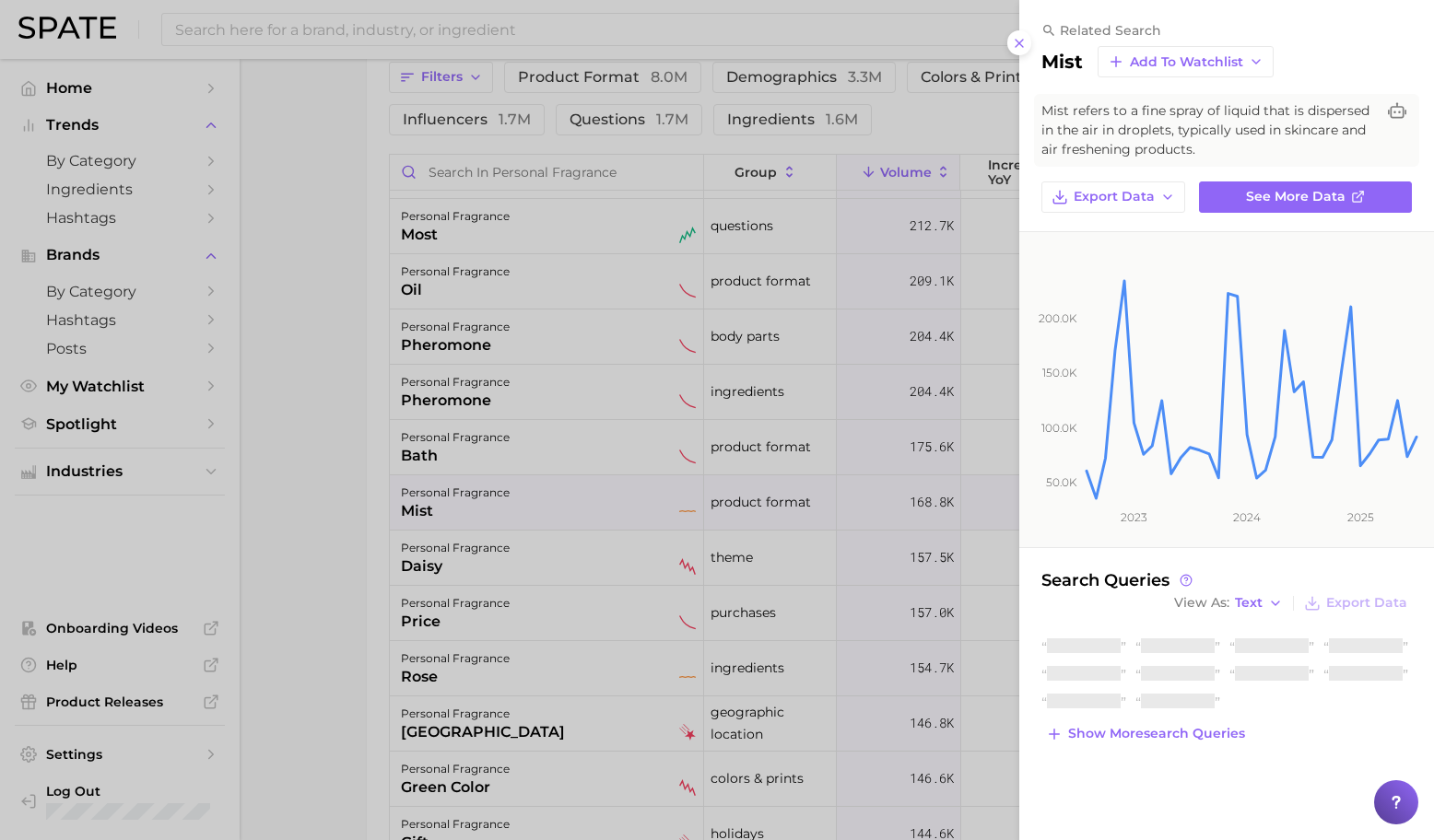
click at [514, 541] on div at bounding box center [717, 420] width 1434 height 840
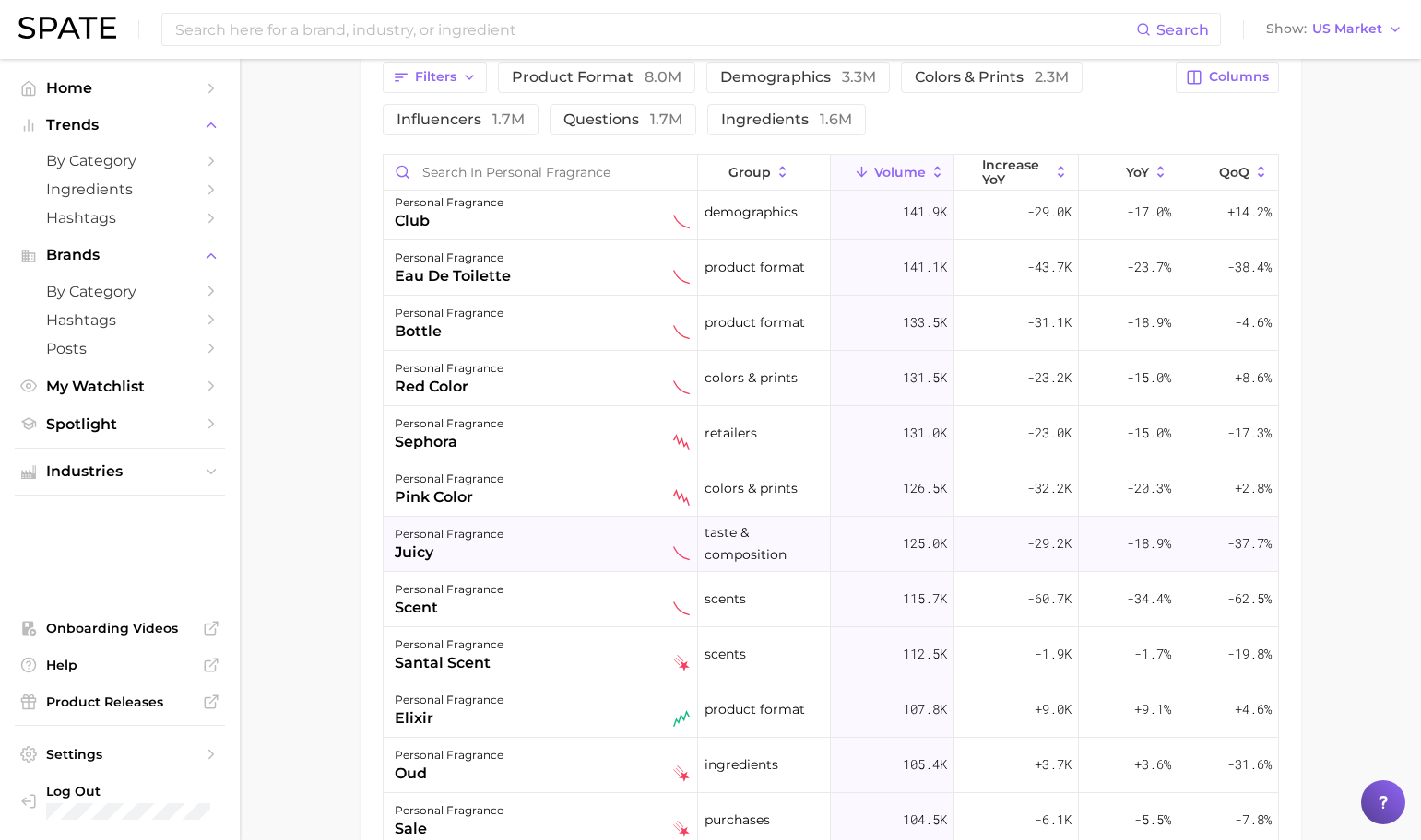
scroll to position [2004, 0]
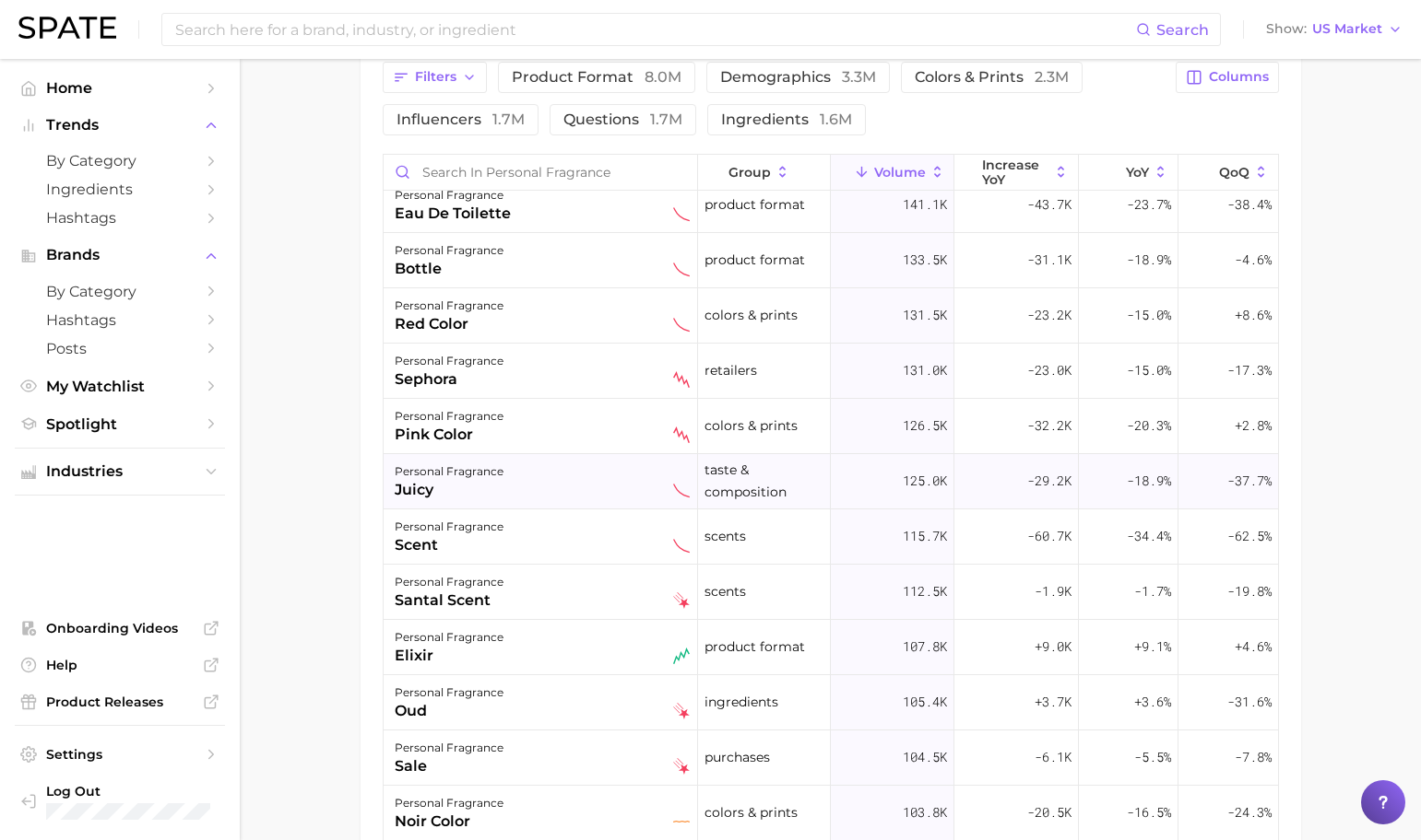
click at [541, 492] on div "personal fragrance juicy" at bounding box center [542, 481] width 295 height 41
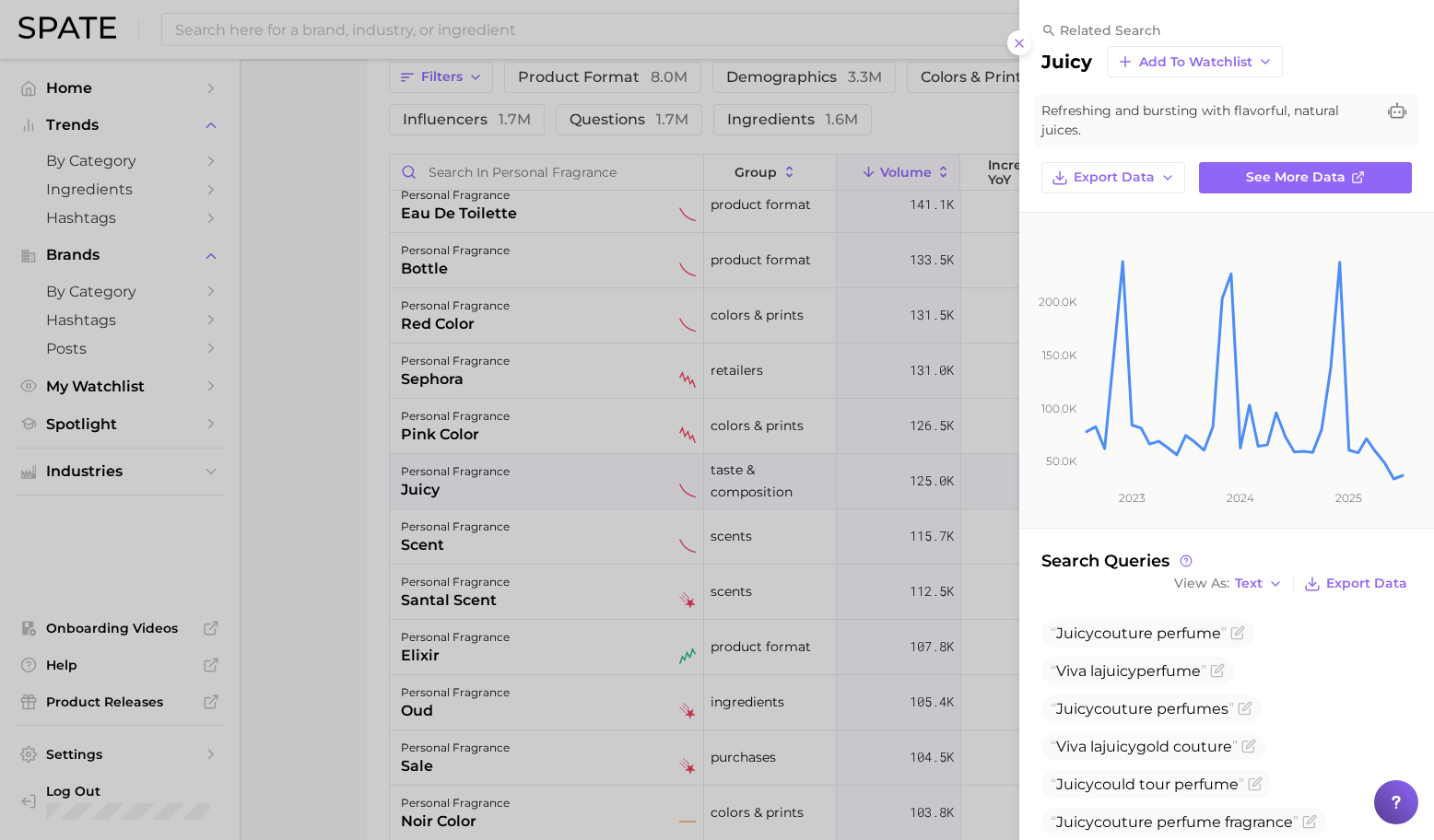
click at [548, 530] on div at bounding box center [717, 420] width 1434 height 840
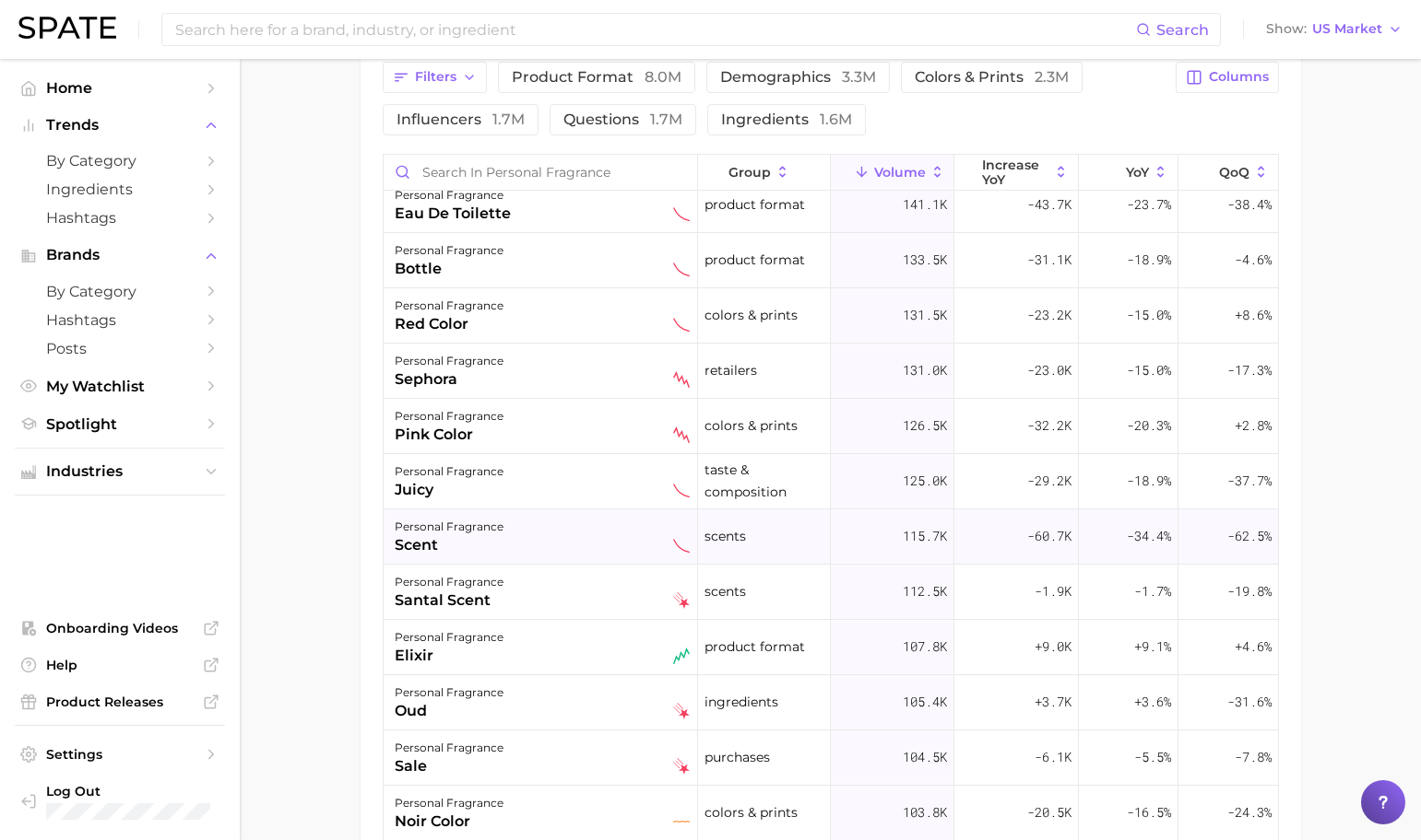
click at [547, 538] on div "personal fragrance scent" at bounding box center [542, 536] width 295 height 41
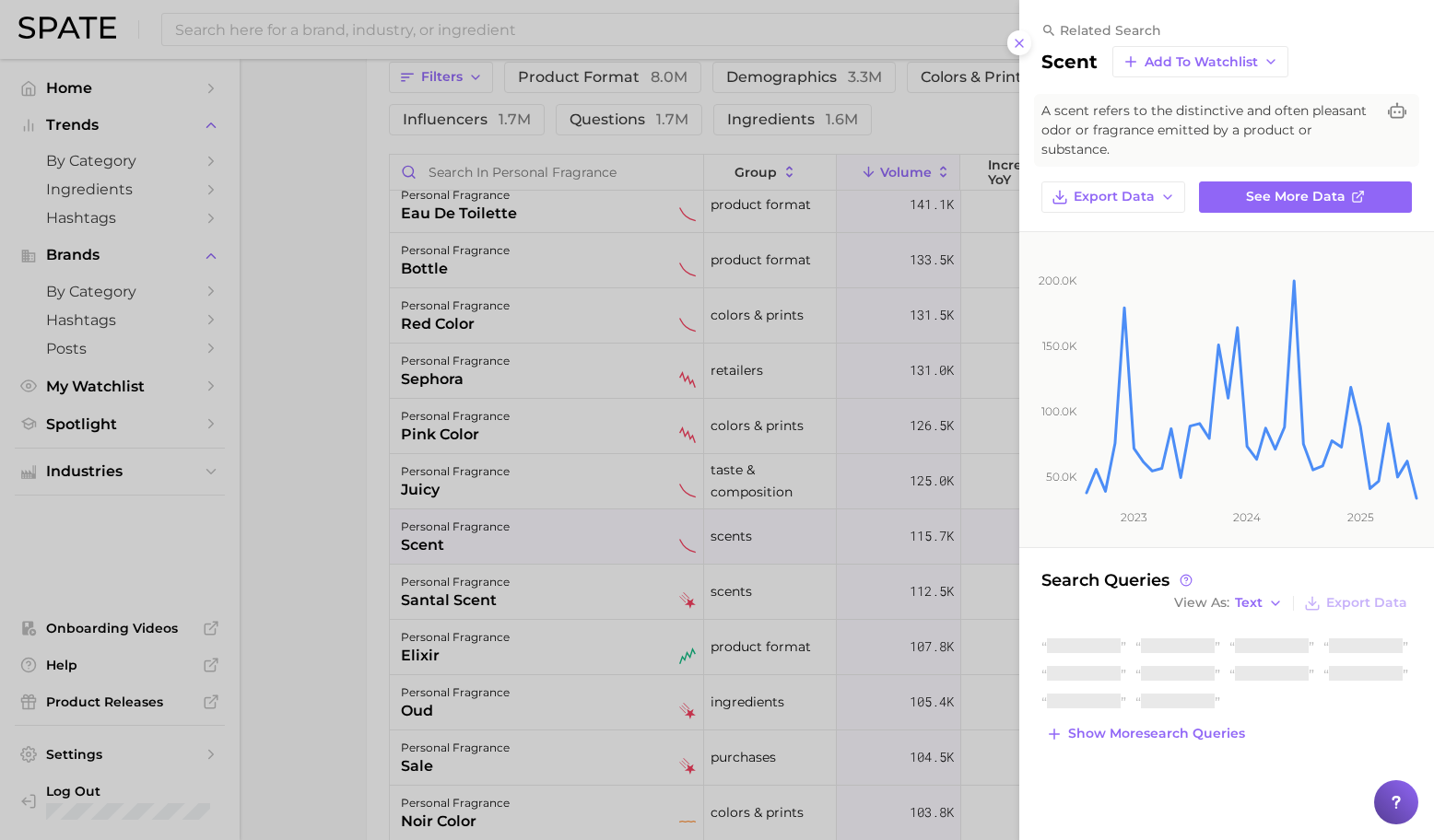
click at [547, 538] on div at bounding box center [717, 420] width 1434 height 840
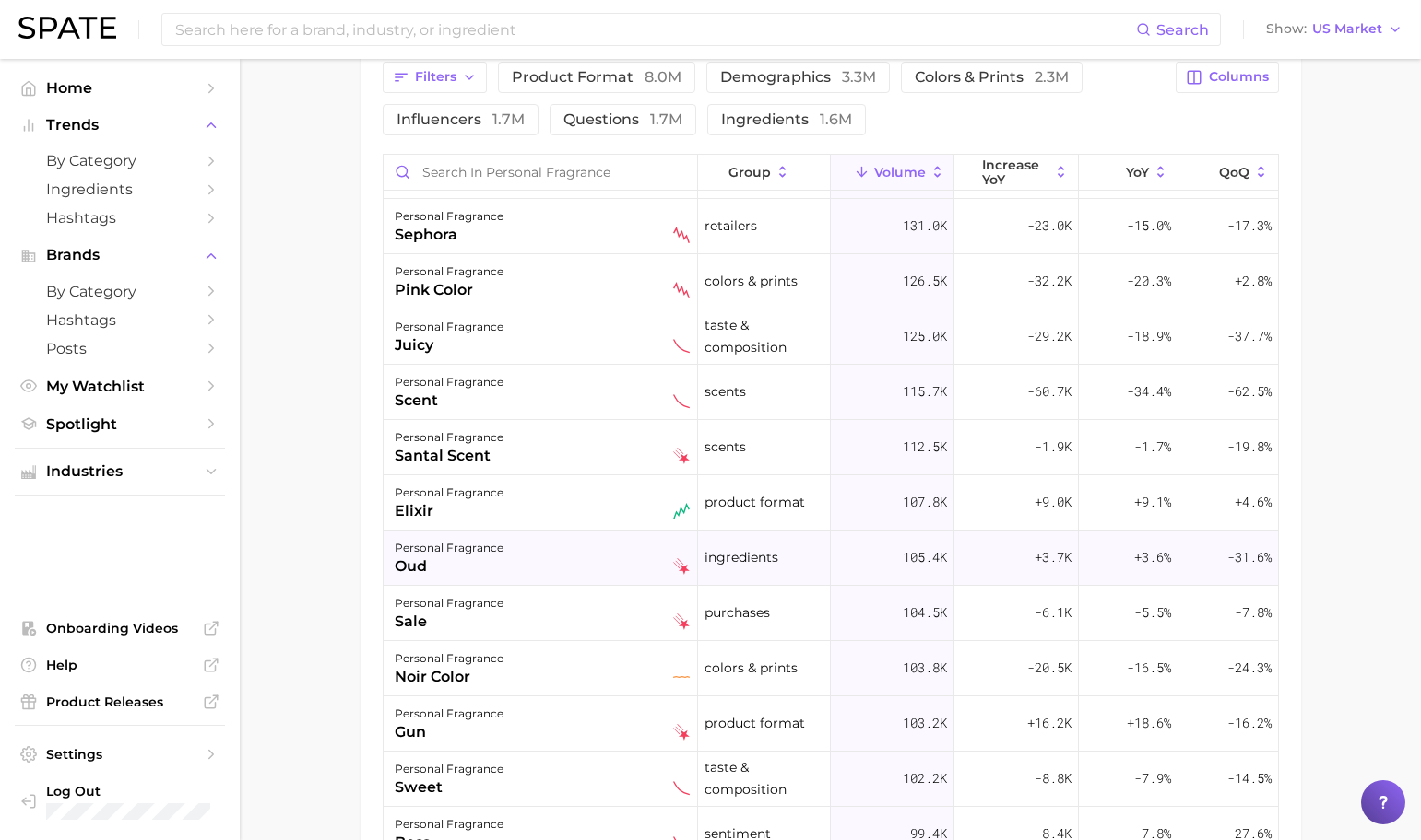
scroll to position [2161, 0]
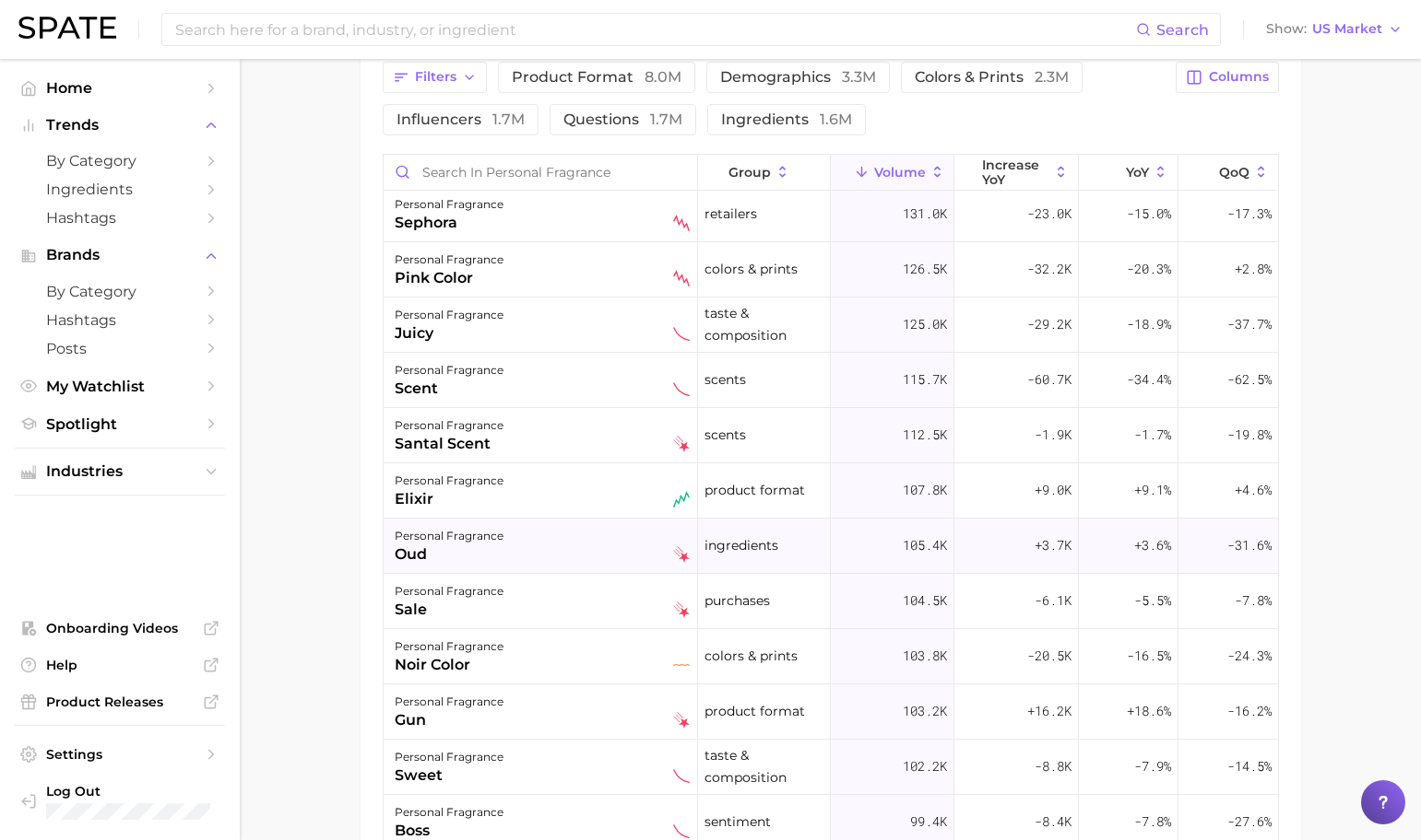
click at [547, 538] on div "personal fragrance oud" at bounding box center [542, 545] width 295 height 41
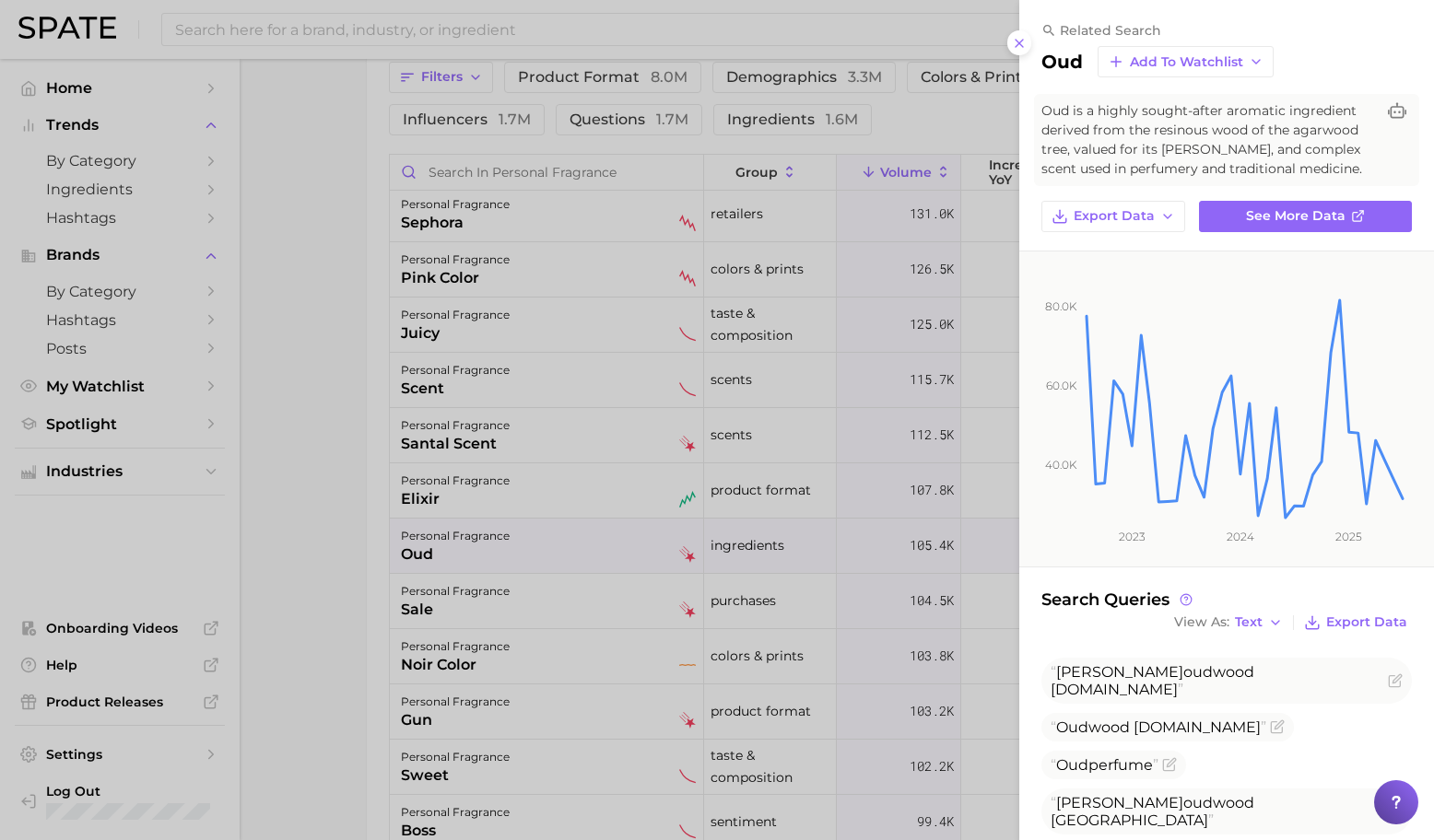
click at [547, 538] on div at bounding box center [717, 420] width 1434 height 840
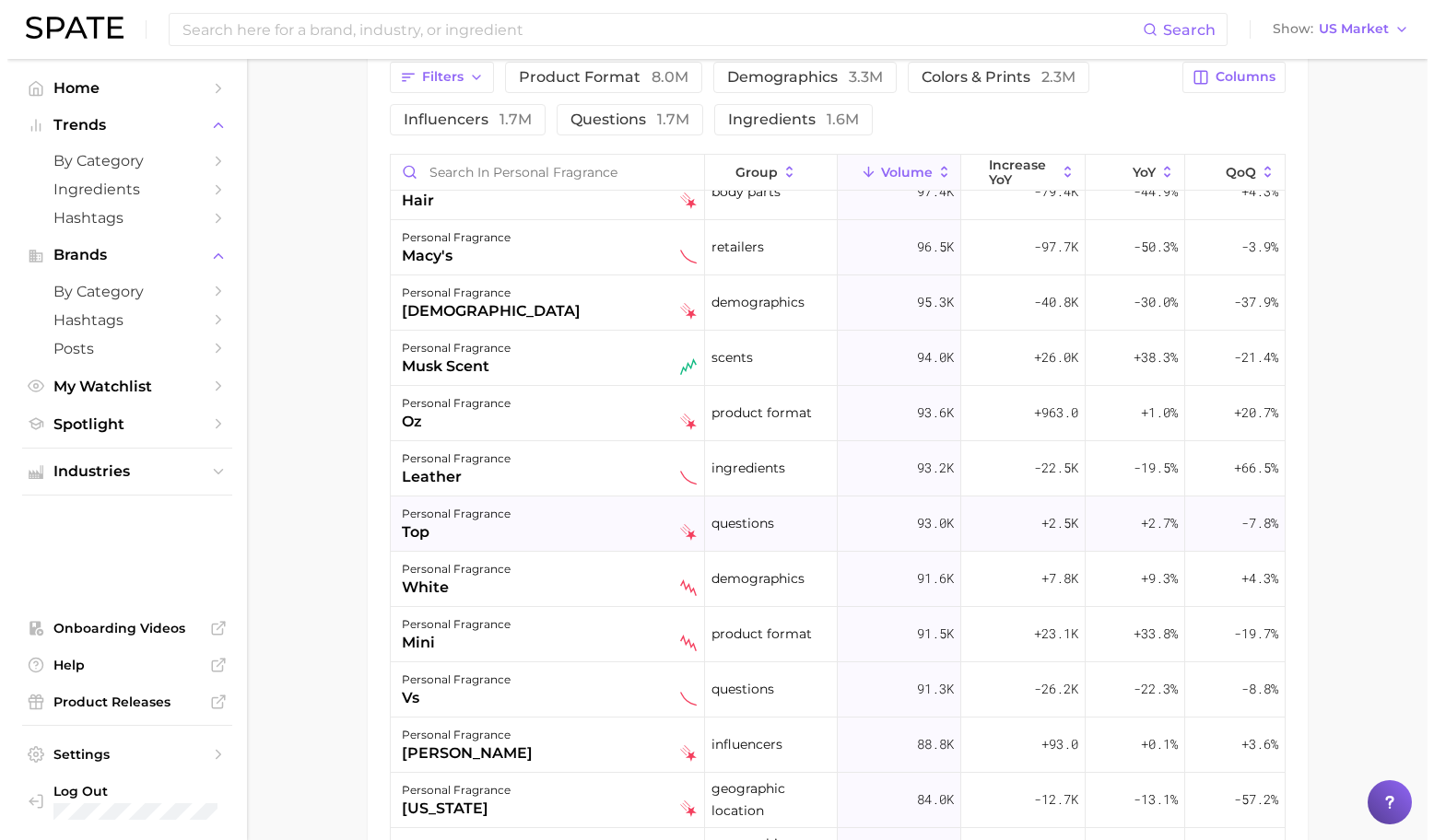
scroll to position [2905, 0]
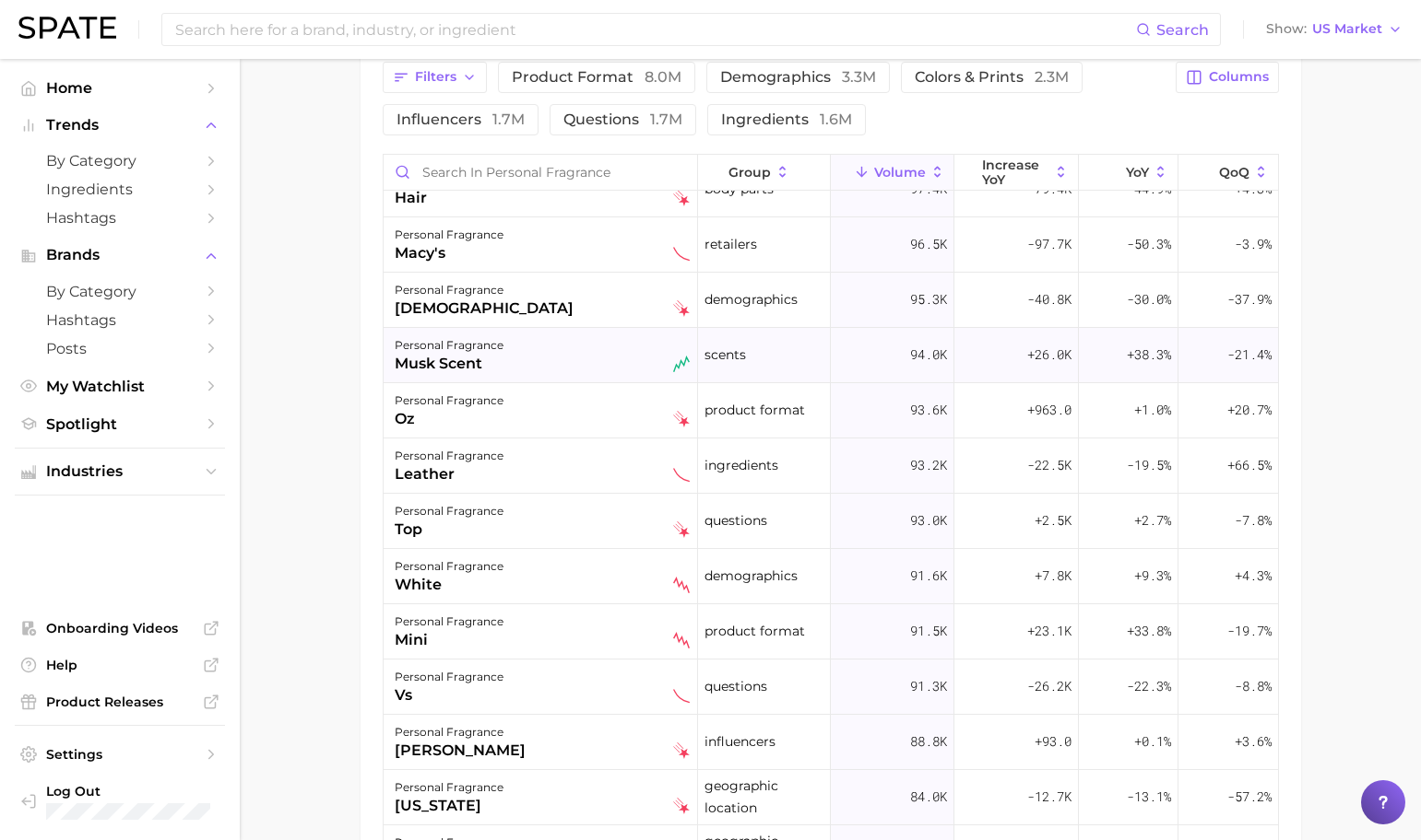
click at [548, 347] on div "personal fragrance musk scent" at bounding box center [542, 354] width 295 height 41
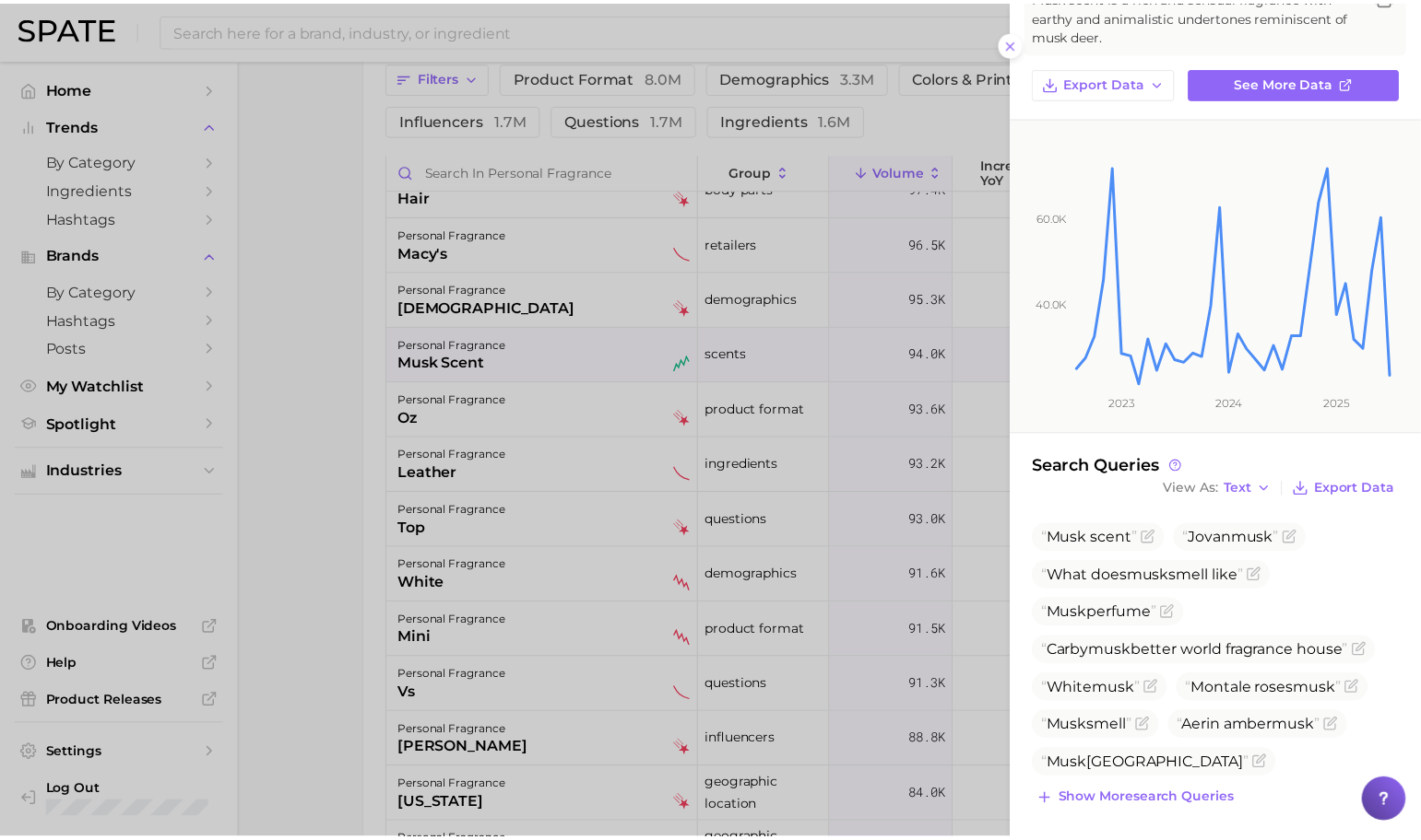
scroll to position [122, 0]
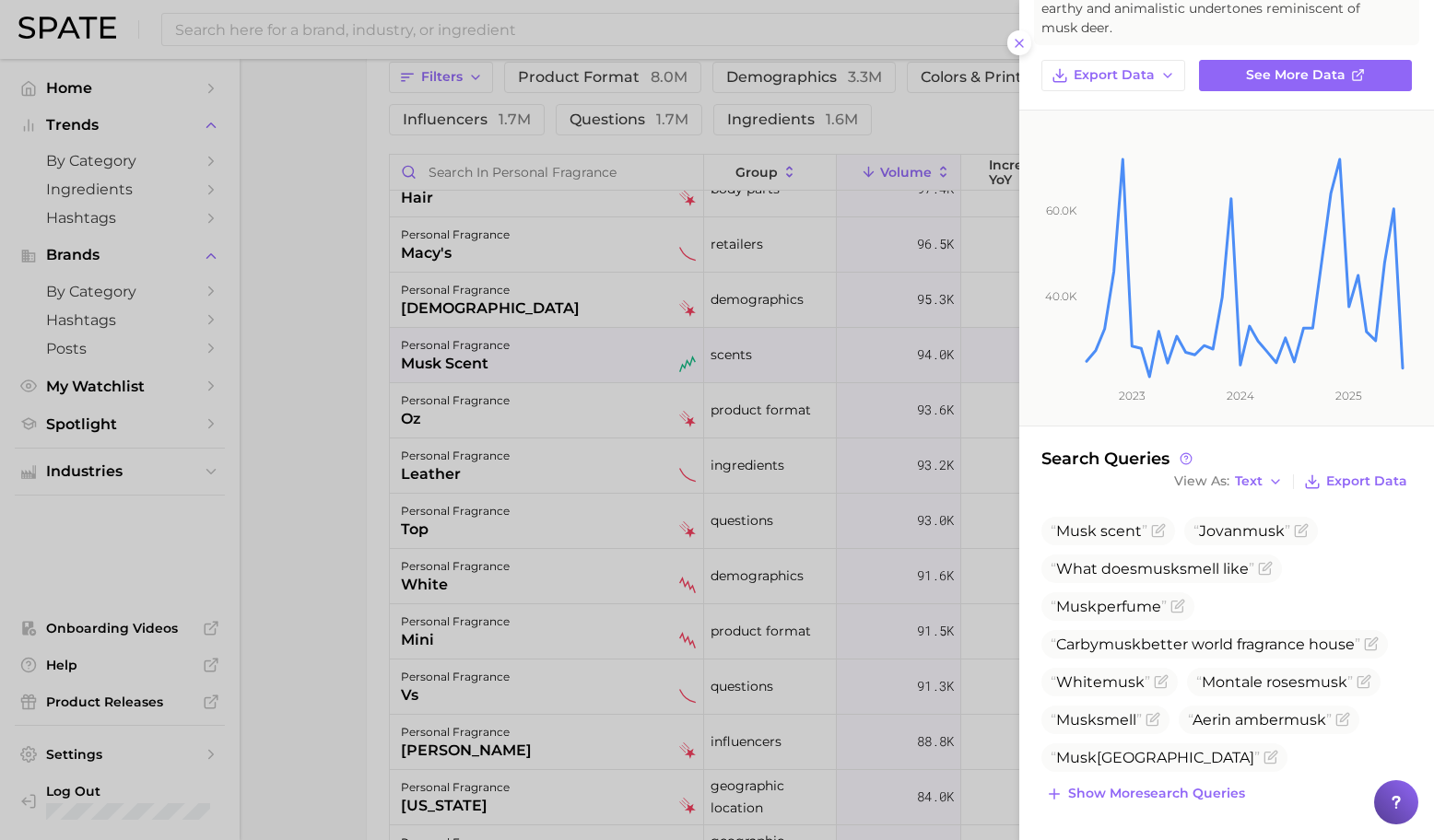
click at [513, 478] on div at bounding box center [717, 420] width 1434 height 840
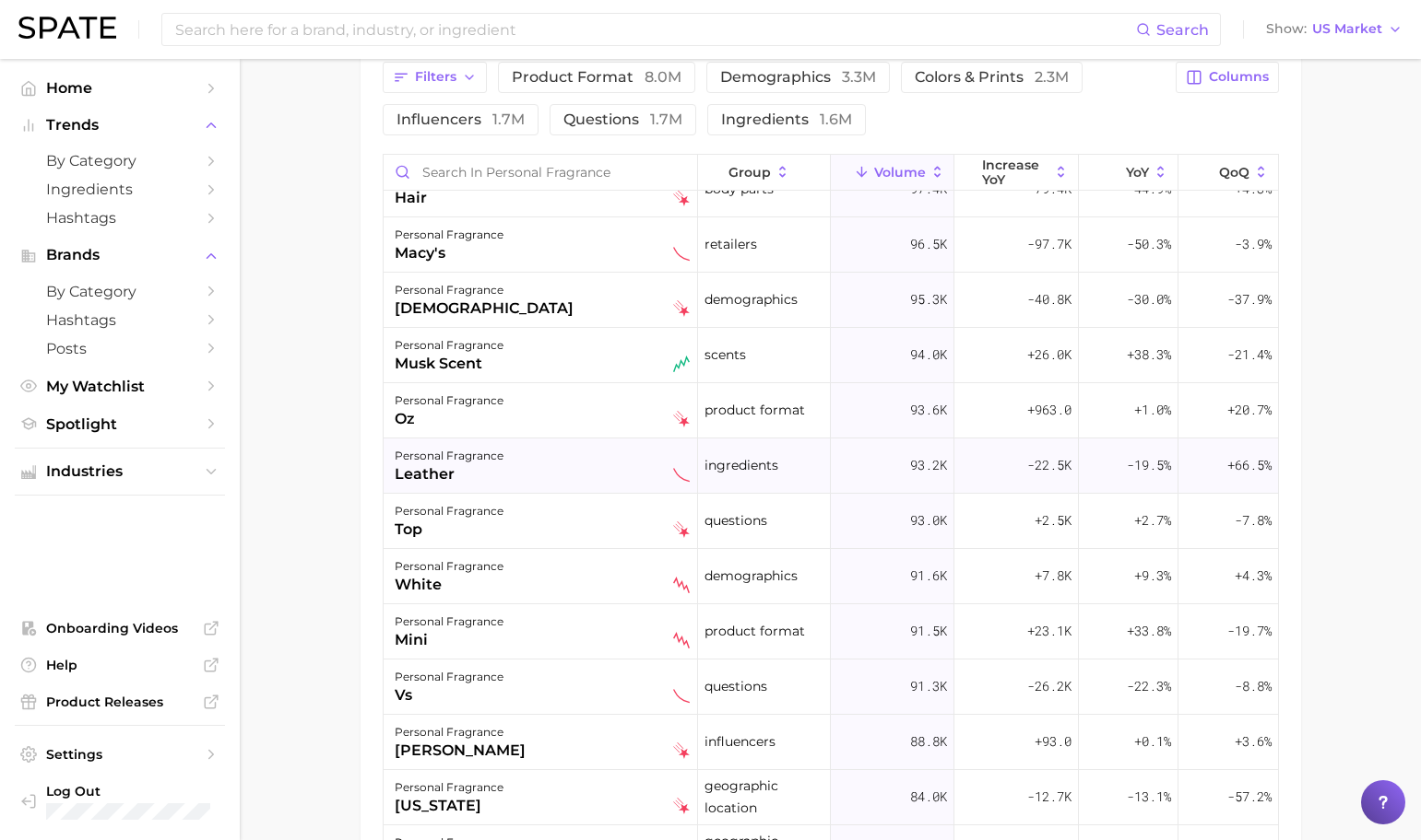
click at [513, 485] on div "personal fragrance leather" at bounding box center [542, 465] width 295 height 41
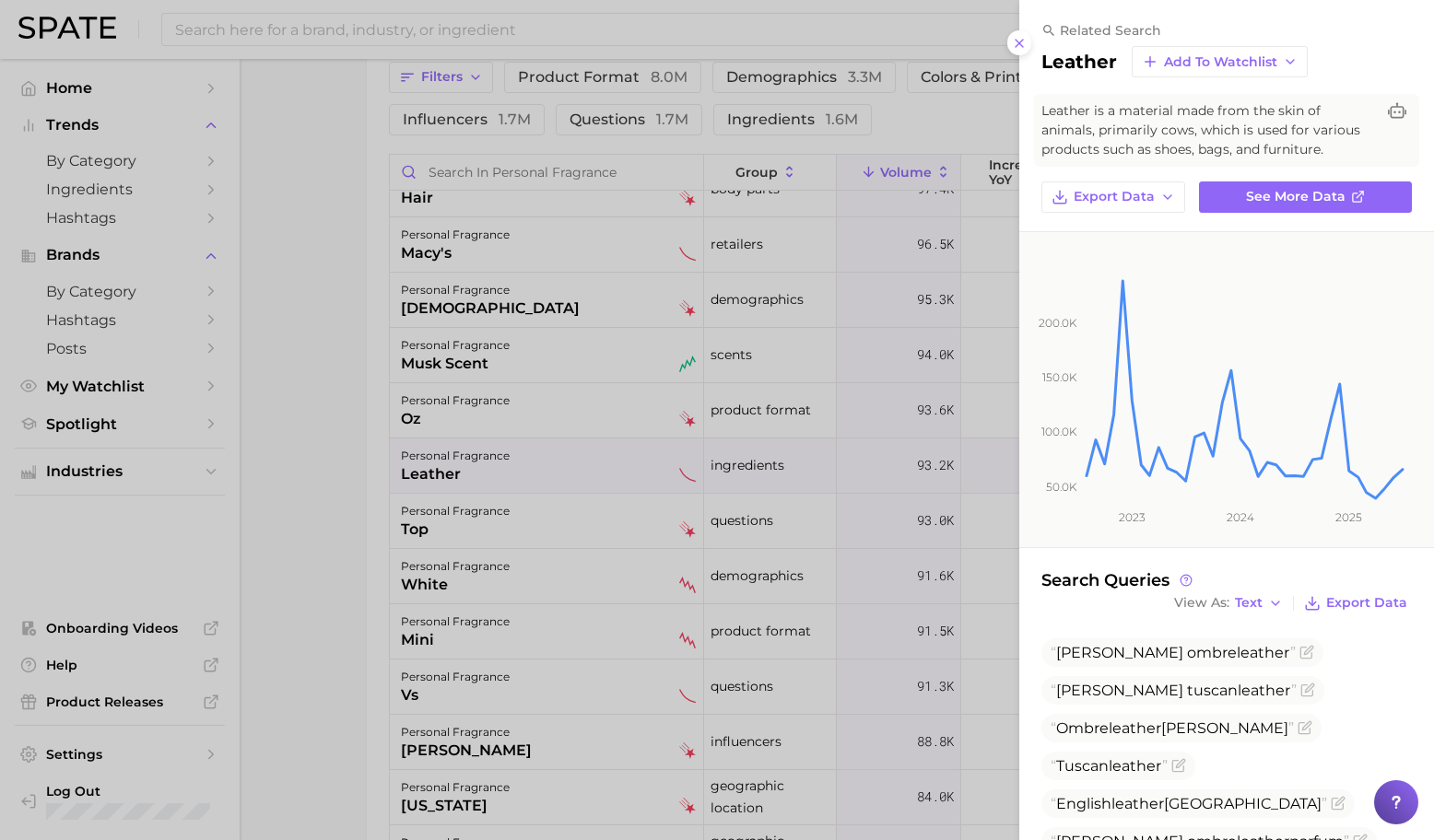
click at [513, 485] on div at bounding box center [717, 420] width 1434 height 840
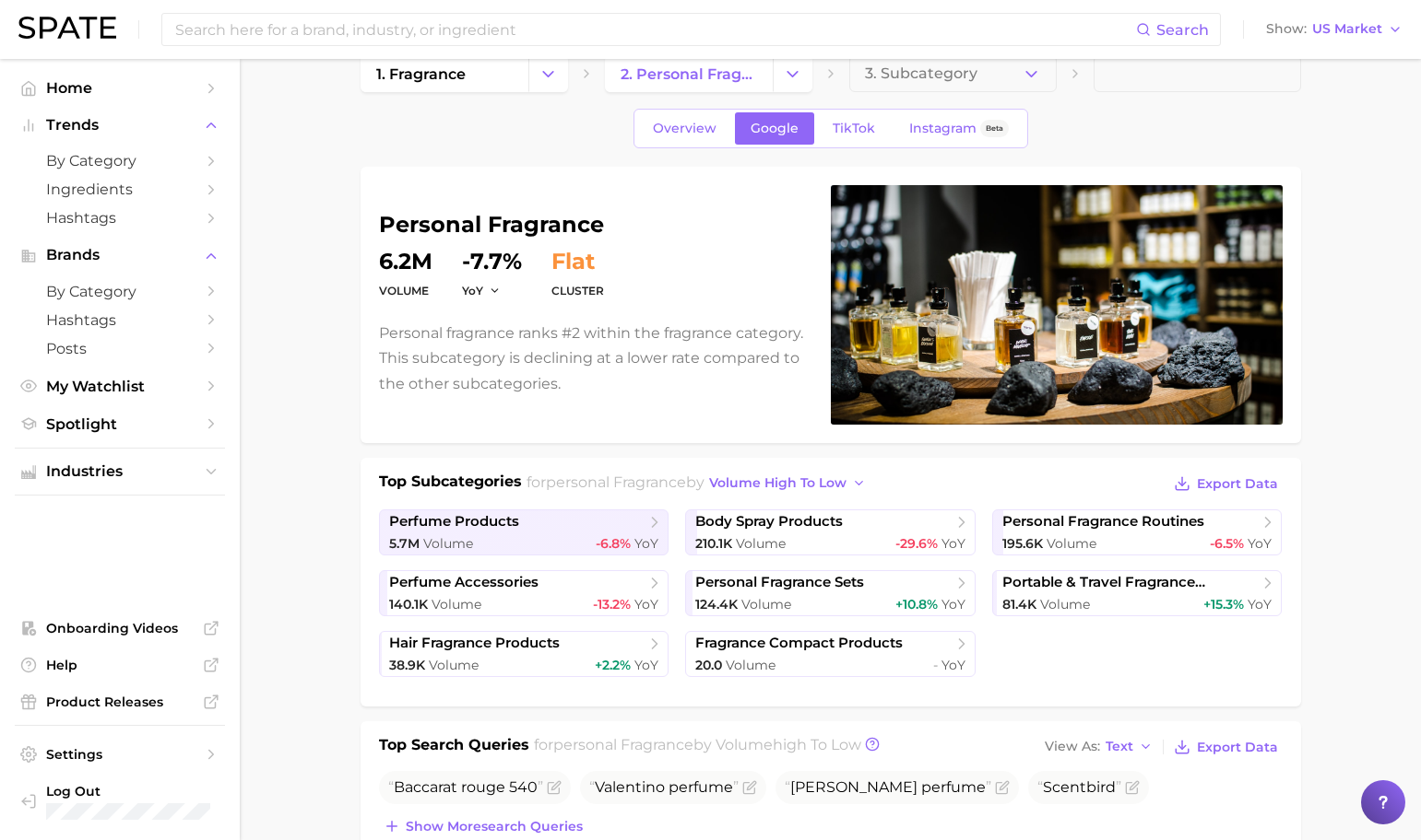
scroll to position [0, 0]
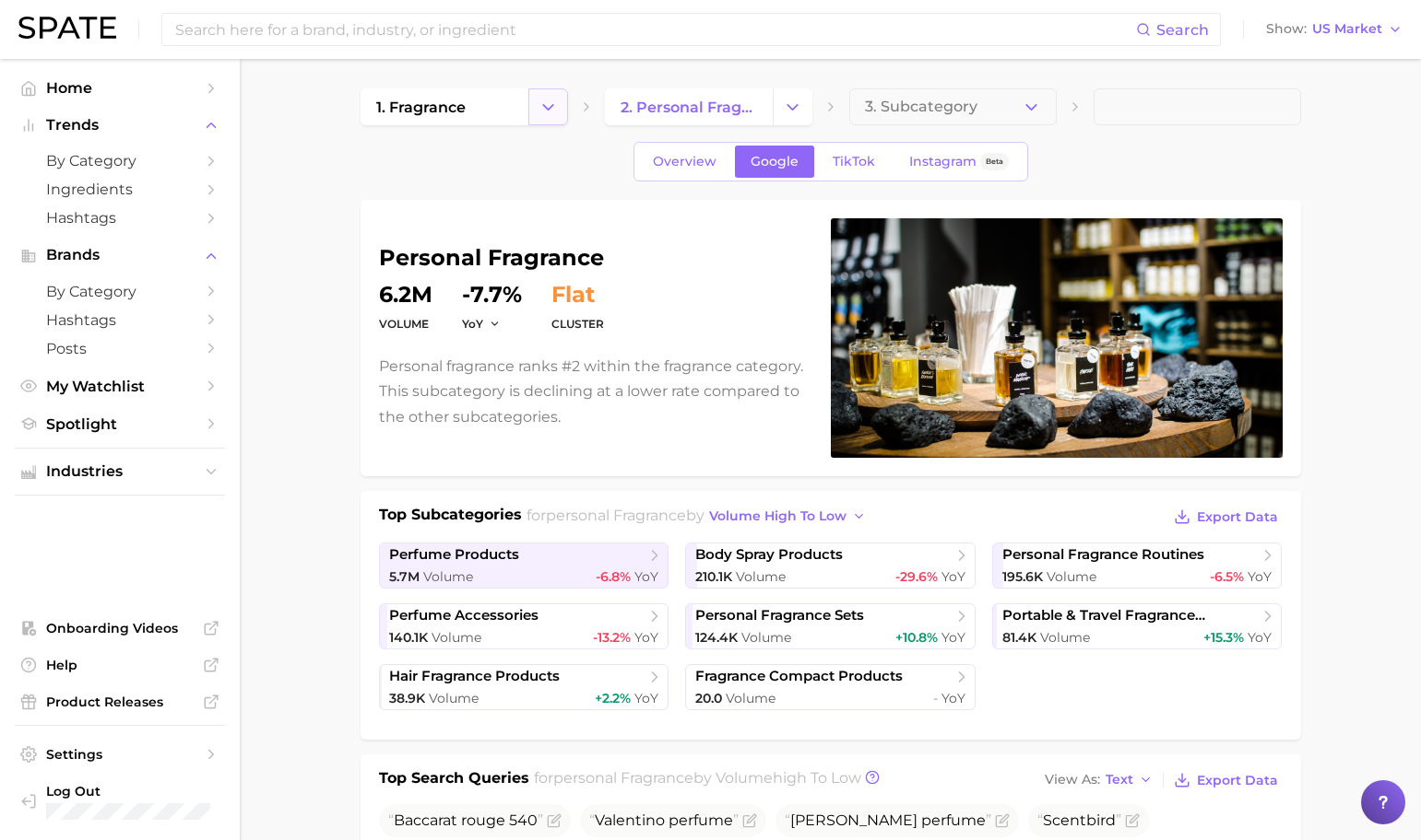
click at [540, 111] on icon "Change Category" at bounding box center [548, 107] width 19 height 19
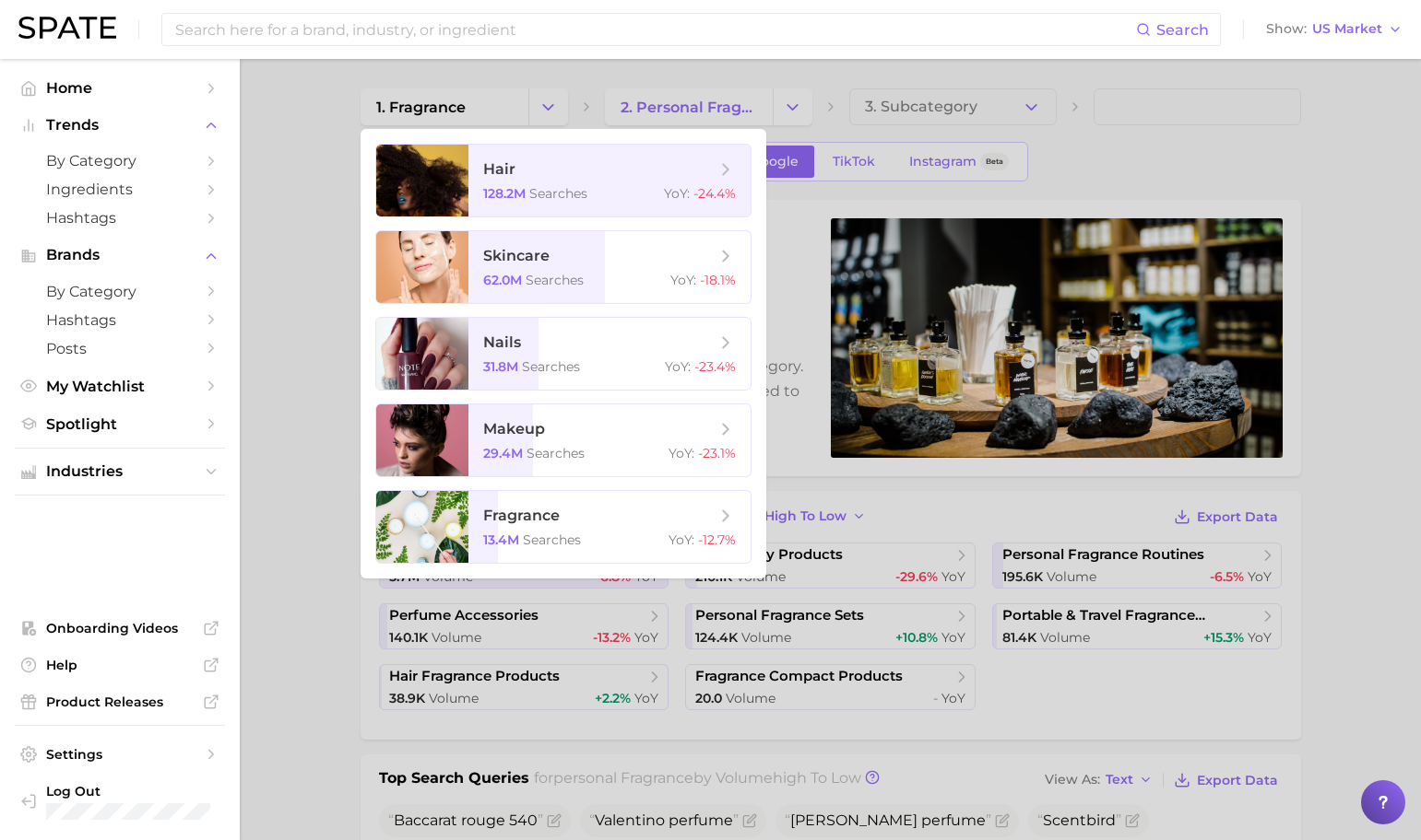
click at [302, 104] on div at bounding box center [710, 420] width 1421 height 840
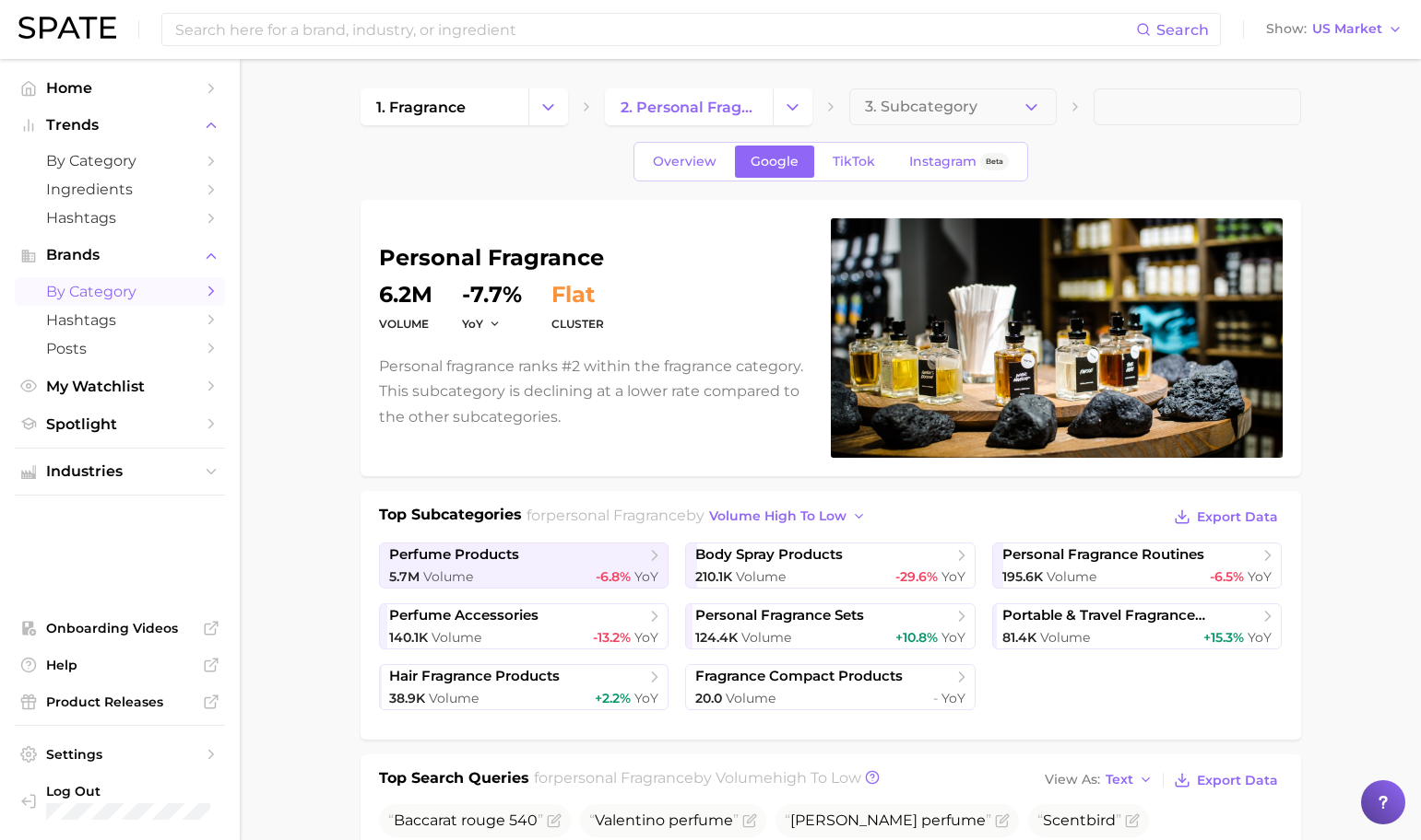
click at [217, 288] on icon "Sidebar" at bounding box center [212, 291] width 17 height 17
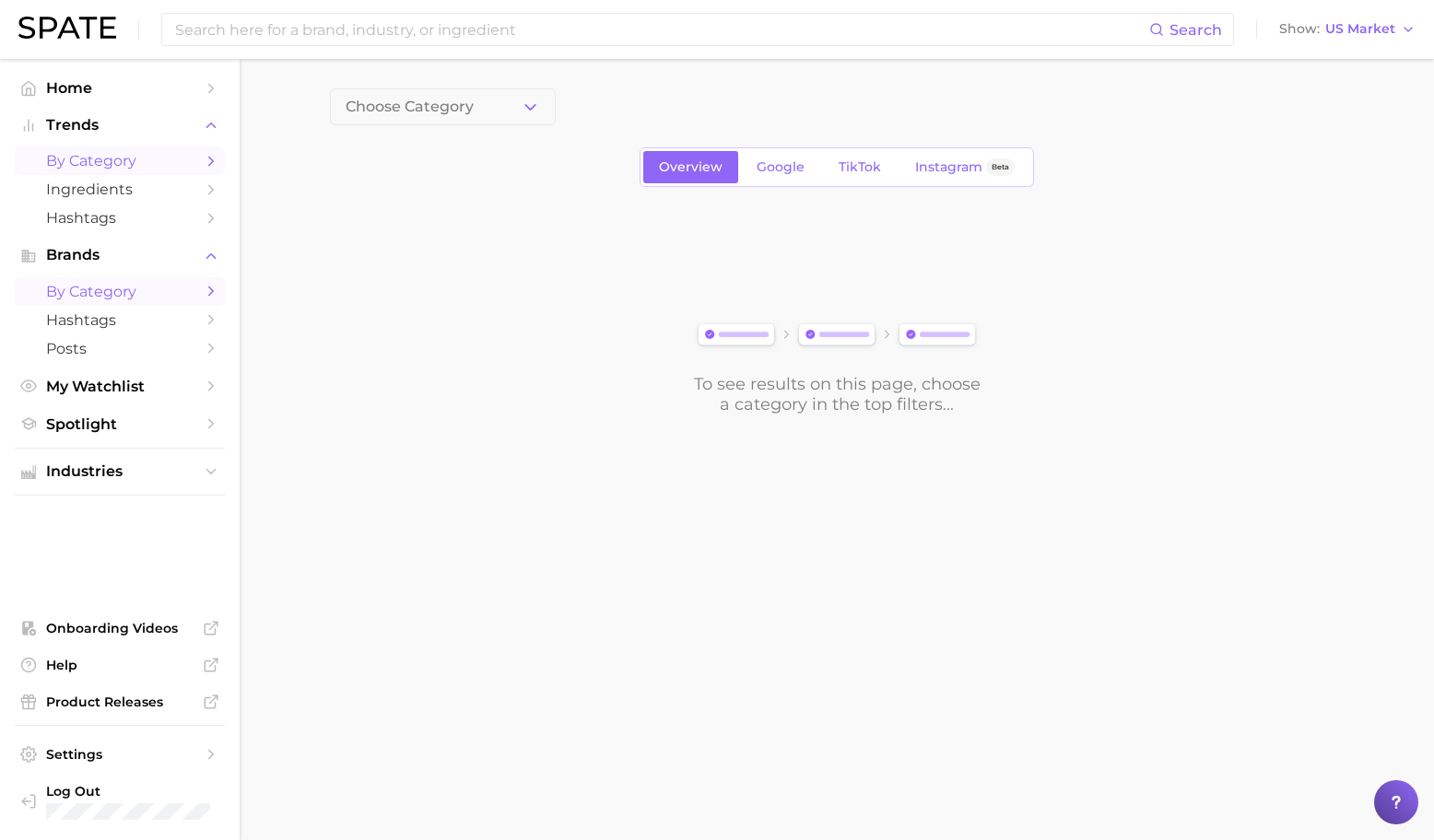
click at [206, 172] on link "by Category" at bounding box center [120, 161] width 210 height 28
click at [466, 131] on div "1. Choose Category Overview Google TikTok Instagram Beta To see results on this…" at bounding box center [837, 251] width 1014 height 326
click at [456, 107] on span "1. Choose Category" at bounding box center [414, 107] width 137 height 17
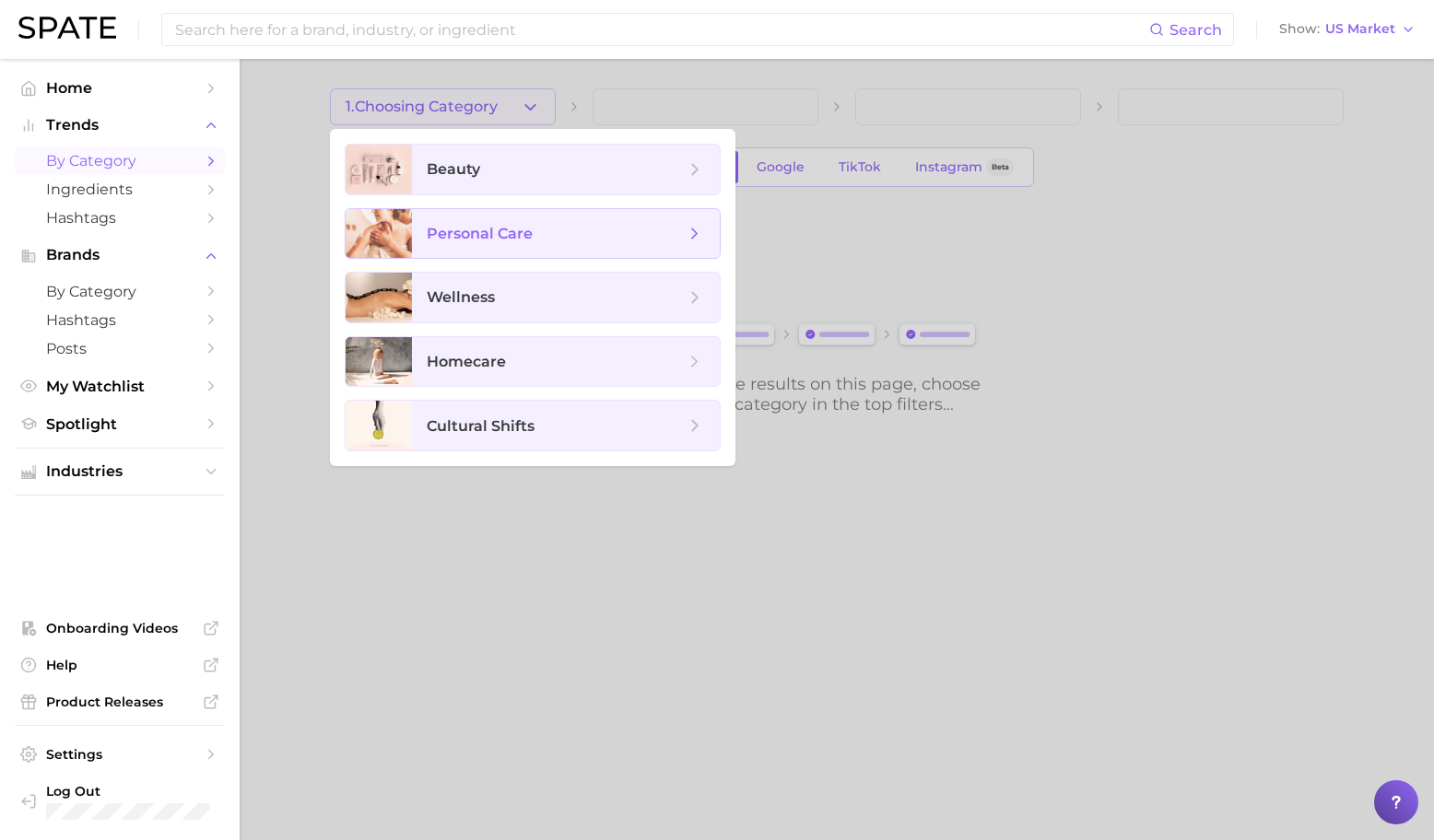
click at [513, 234] on span "personal care" at bounding box center [480, 233] width 106 height 18
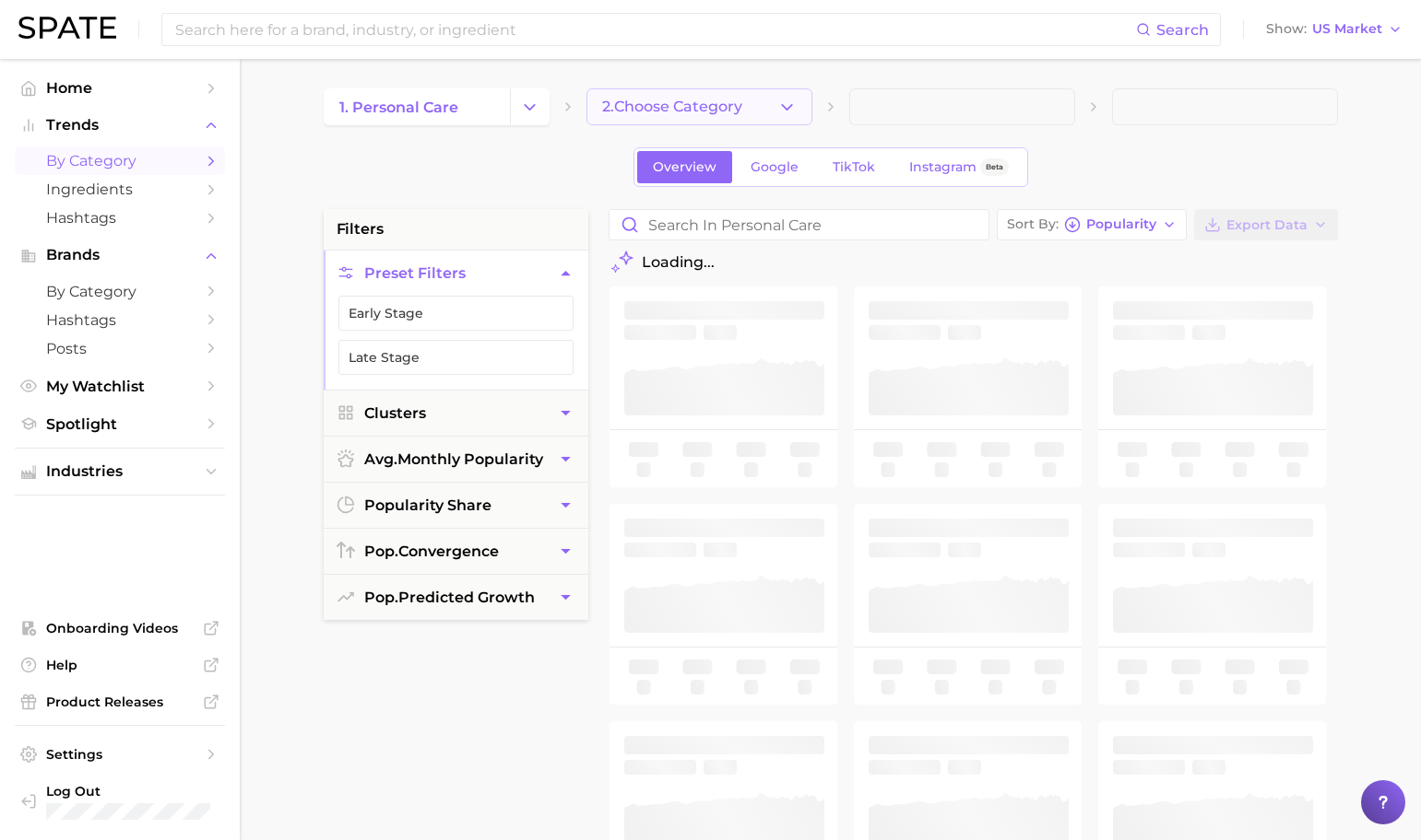
click at [720, 105] on span "2. Choose Category" at bounding box center [672, 107] width 140 height 17
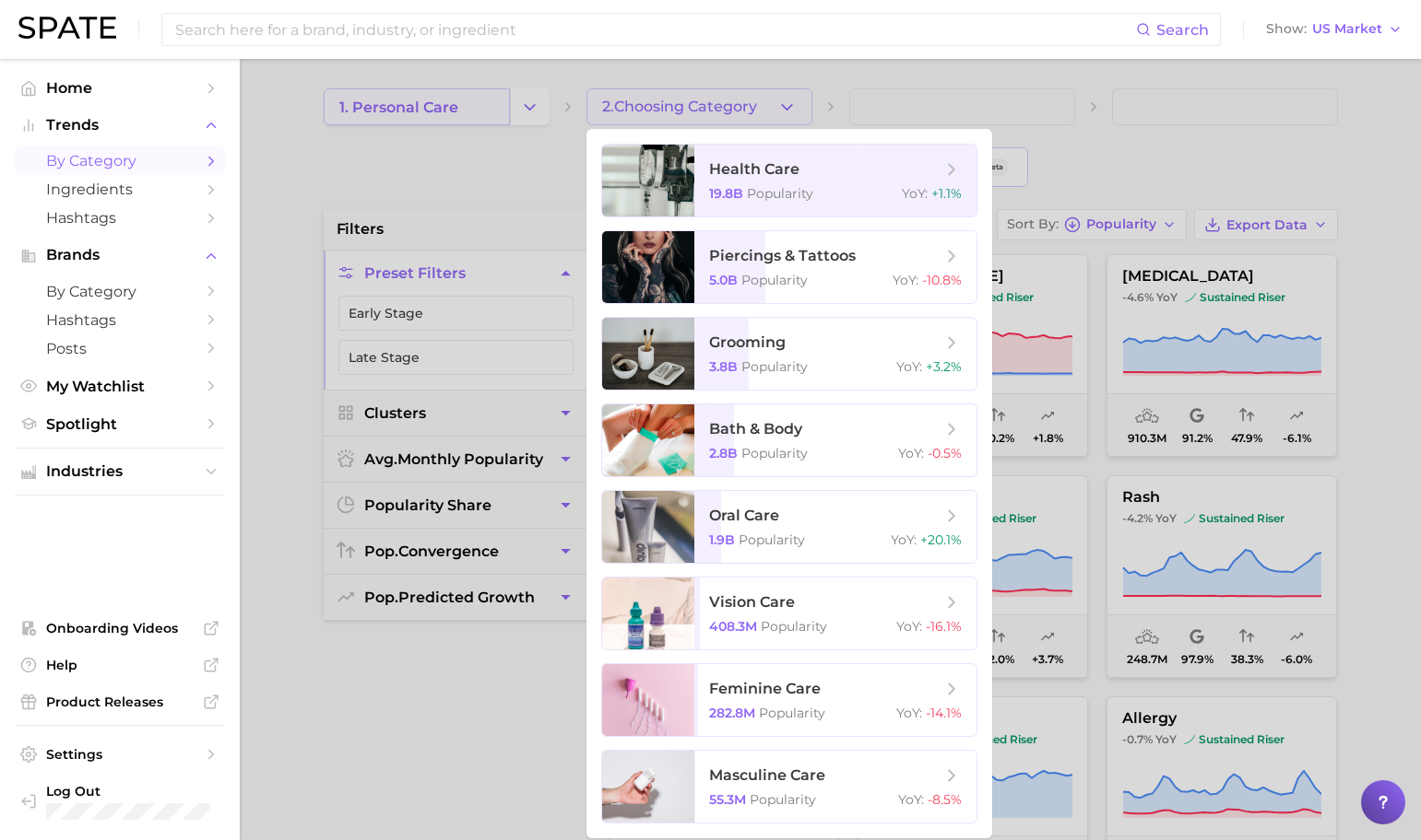
click at [480, 99] on div at bounding box center [710, 420] width 1421 height 840
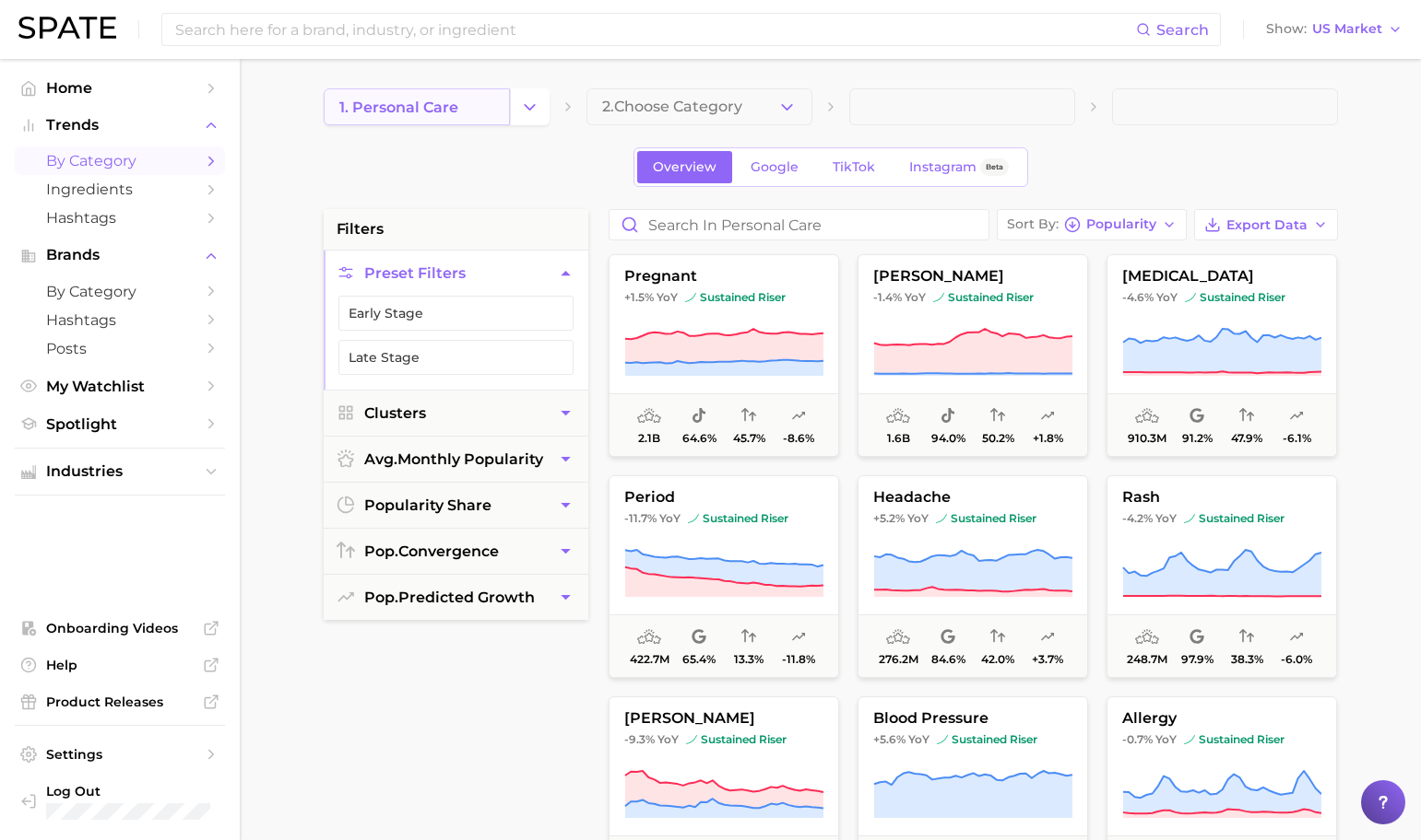
click at [482, 112] on link "1. personal care" at bounding box center [416, 107] width 186 height 37
click at [524, 115] on icon "Change Category" at bounding box center [529, 107] width 19 height 19
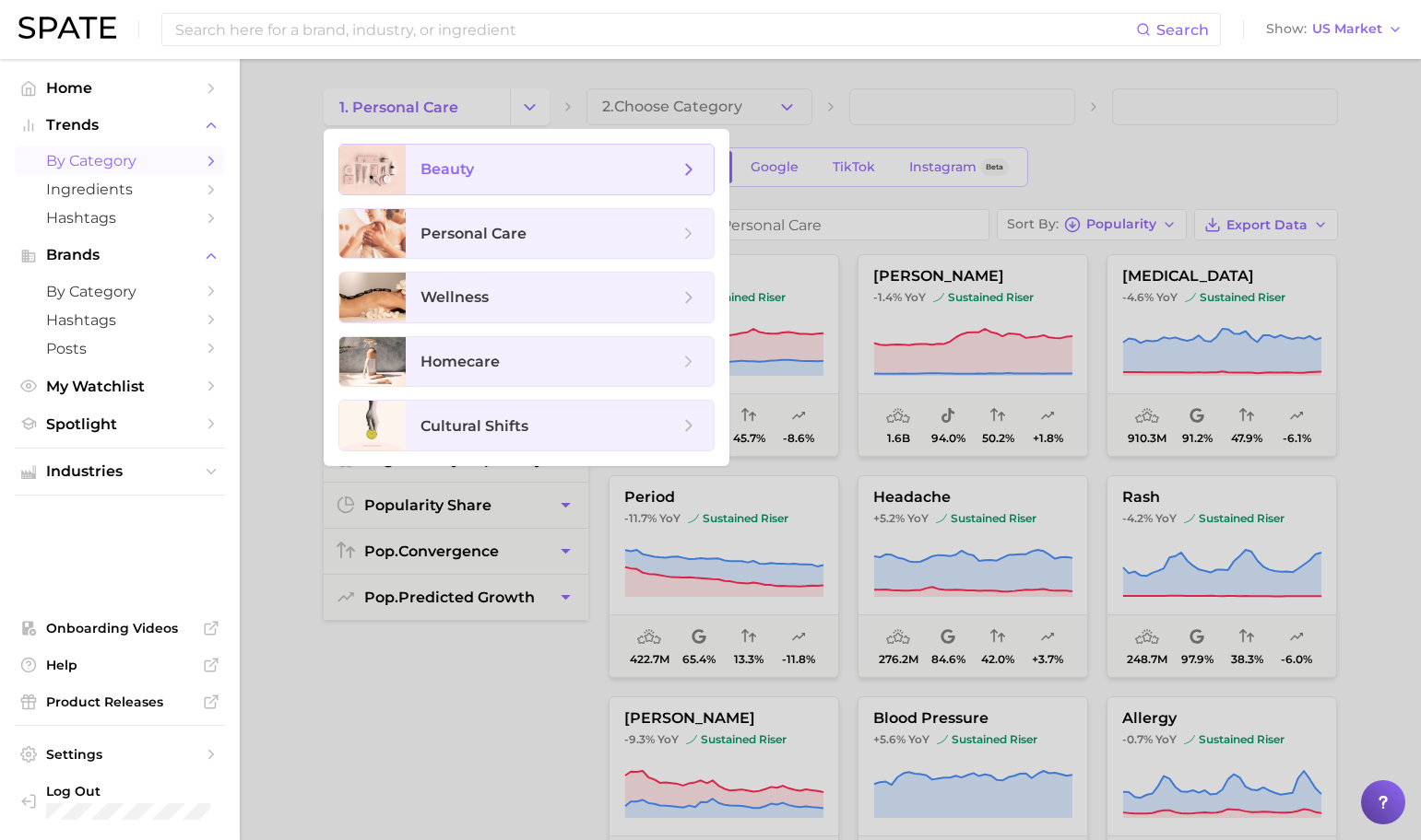
click at [526, 177] on span "beauty" at bounding box center [549, 169] width 258 height 20
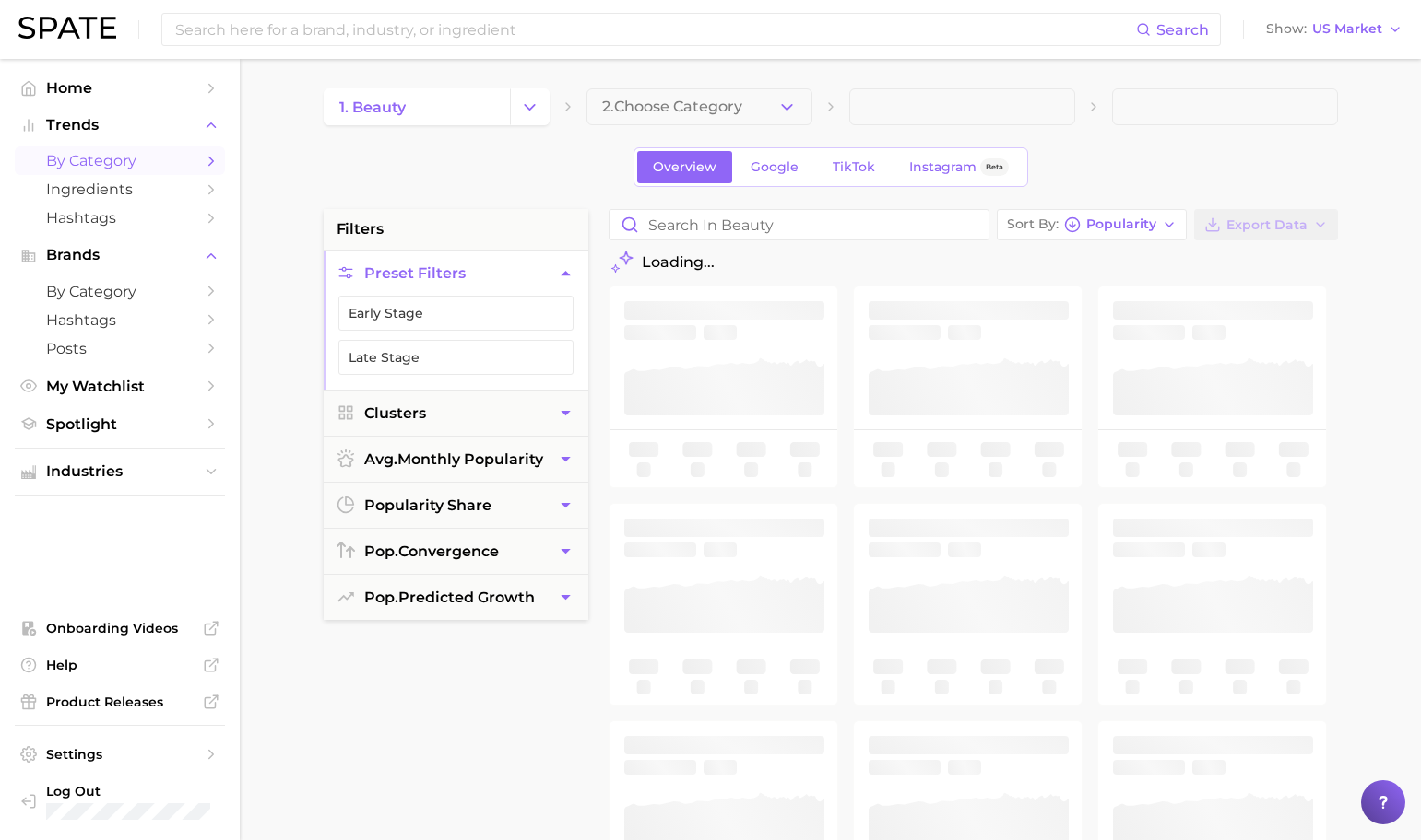
click at [712, 109] on span "2. Choose Category" at bounding box center [672, 107] width 140 height 17
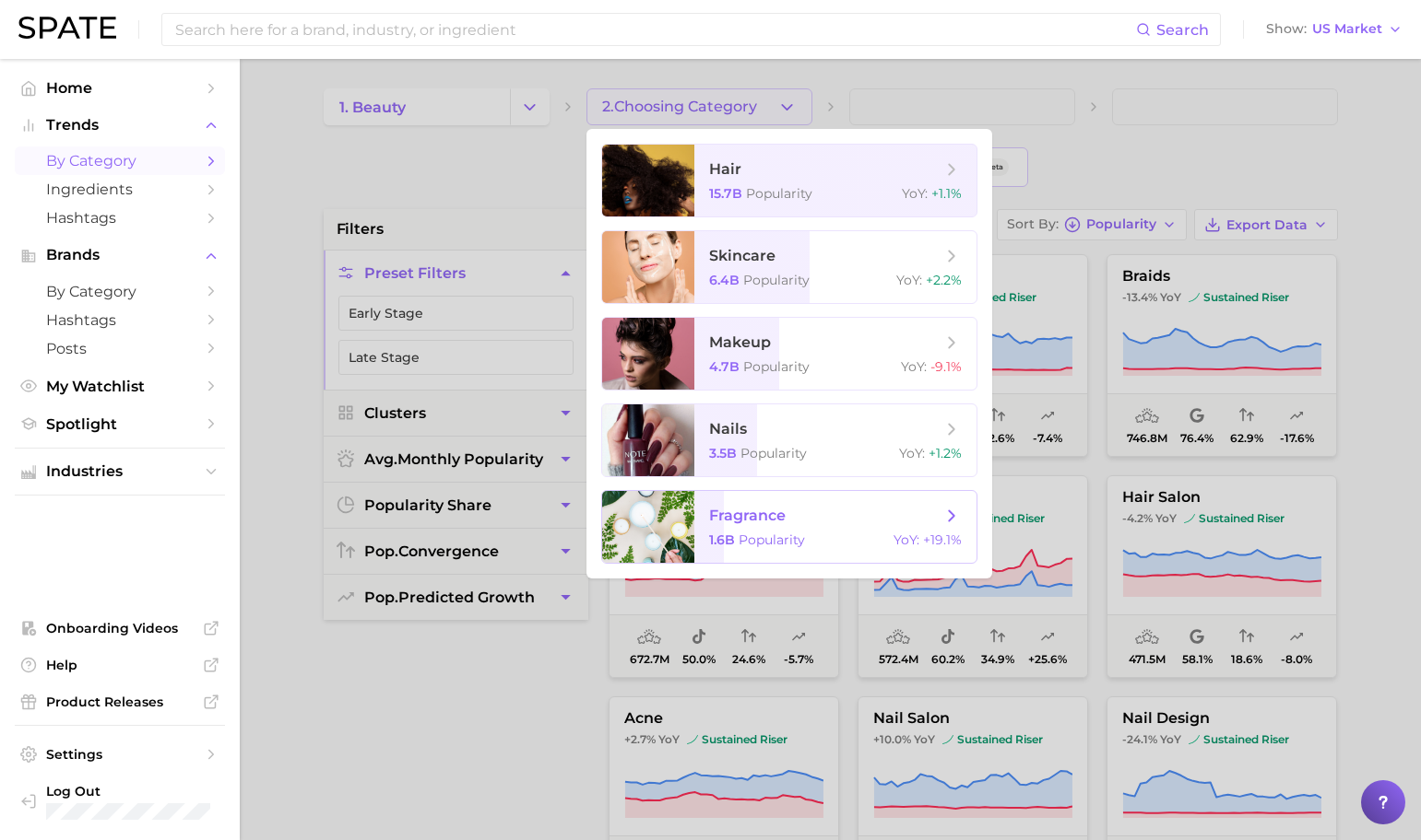
click at [837, 506] on span "fragrance" at bounding box center [825, 515] width 233 height 20
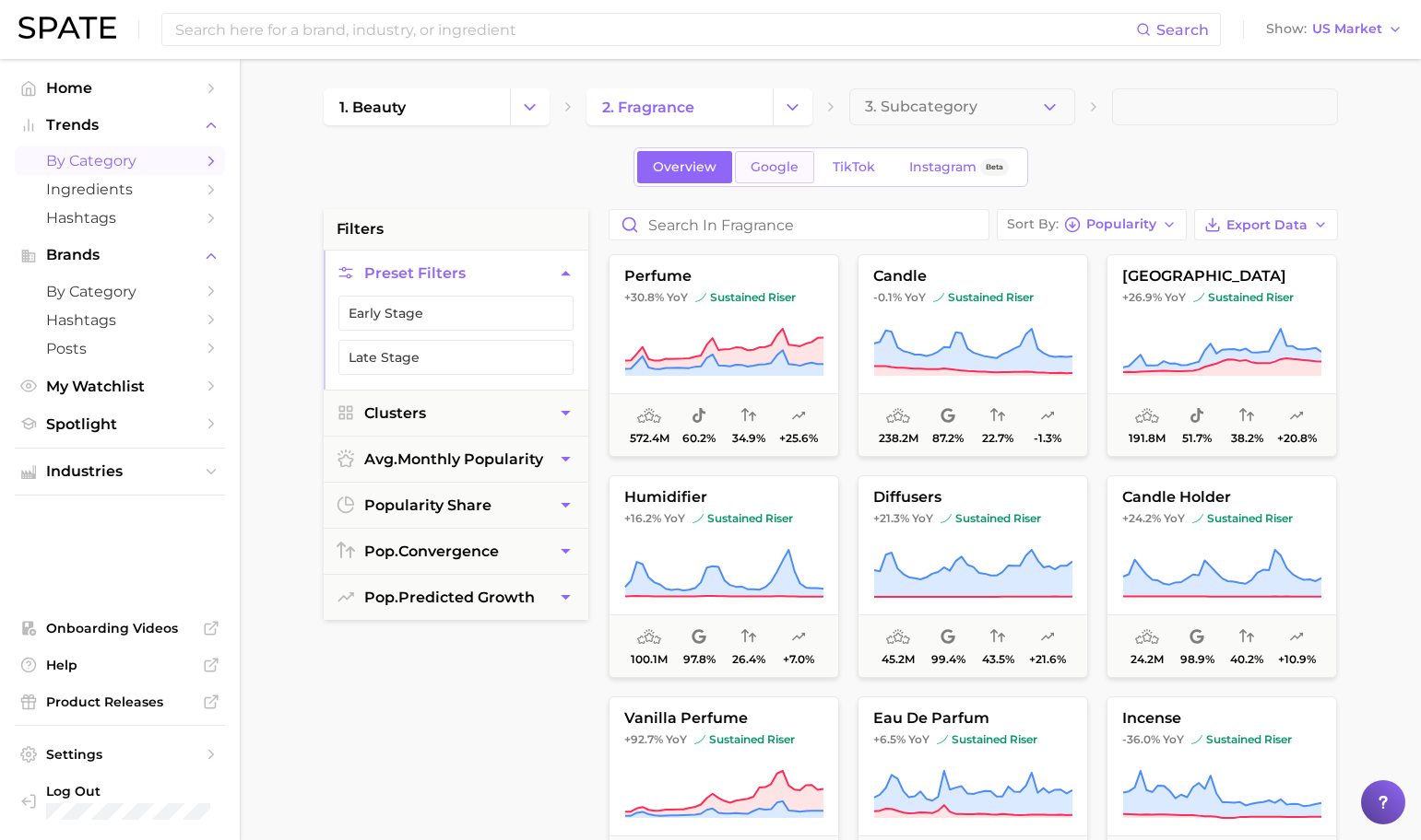
click at [795, 165] on span "Google" at bounding box center [774, 167] width 48 height 16
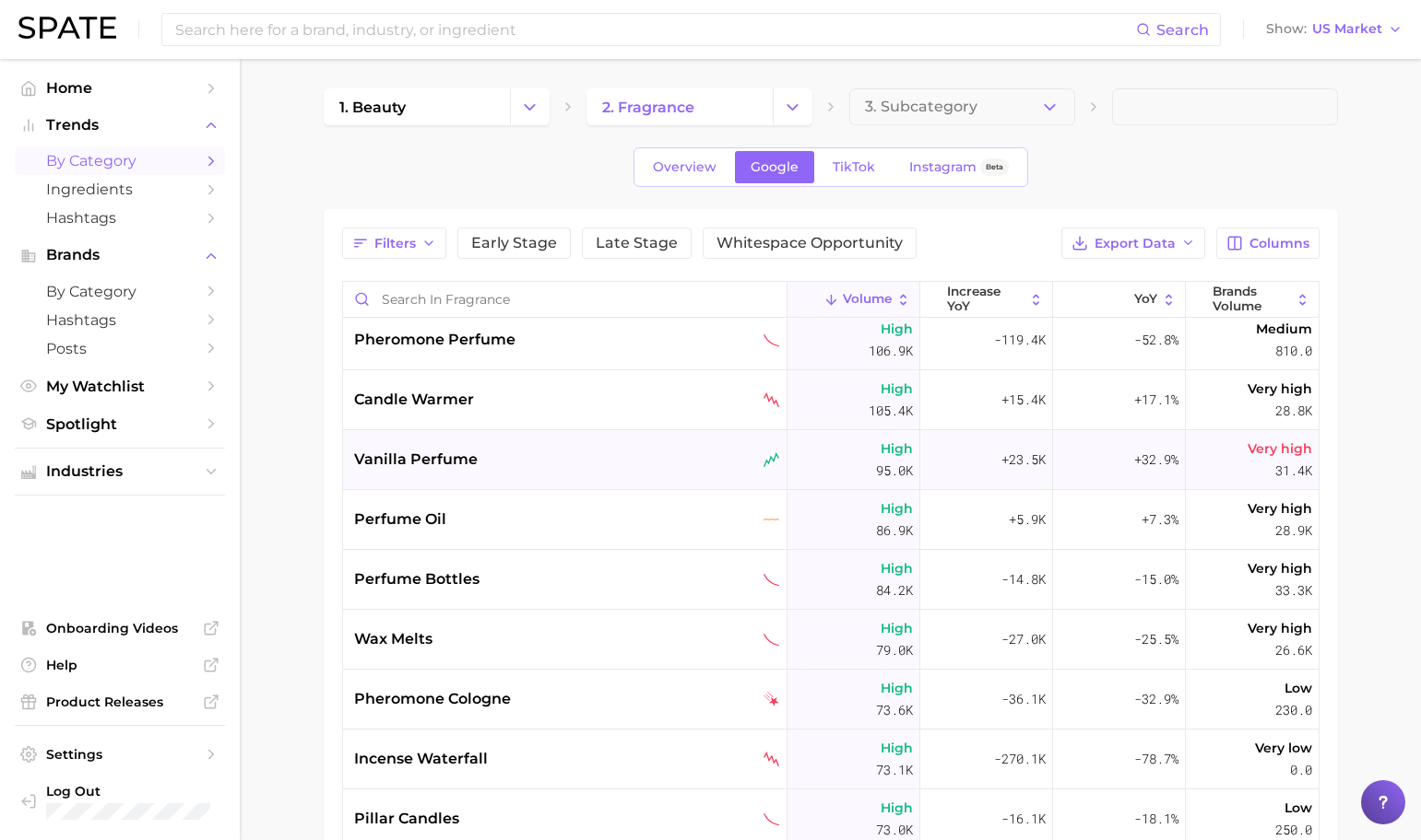
scroll to position [903, 0]
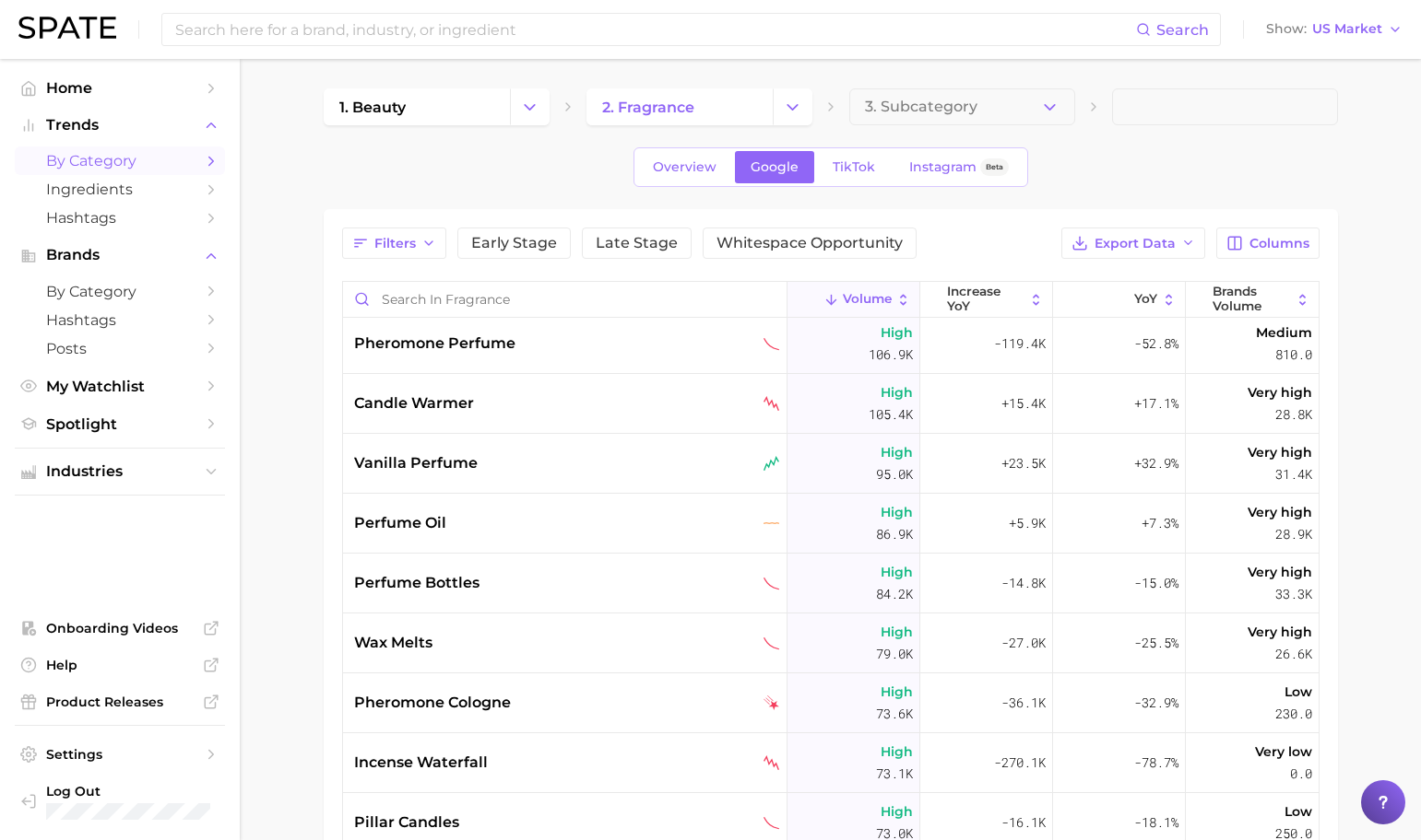
click at [213, 159] on icon "Sidebar" at bounding box center [212, 162] width 17 height 17
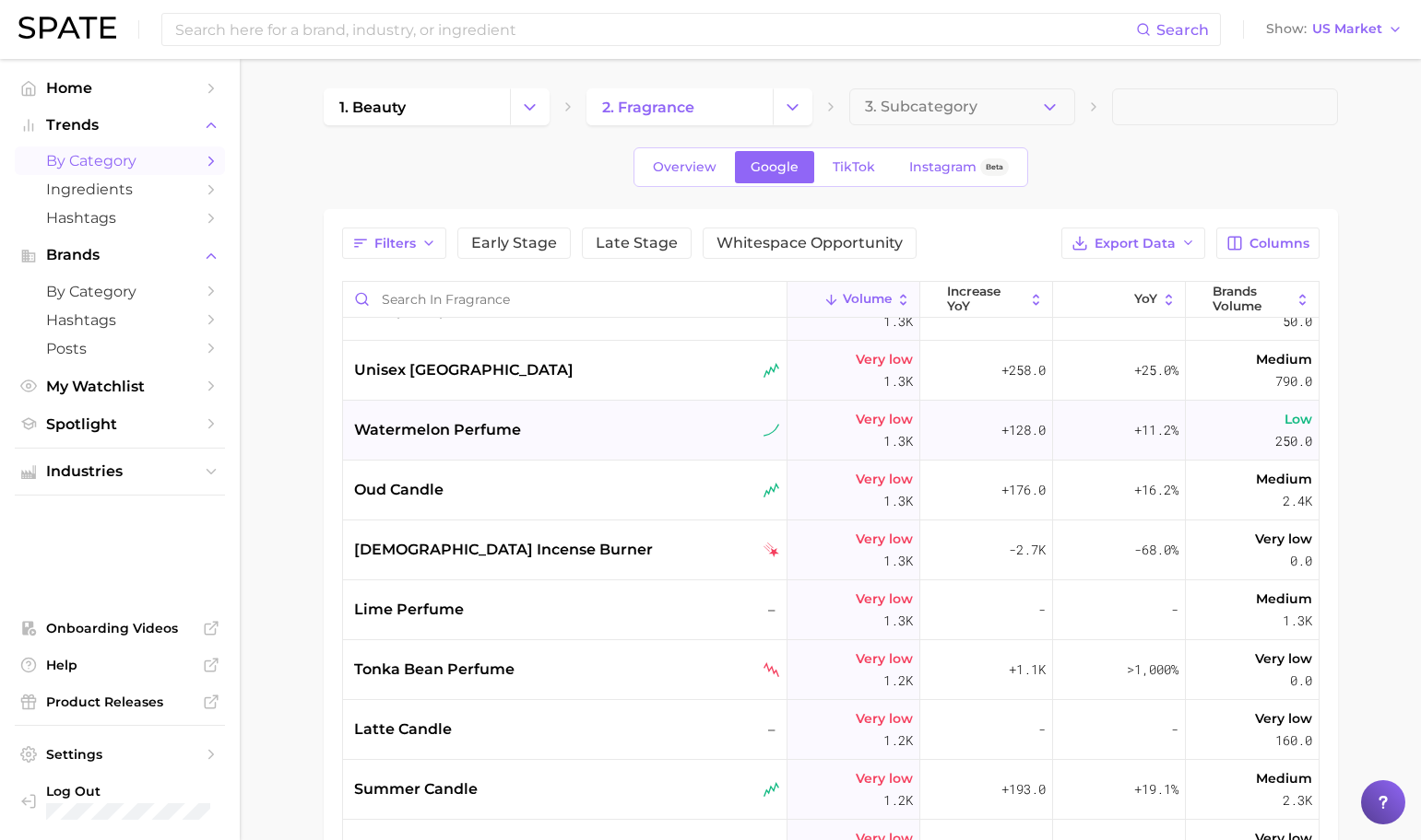
scroll to position [20156, 0]
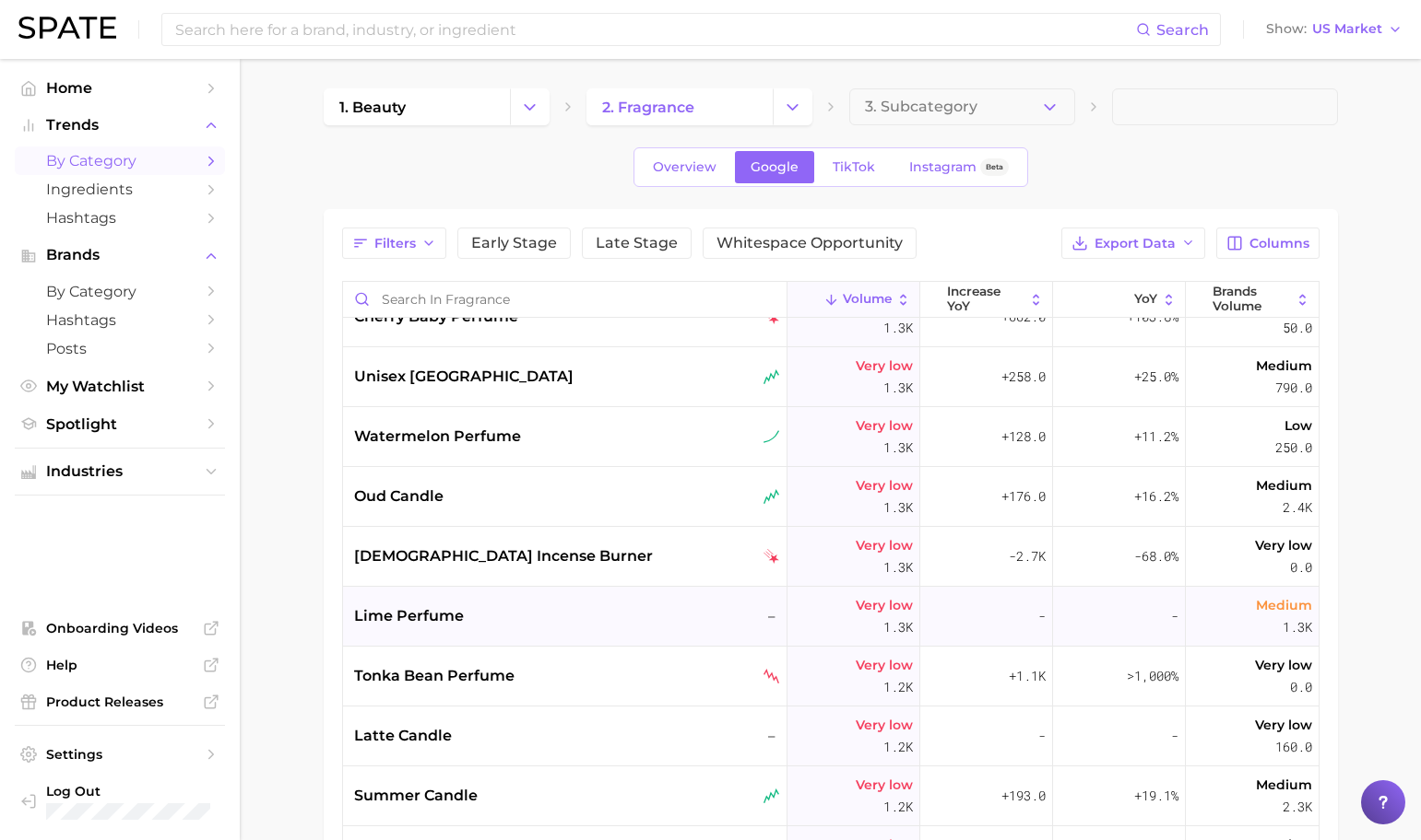
click at [521, 606] on div "lime perfume –" at bounding box center [566, 616] width 426 height 22
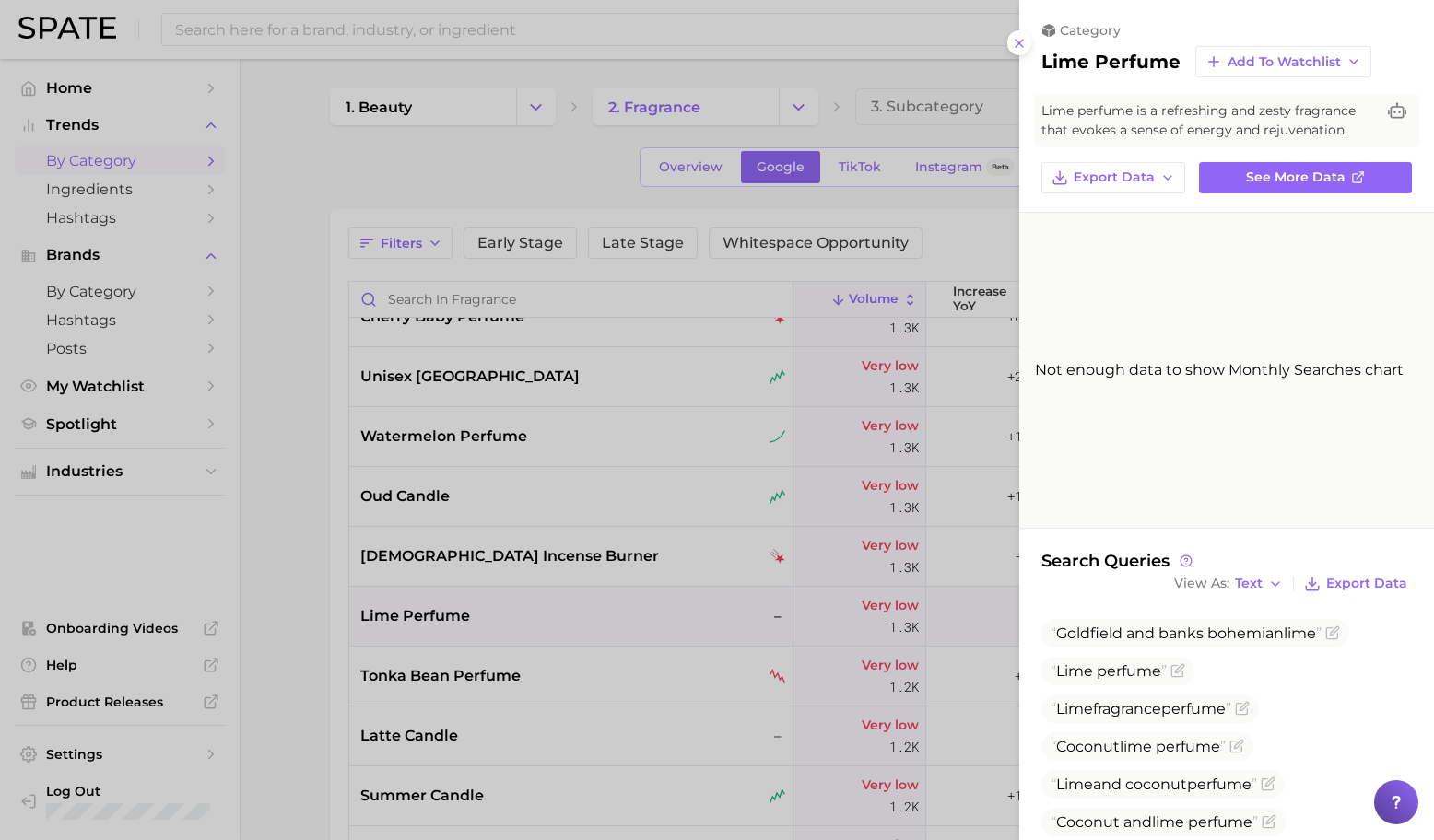
click at [444, 619] on div at bounding box center [717, 420] width 1434 height 840
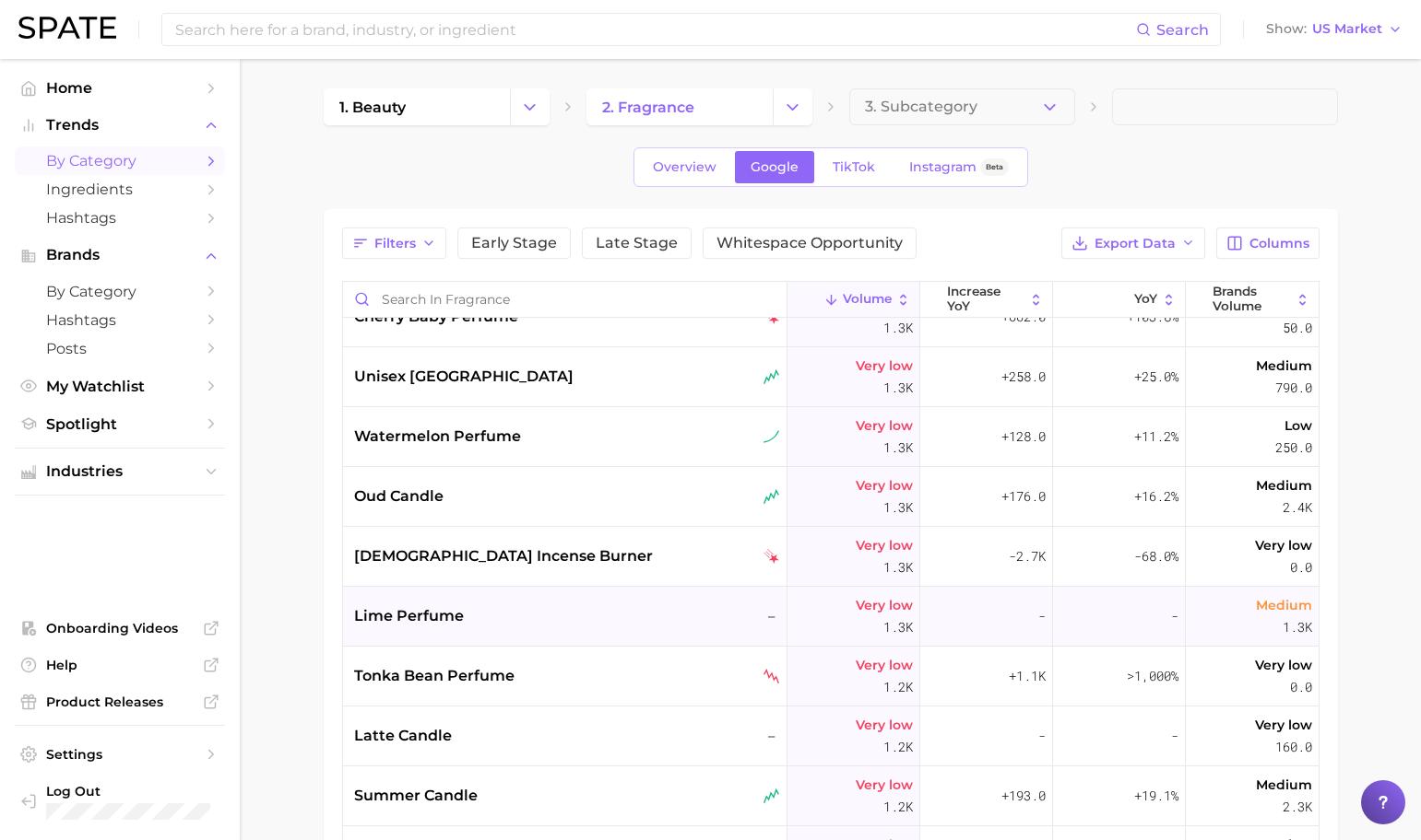
scroll to position [20160, 0]
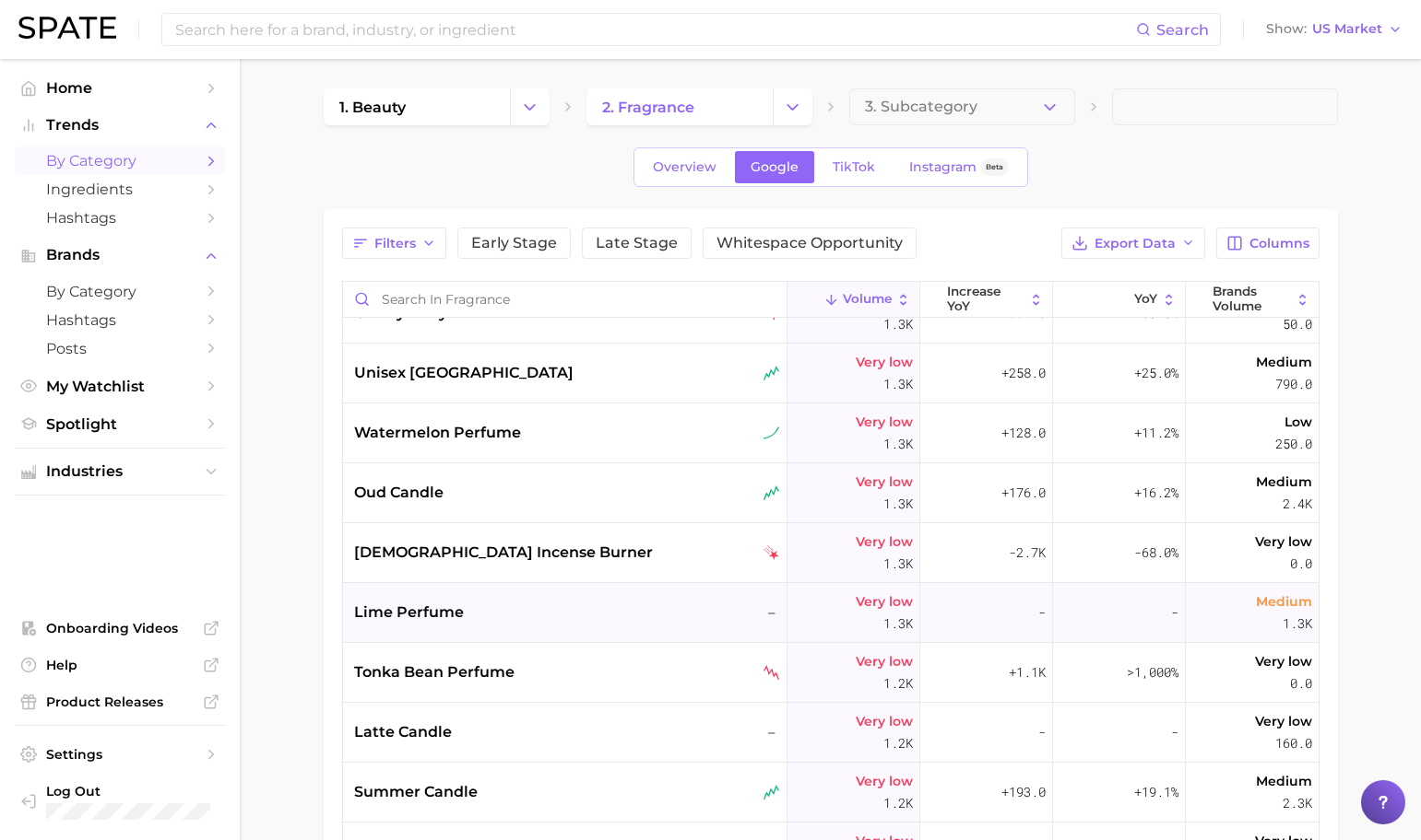
click at [494, 606] on div "lime perfume –" at bounding box center [566, 612] width 426 height 22
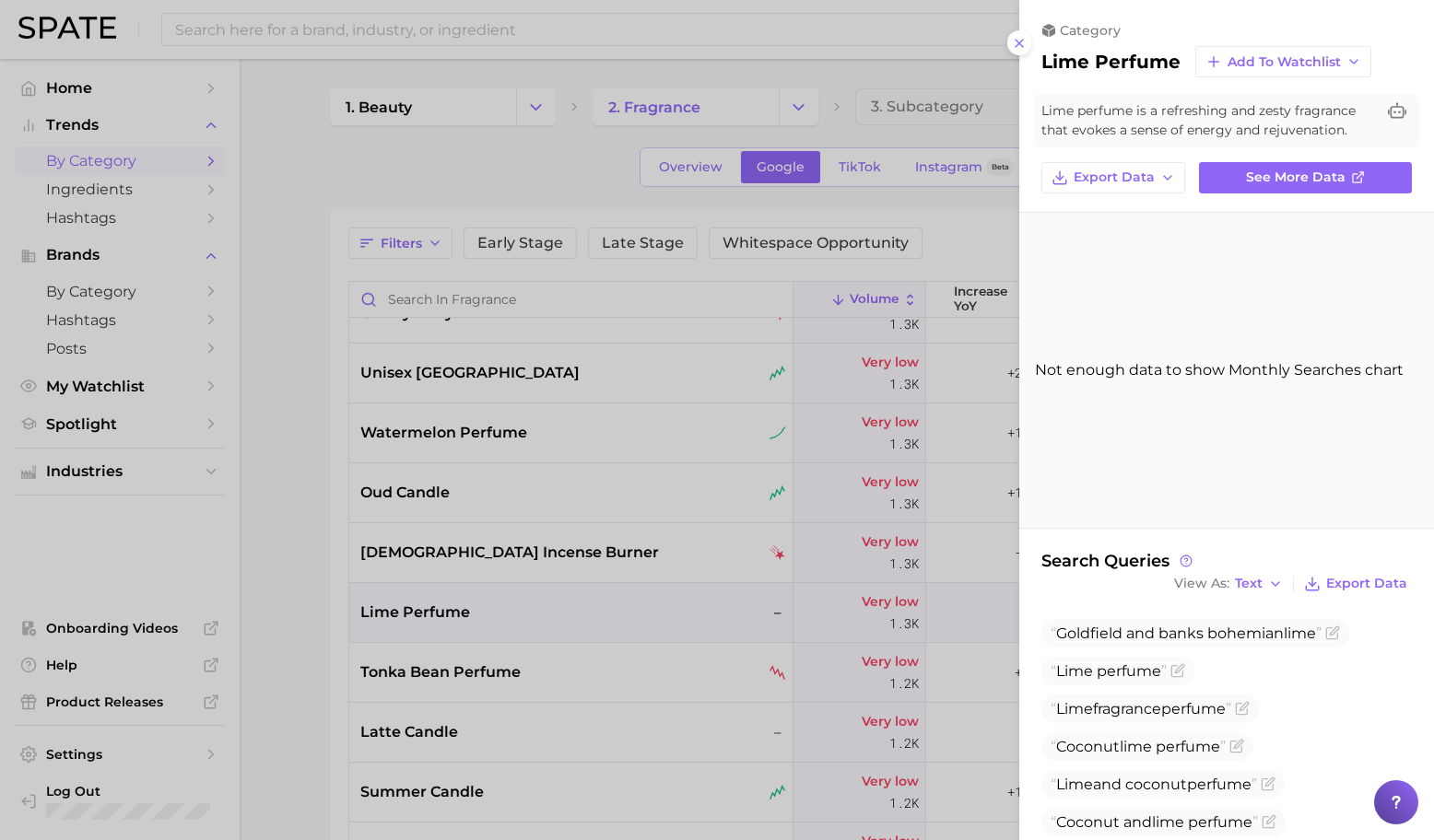
click at [494, 606] on div at bounding box center [717, 420] width 1434 height 840
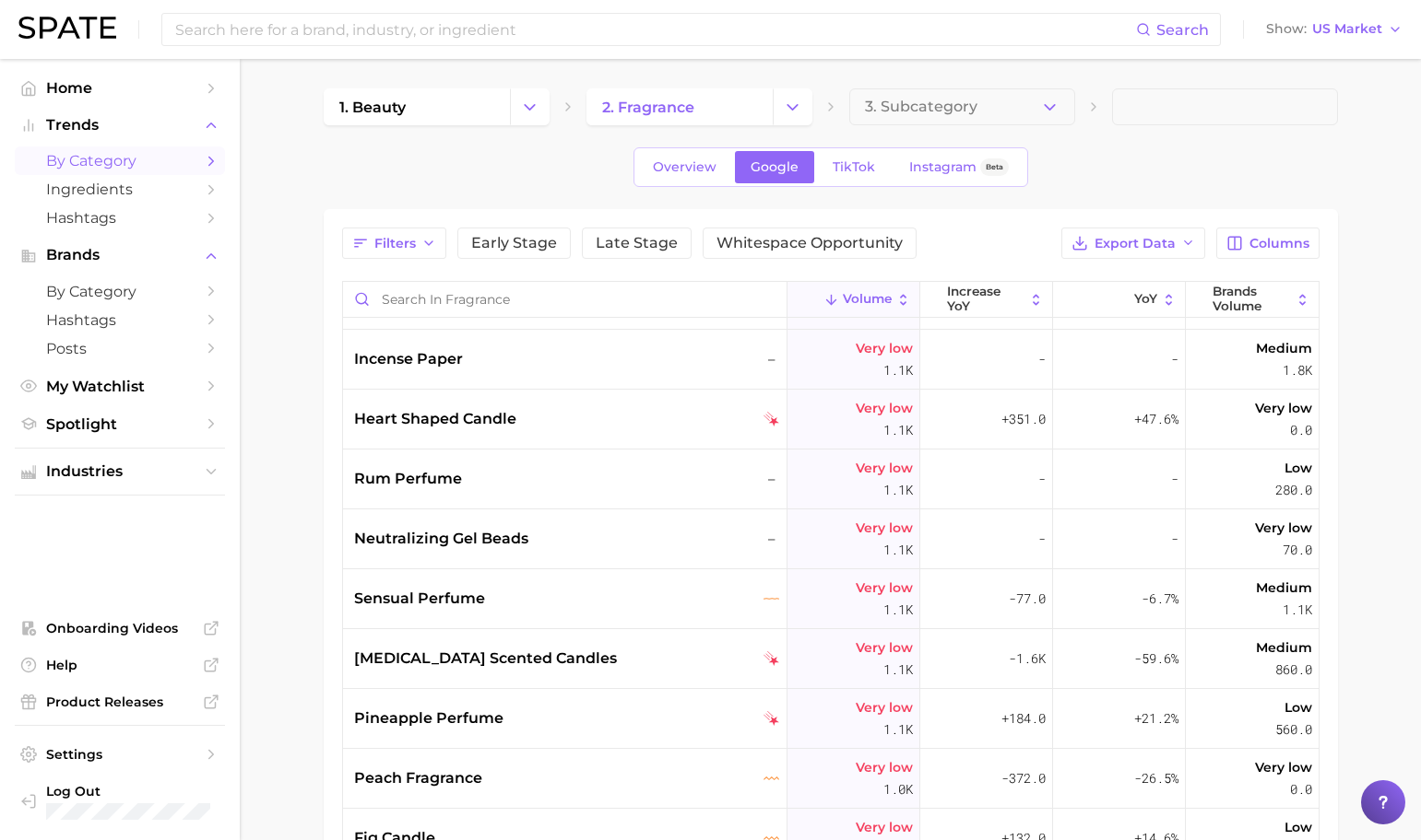
scroll to position [20889, 0]
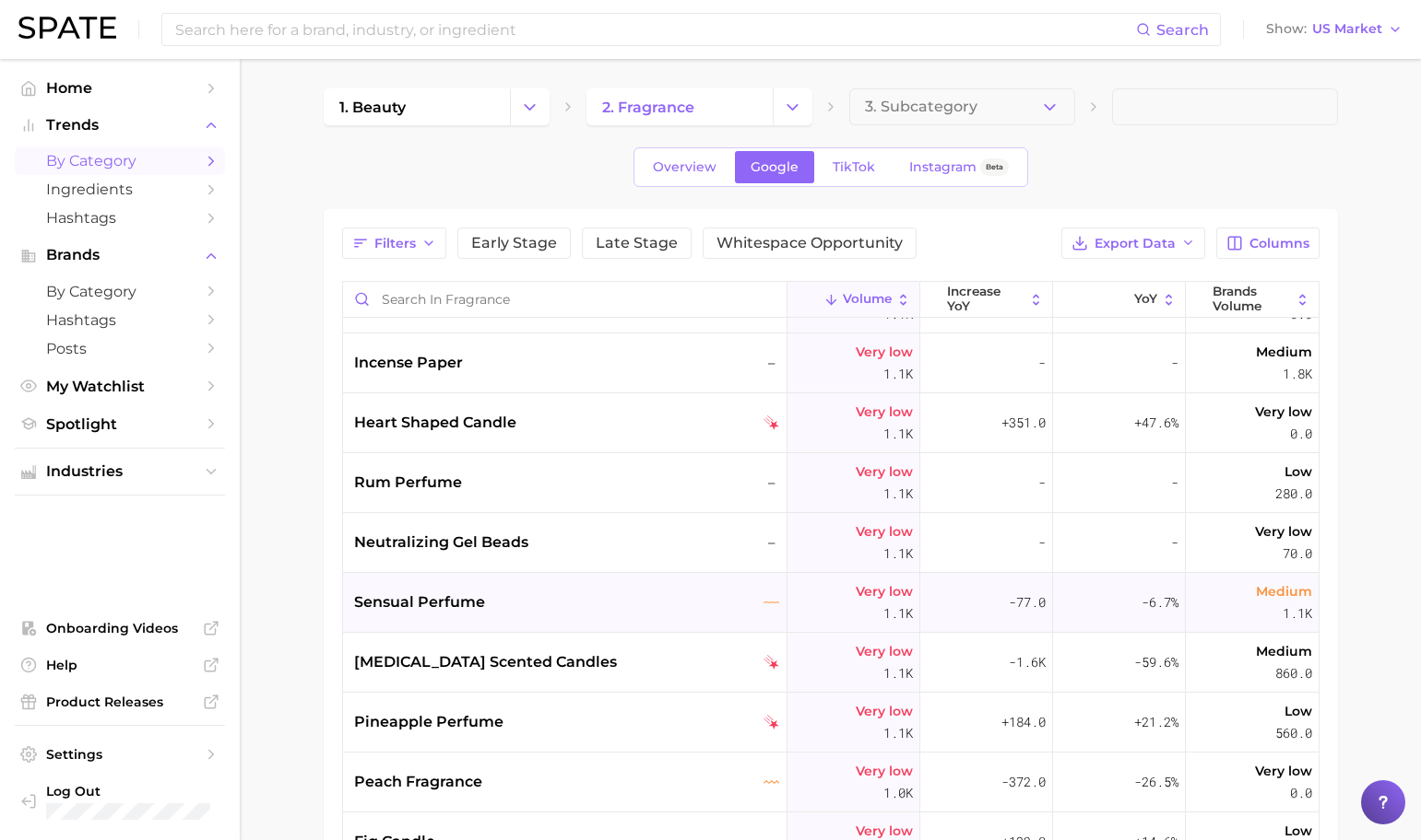
click at [636, 594] on div "sensual perfume" at bounding box center [566, 602] width 426 height 22
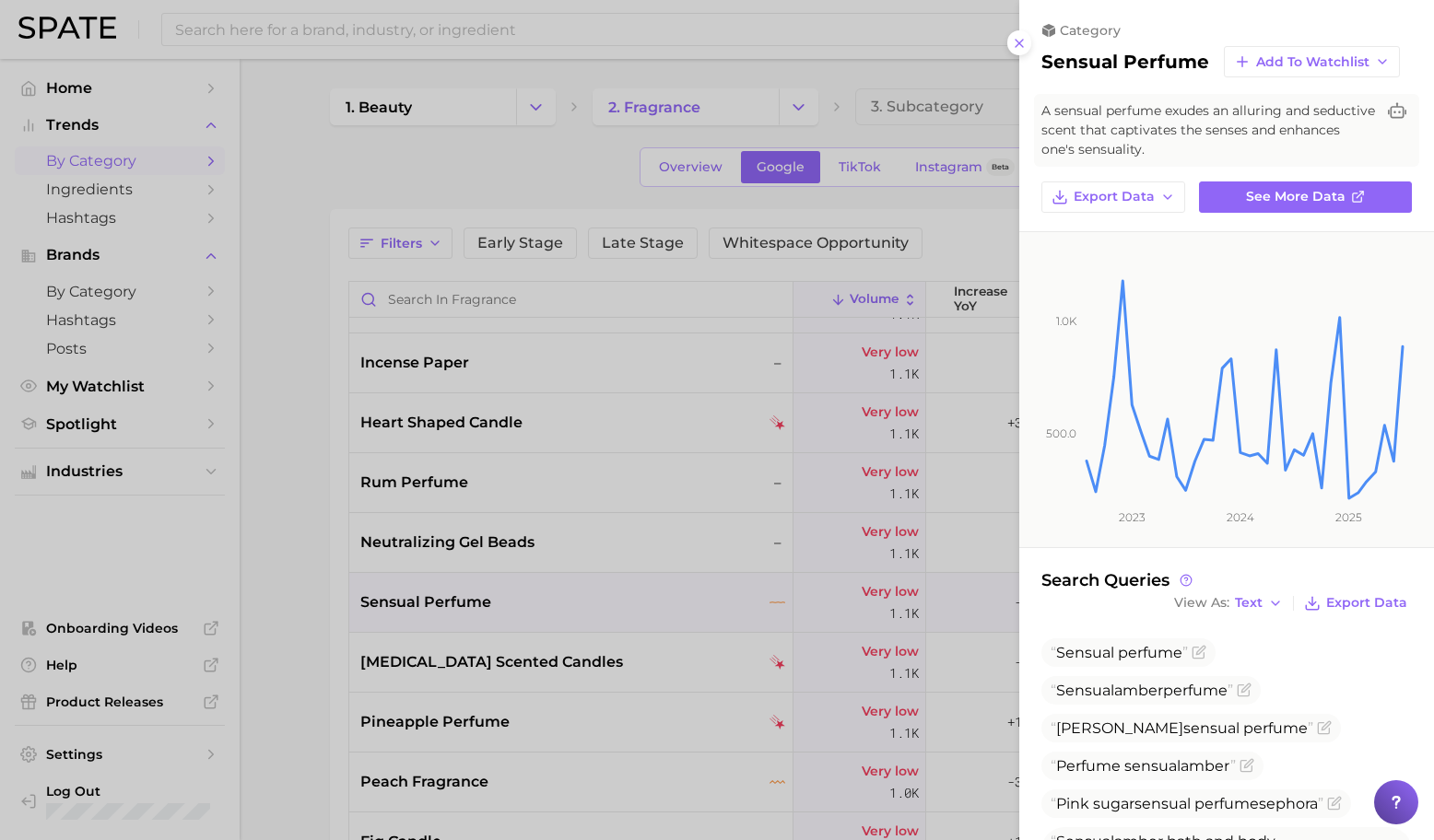
click at [639, 592] on div at bounding box center [717, 420] width 1434 height 840
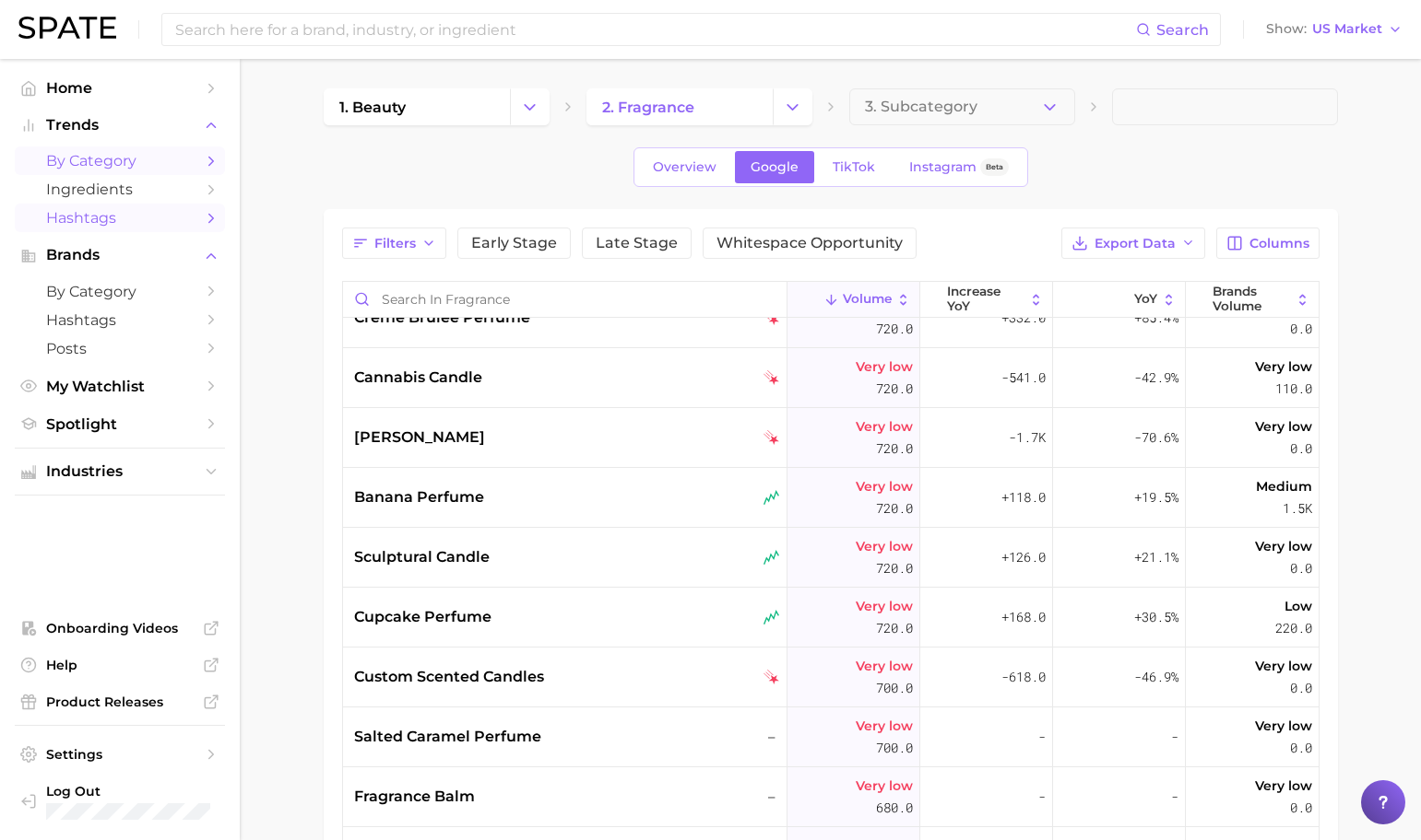
scroll to position [22877, 0]
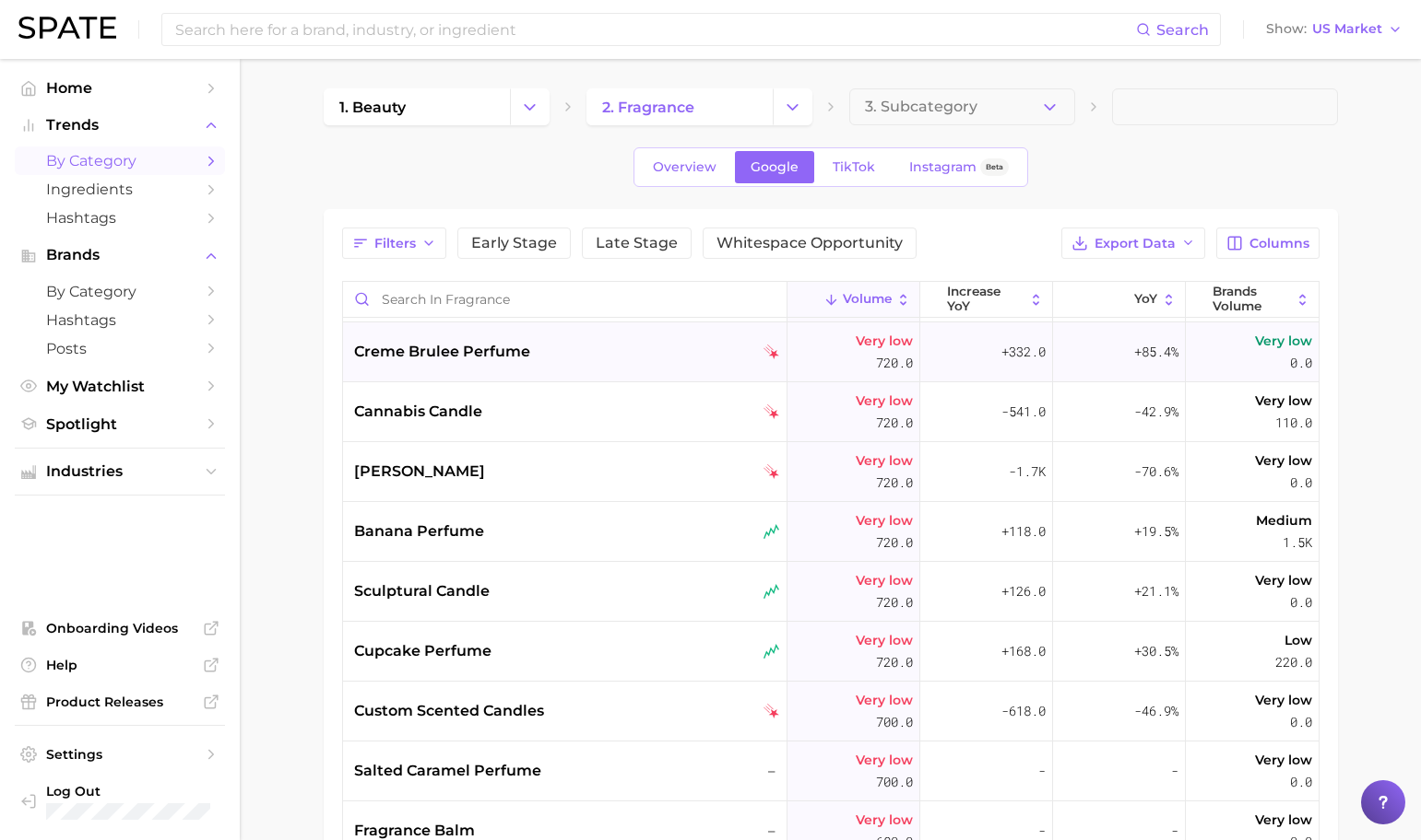
click at [661, 358] on div "creme brulee perfume" at bounding box center [566, 351] width 426 height 22
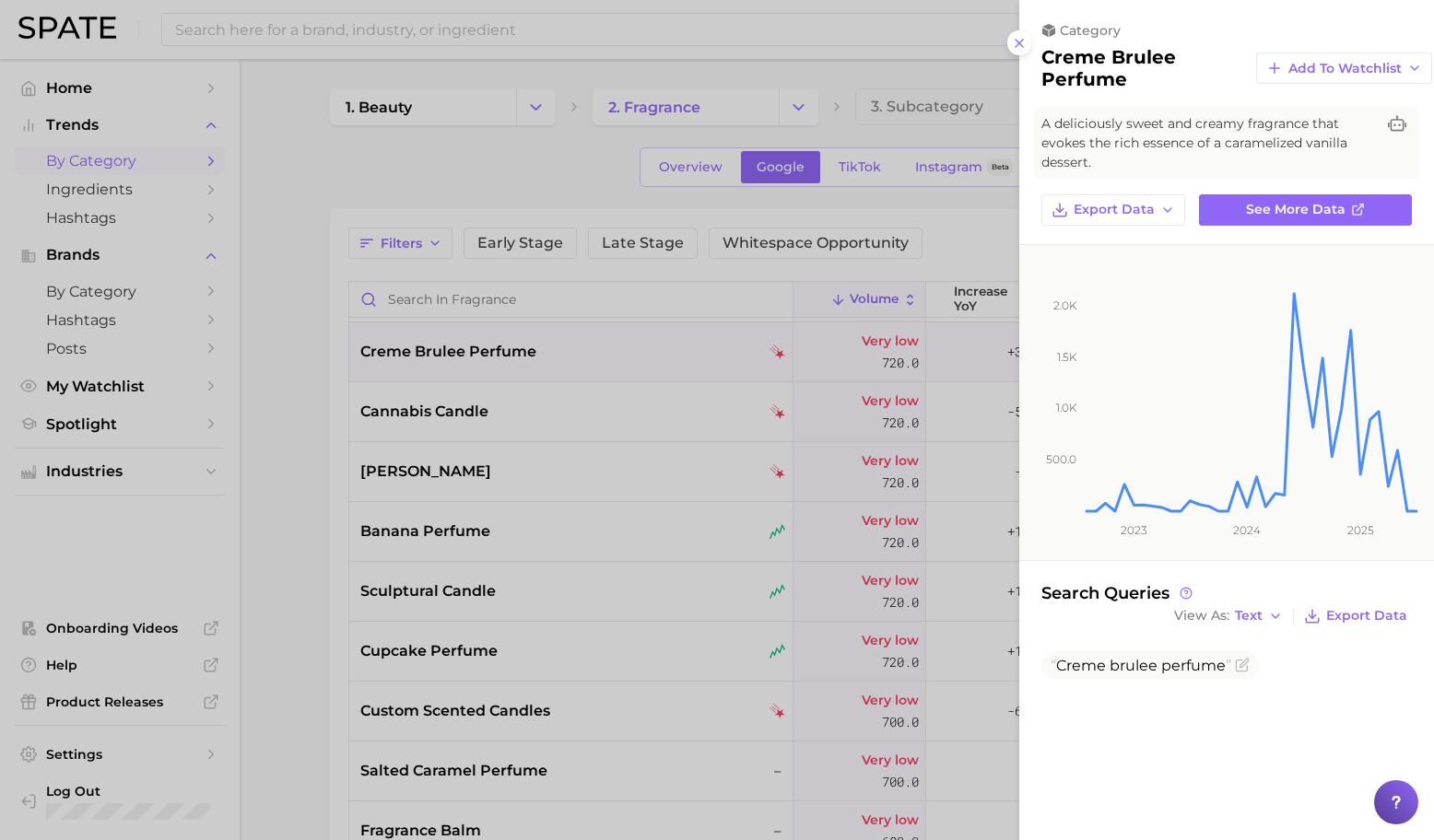
click at [663, 362] on div at bounding box center [717, 420] width 1434 height 840
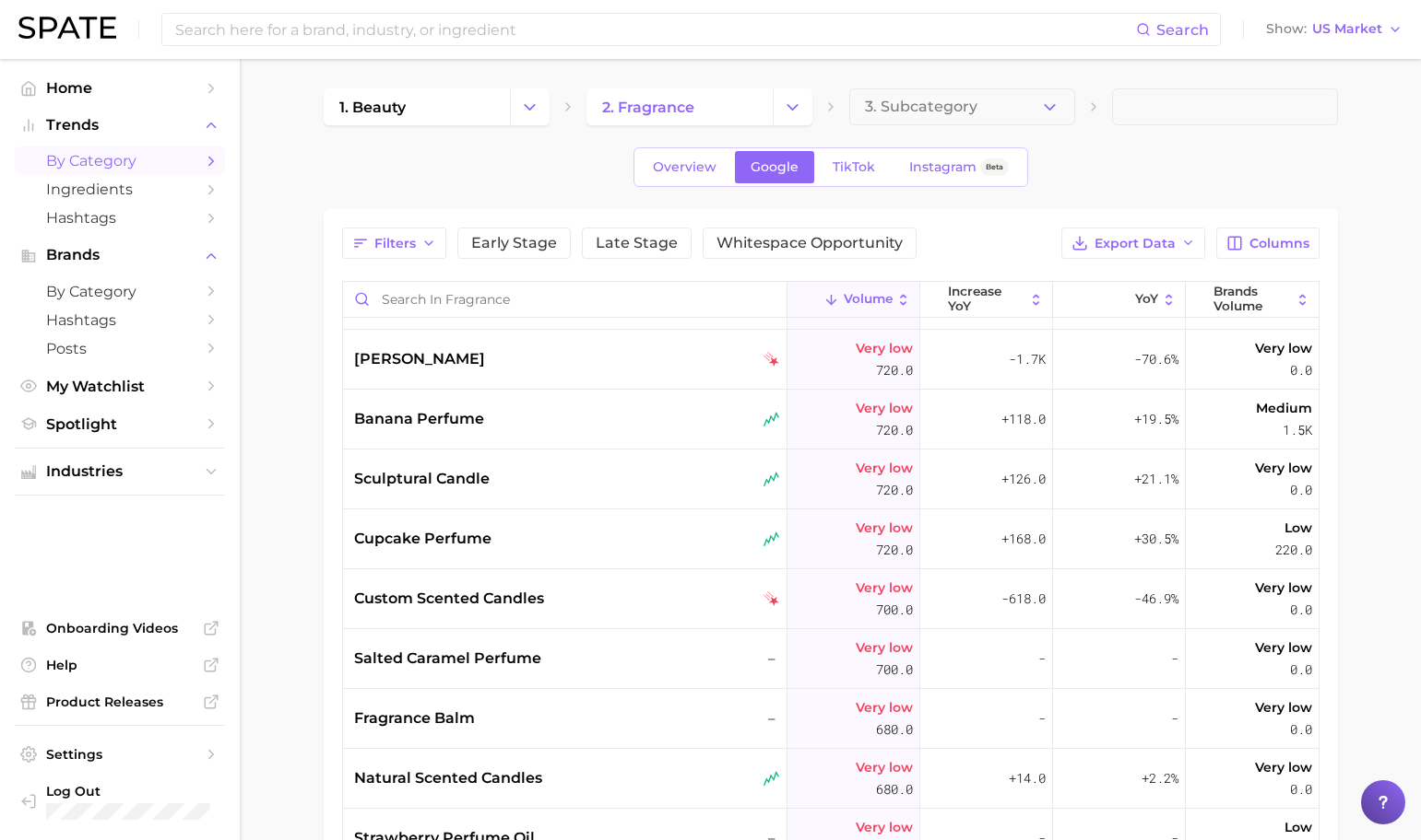
scroll to position [23070, 0]
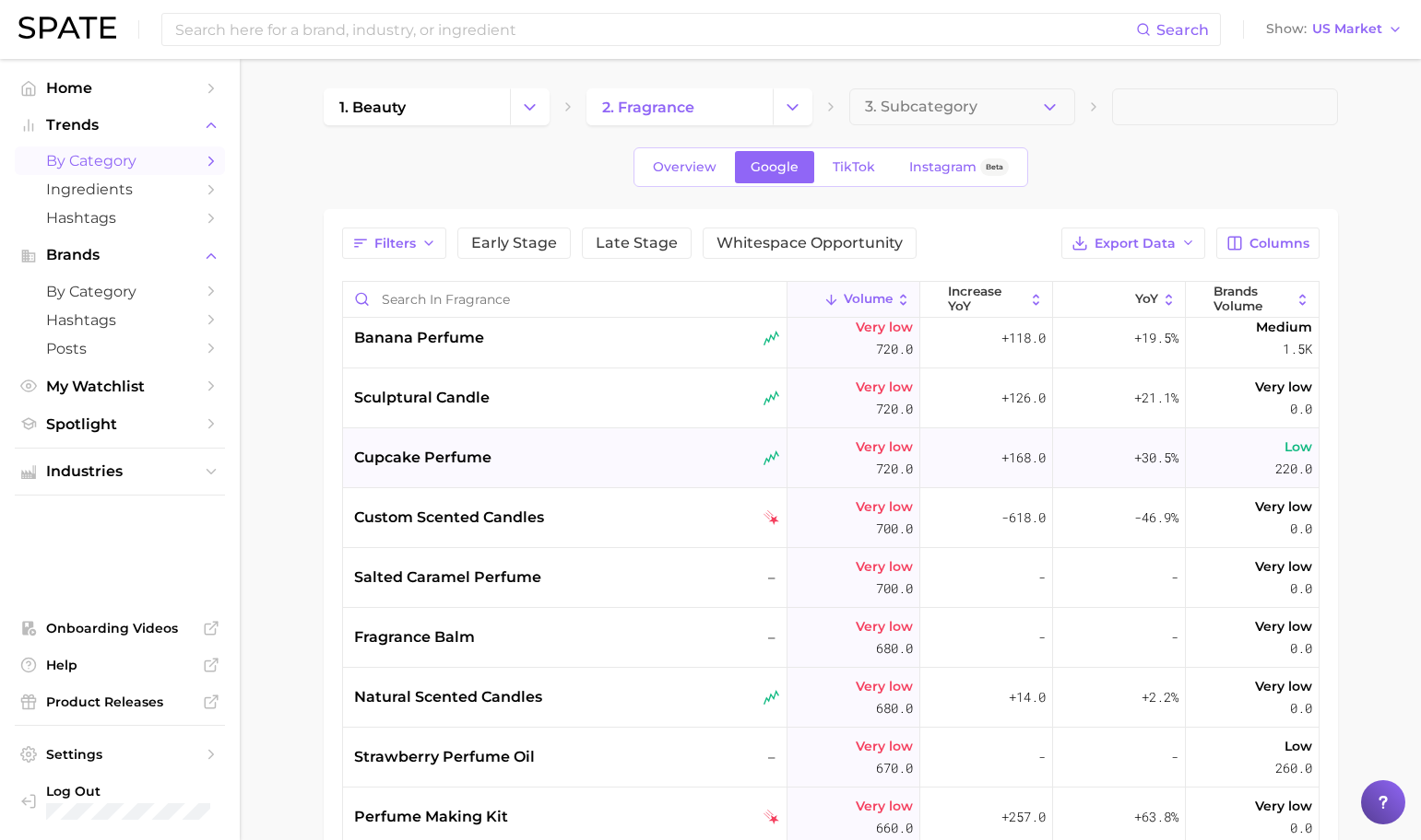
click at [654, 442] on div "cupcake perfume" at bounding box center [565, 457] width 444 height 60
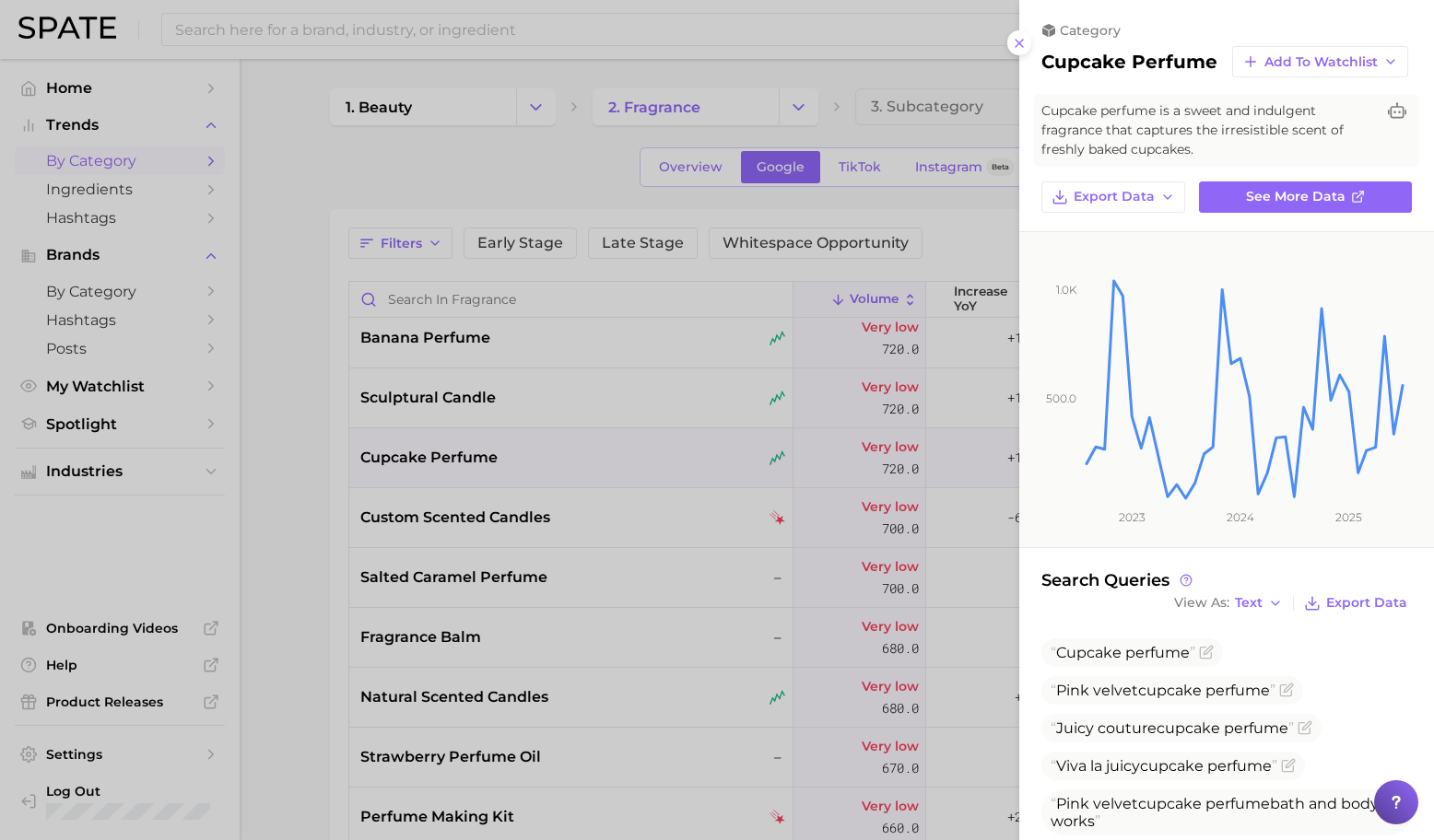
click at [562, 441] on div at bounding box center [717, 420] width 1434 height 840
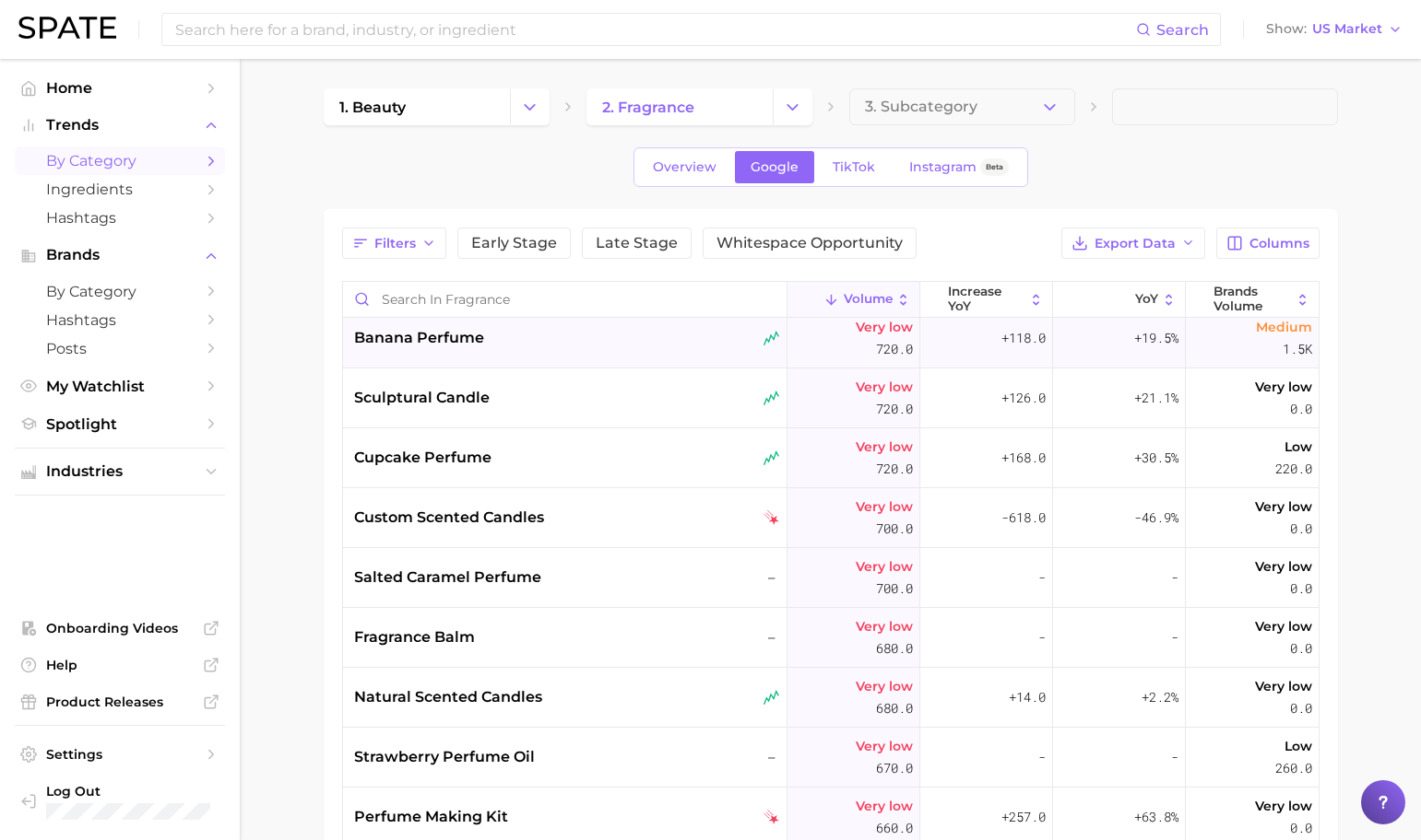
click at [494, 351] on div "banana perfume" at bounding box center [565, 338] width 444 height 60
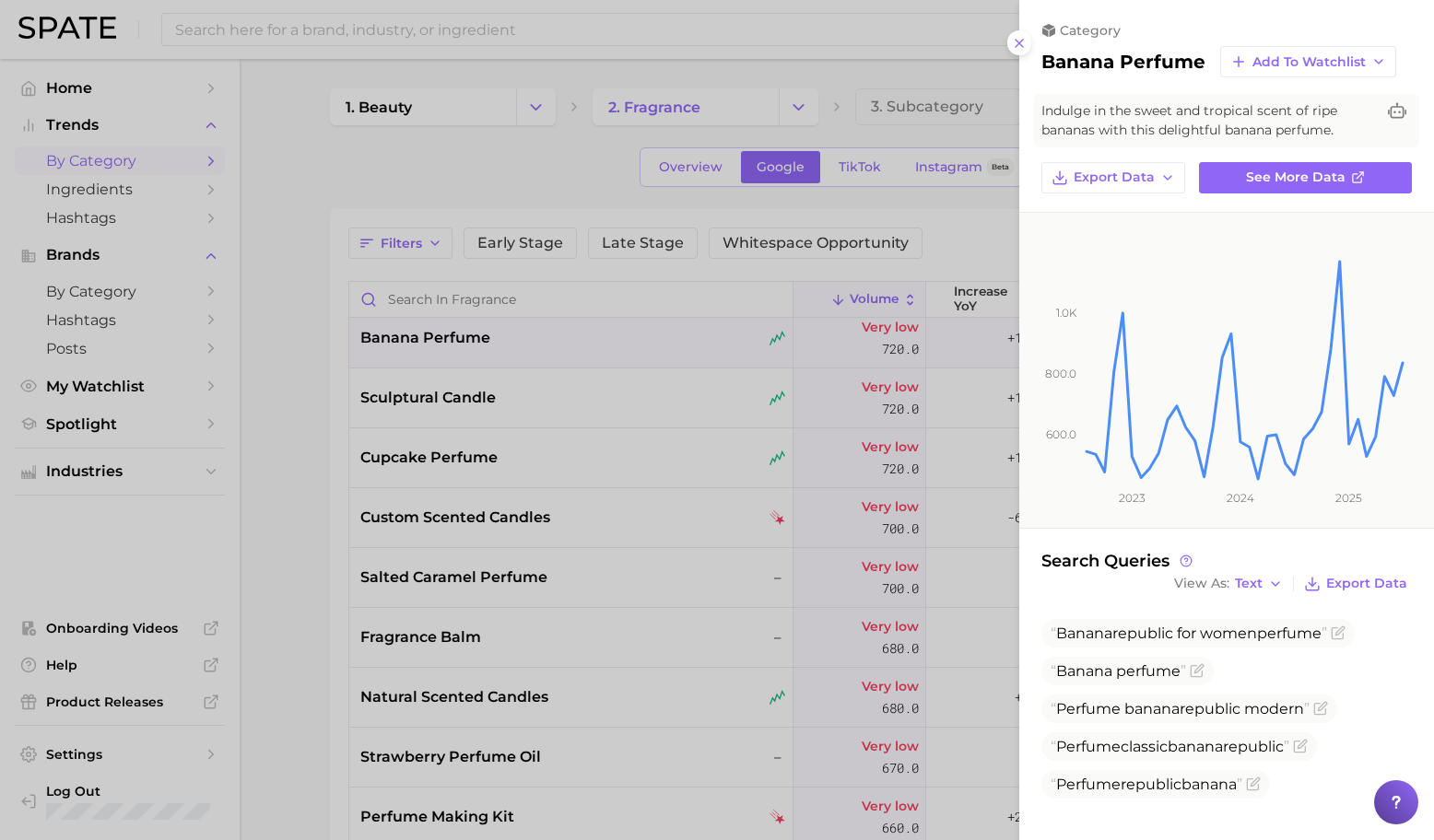
click at [749, 501] on div at bounding box center [717, 420] width 1434 height 840
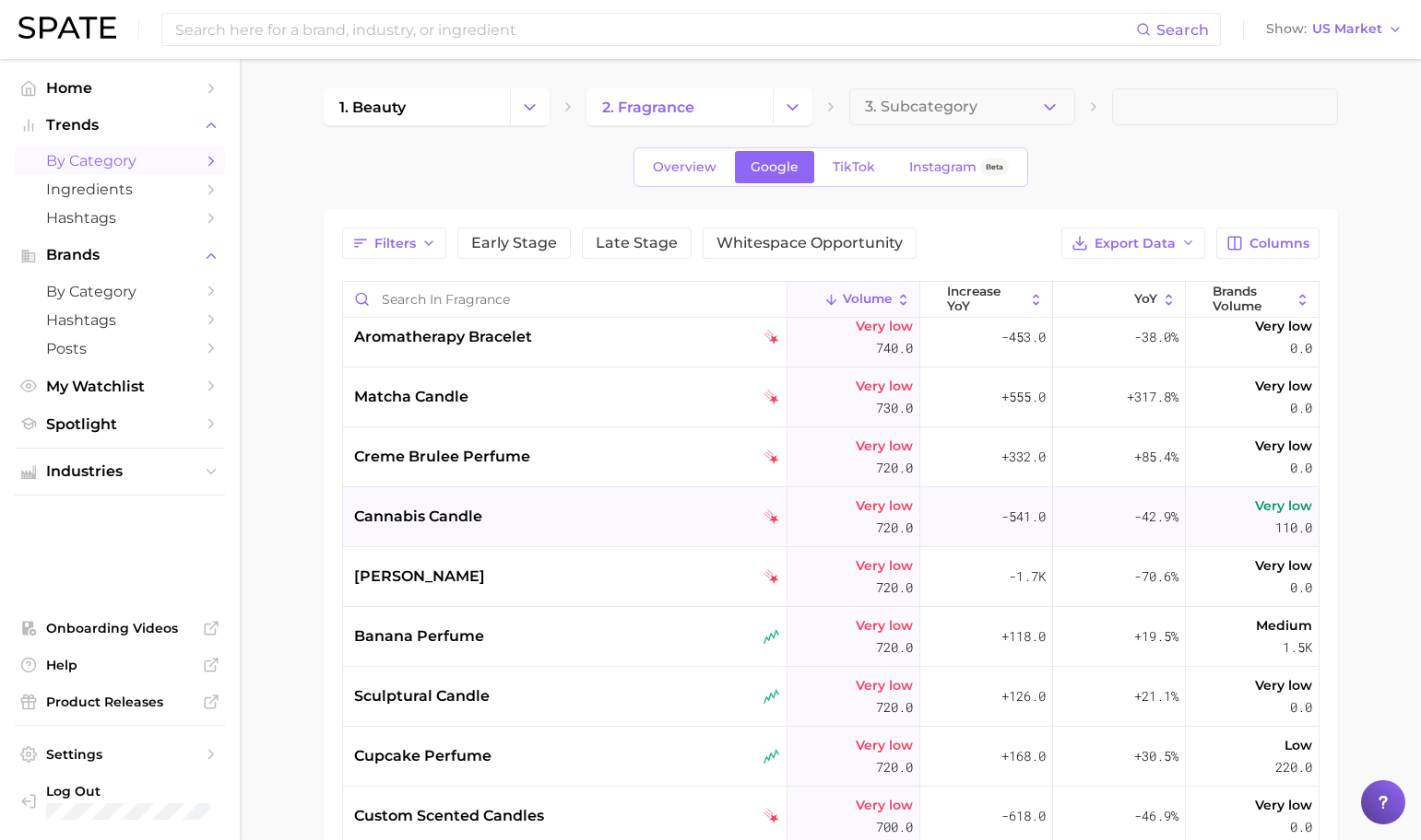
scroll to position [22743, 0]
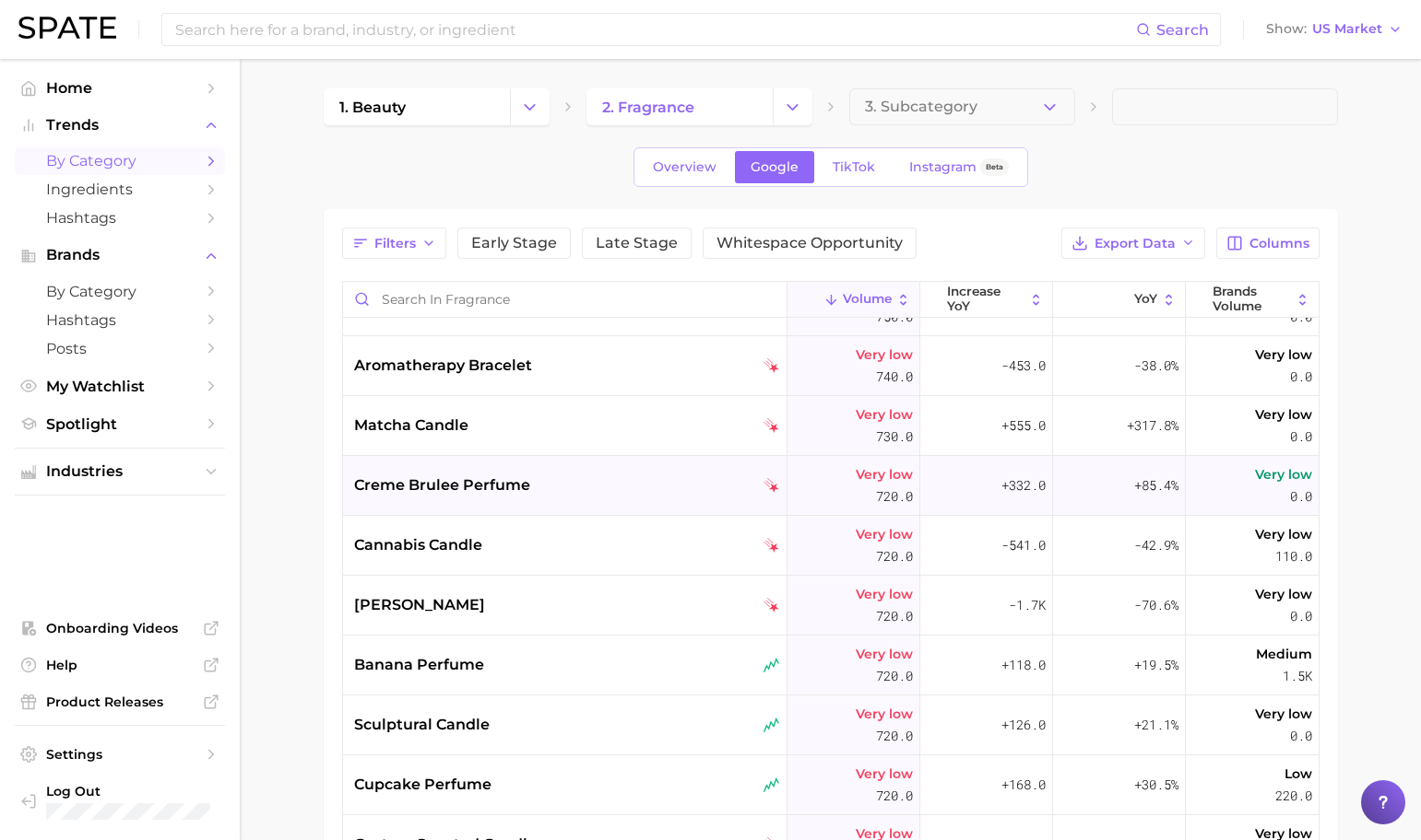
click at [657, 489] on div "creme brulee perfume" at bounding box center [566, 485] width 426 height 22
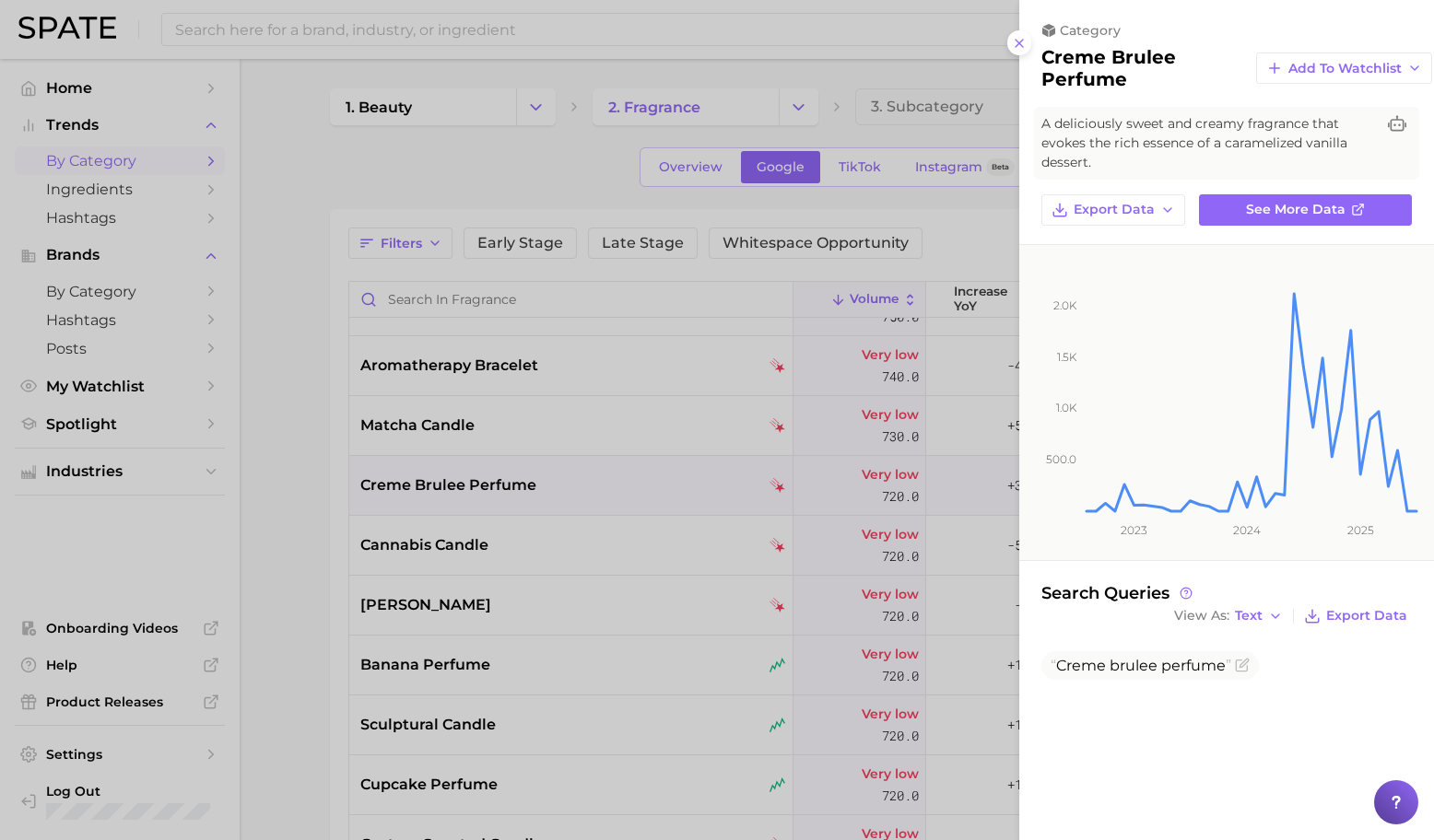
click at [657, 489] on div at bounding box center [717, 420] width 1434 height 840
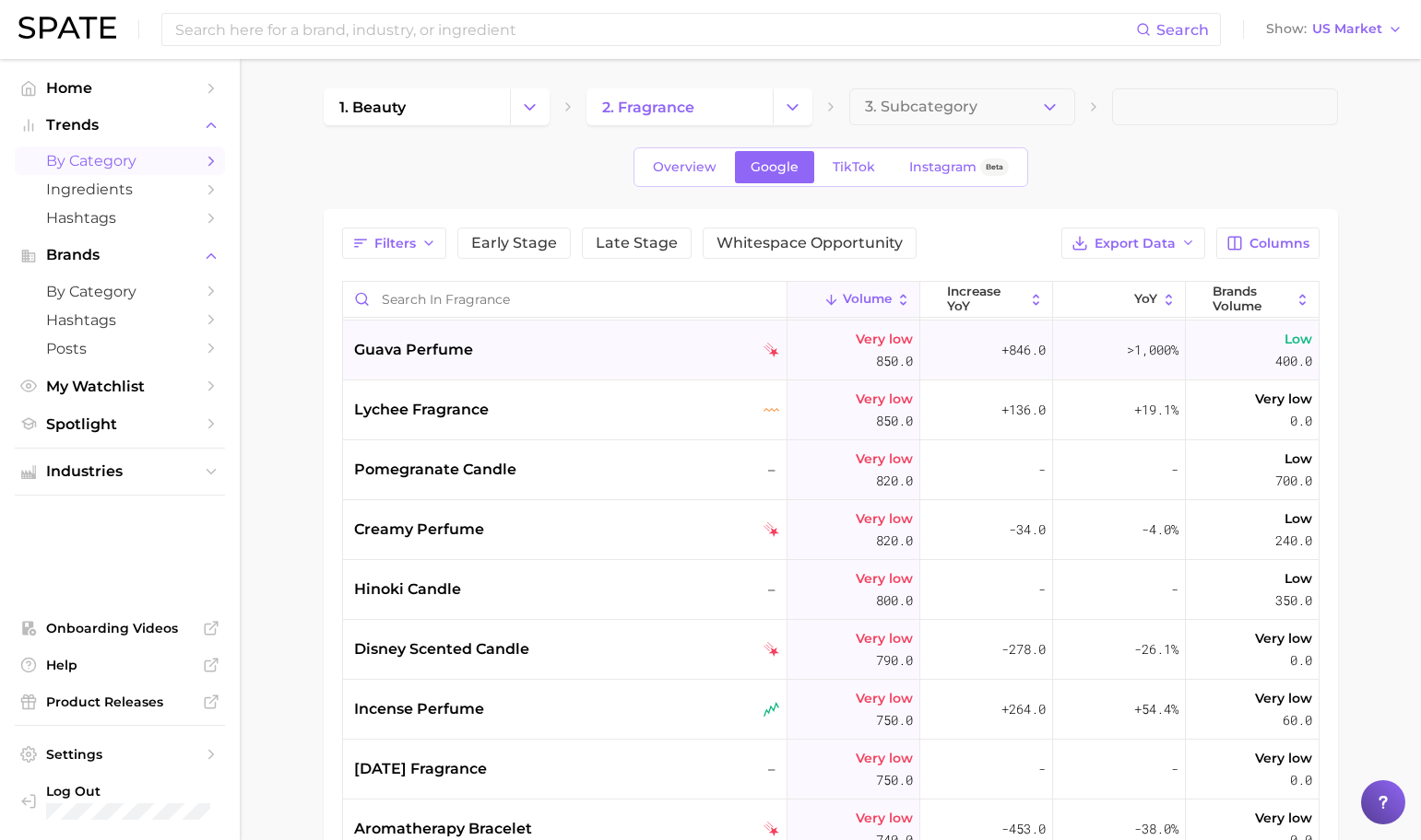
scroll to position [22123, 0]
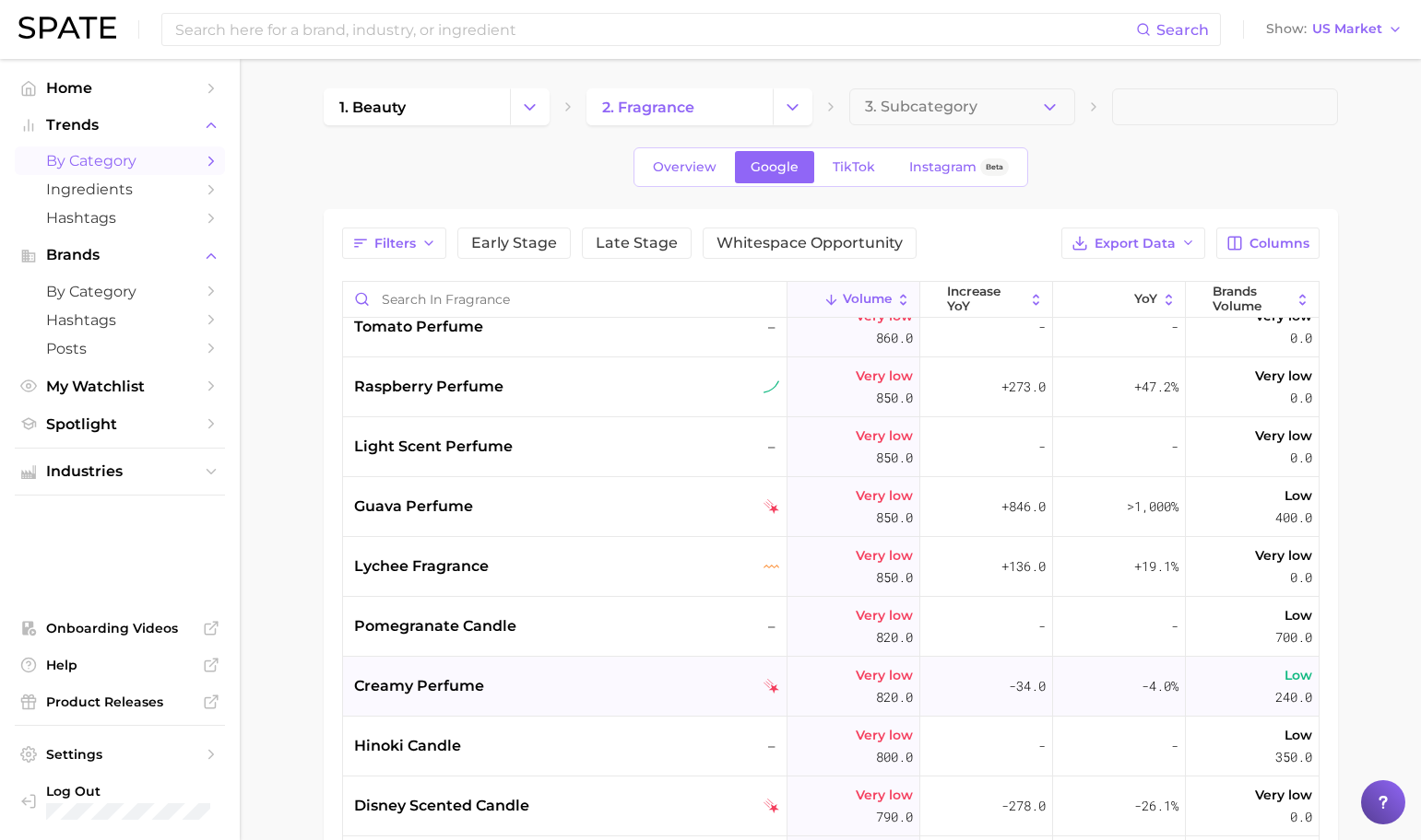
click at [611, 681] on div "creamy perfume" at bounding box center [566, 686] width 426 height 22
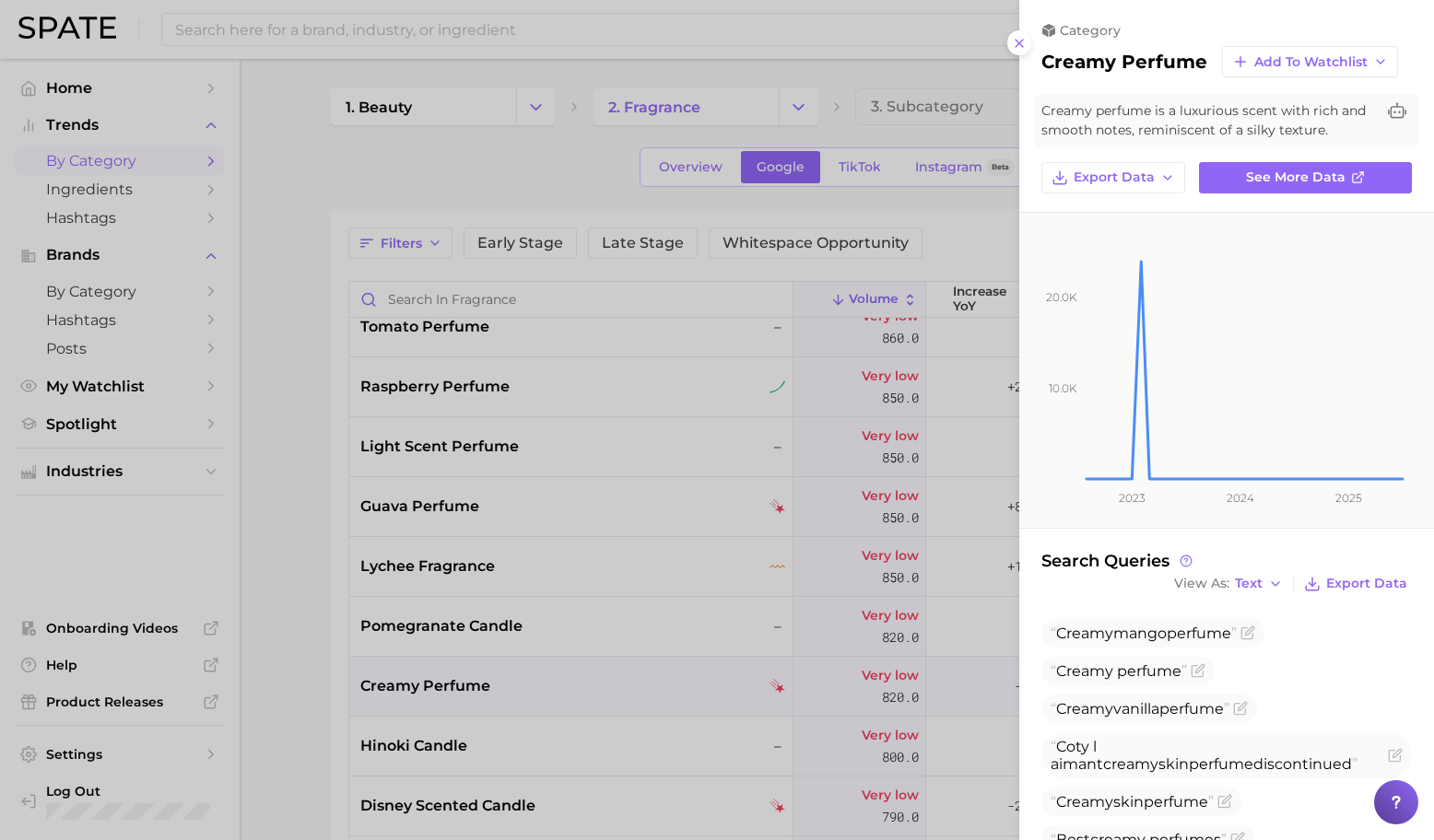
click at [656, 651] on div at bounding box center [717, 420] width 1434 height 840
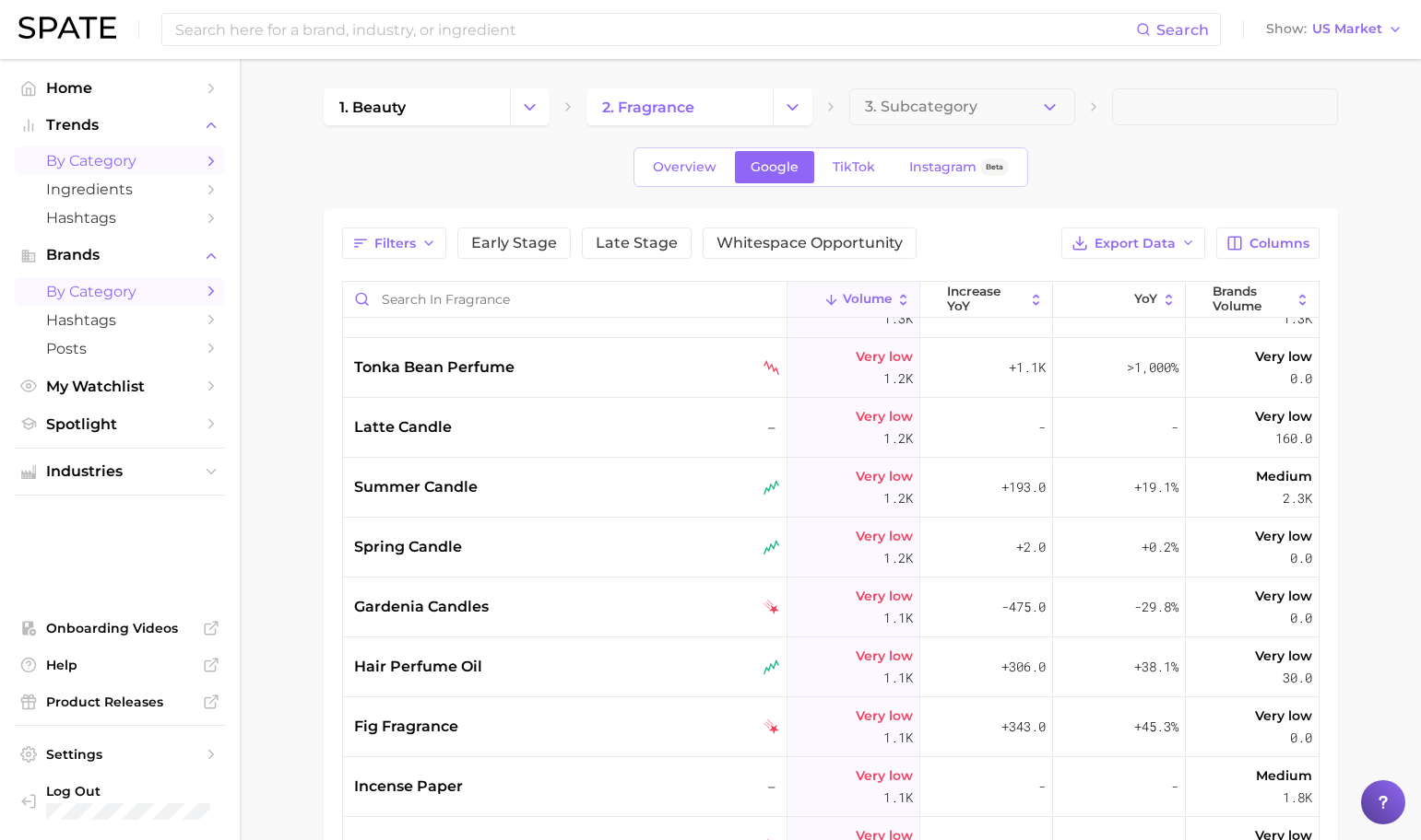
scroll to position [18935, 0]
